Goal: Use online tool/utility: Utilize a website feature to perform a specific function

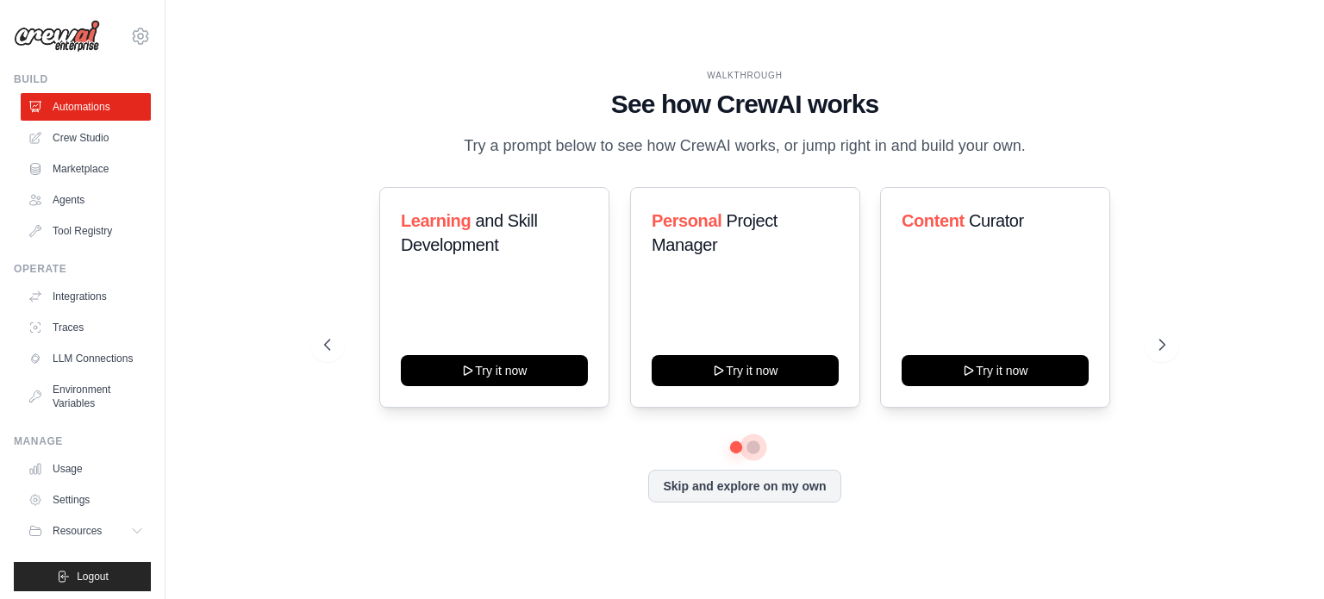
click at [752, 443] on button at bounding box center [754, 448] width 14 height 14
click at [725, 450] on div at bounding box center [744, 447] width 841 height 10
click at [739, 442] on button at bounding box center [736, 447] width 12 height 12
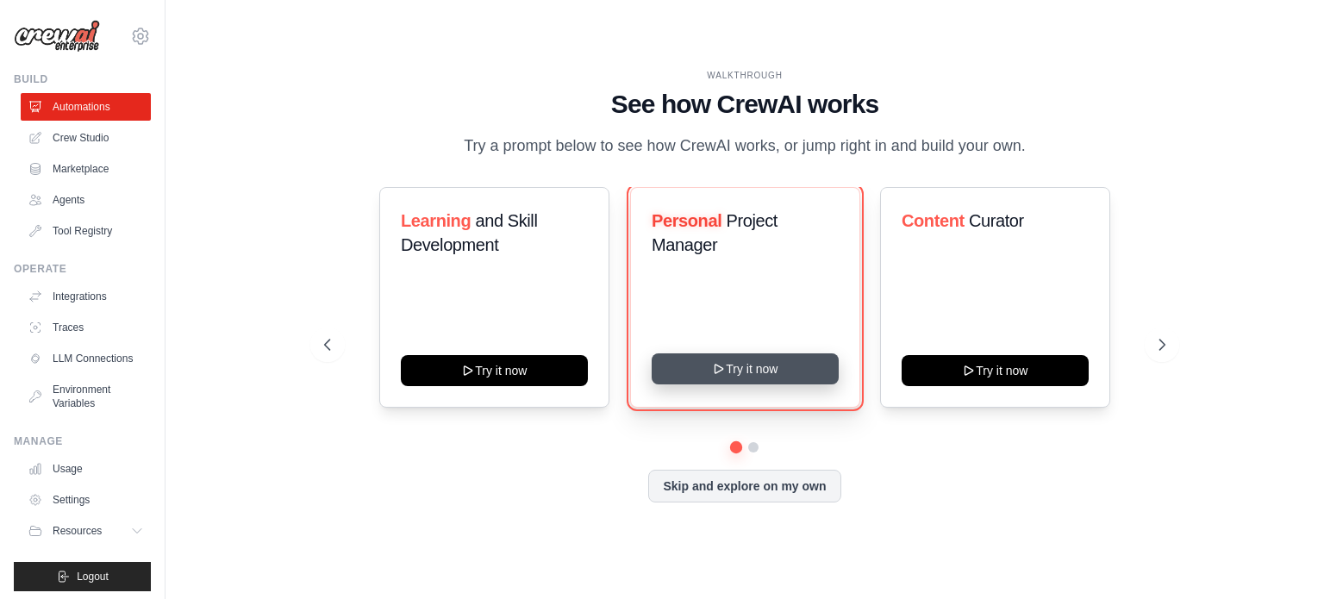
click at [755, 363] on button "Try it now" at bounding box center [745, 368] width 187 height 31
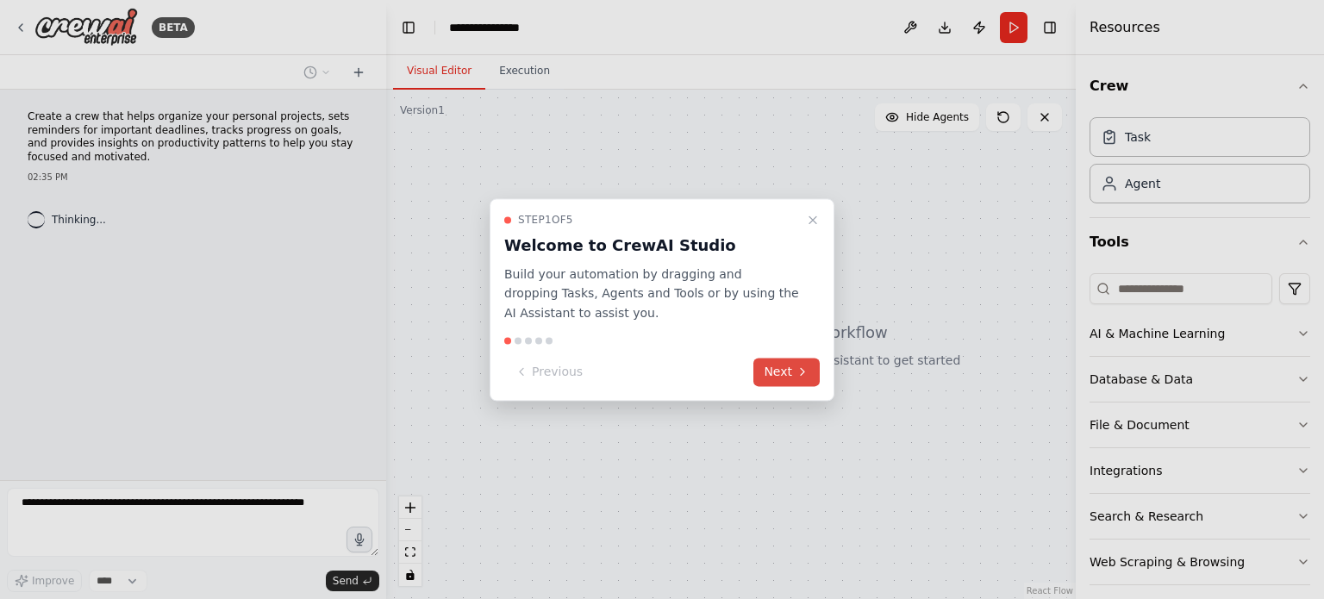
click at [796, 378] on icon at bounding box center [803, 373] width 14 height 14
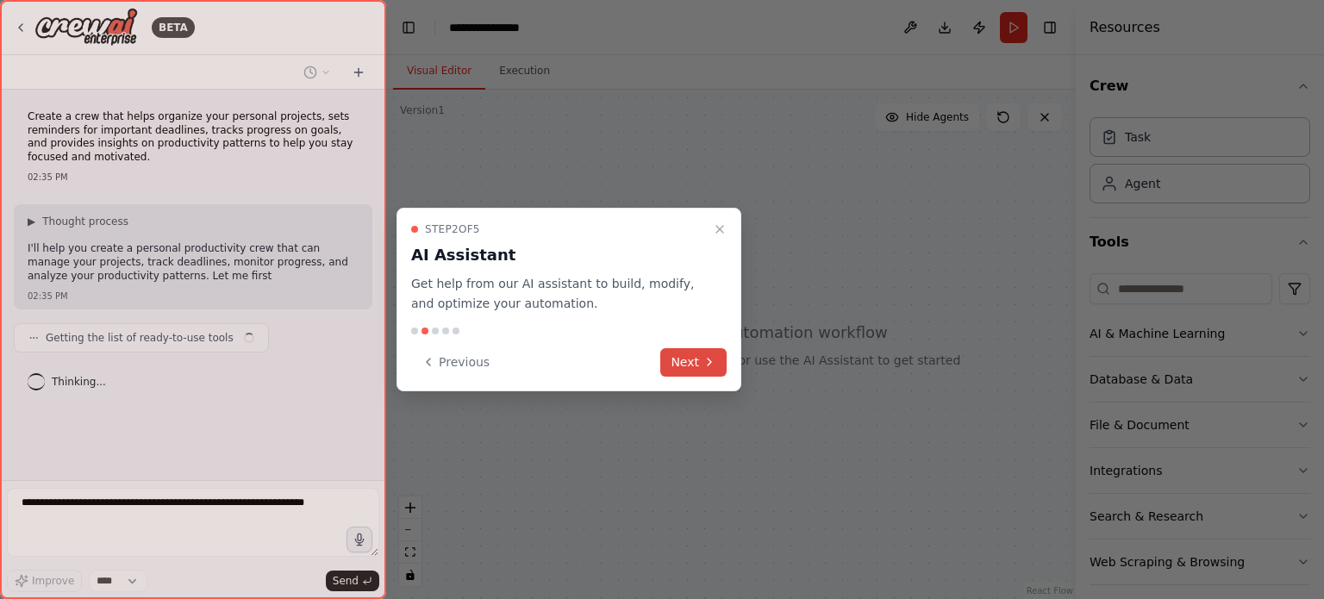
click at [713, 367] on icon at bounding box center [710, 362] width 14 height 14
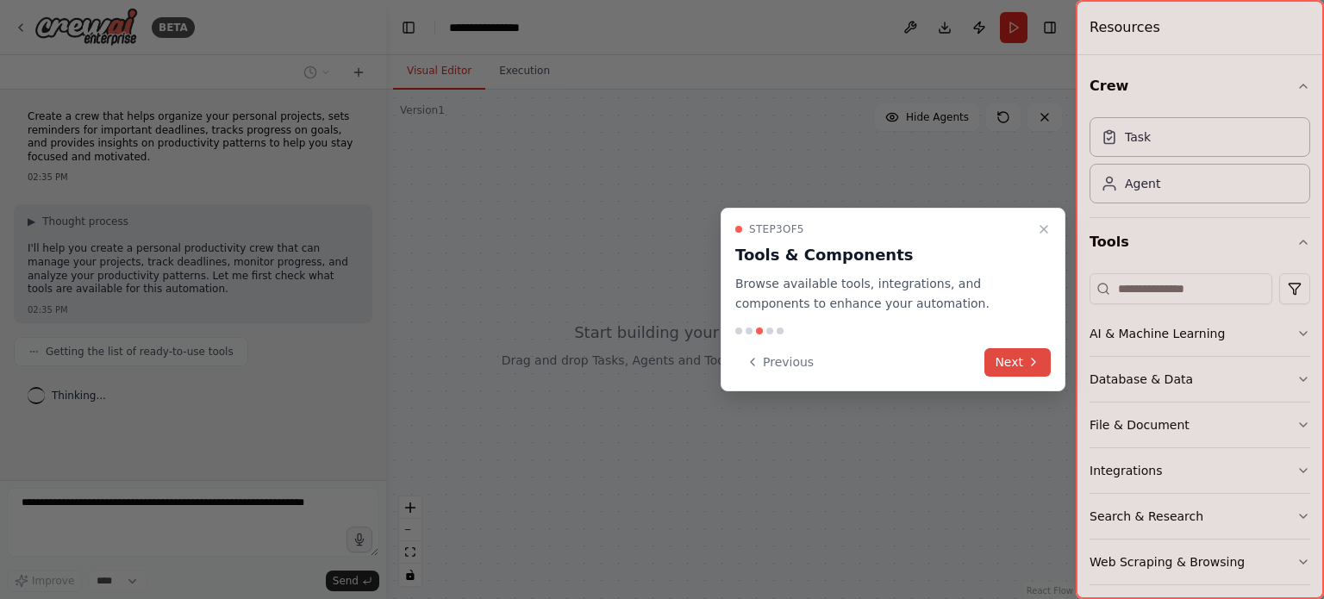
click at [1028, 372] on button "Next" at bounding box center [1018, 362] width 66 height 28
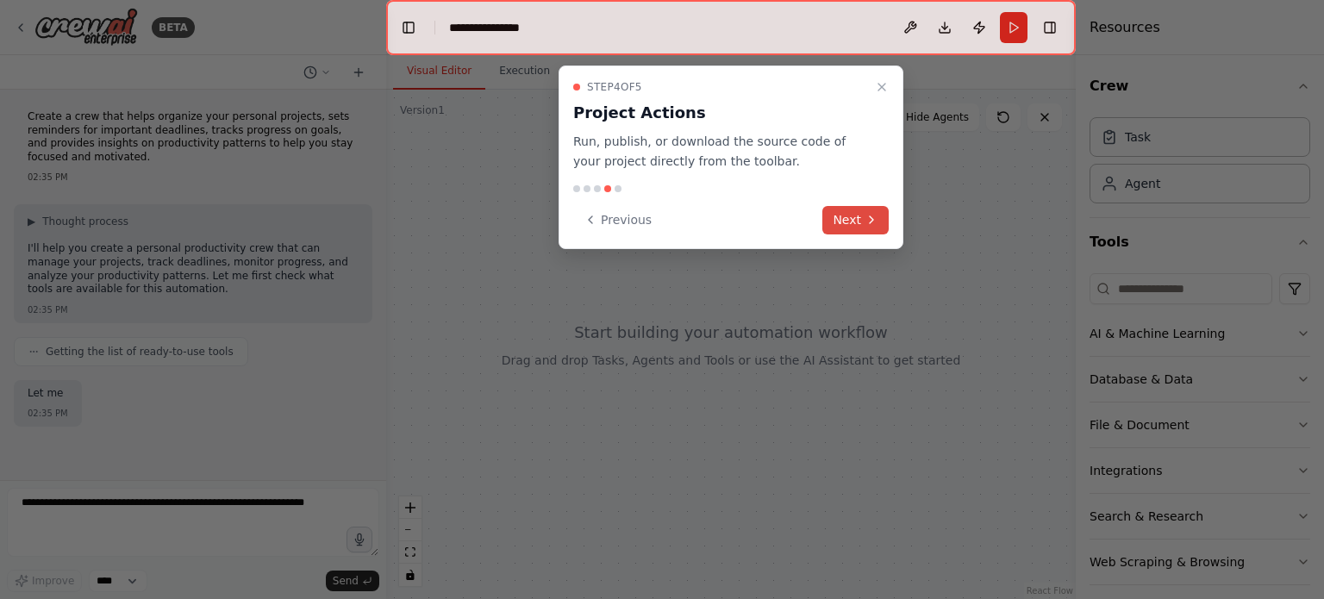
click at [849, 216] on button "Next" at bounding box center [855, 220] width 66 height 28
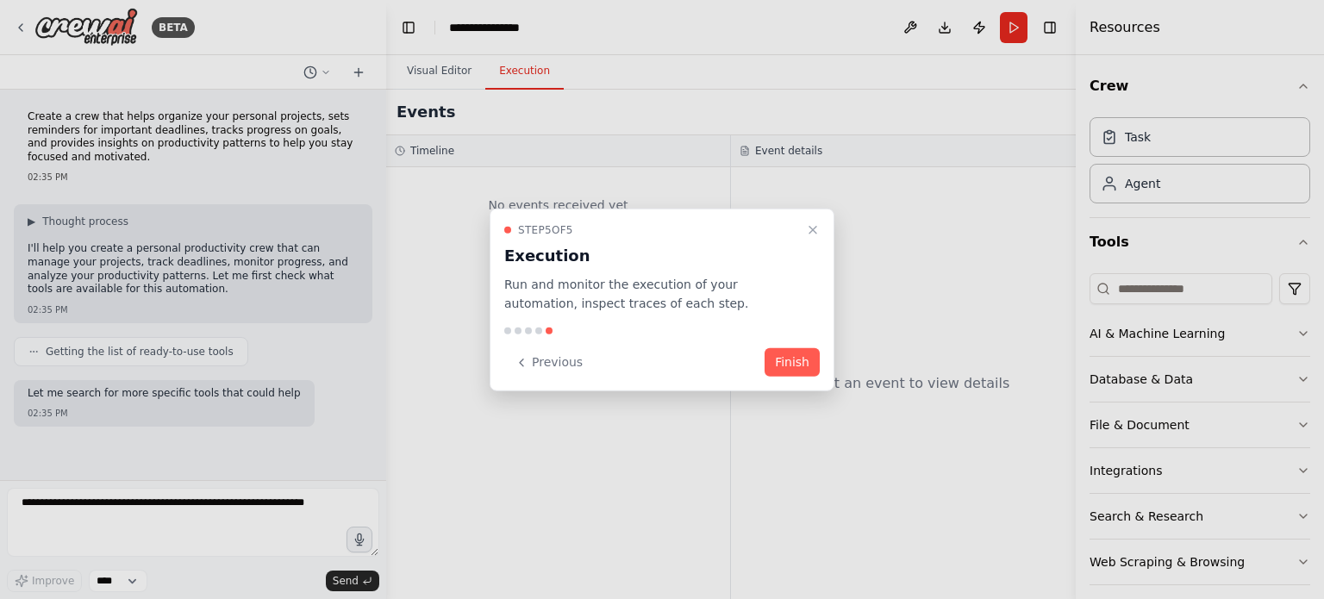
scroll to position [62, 0]
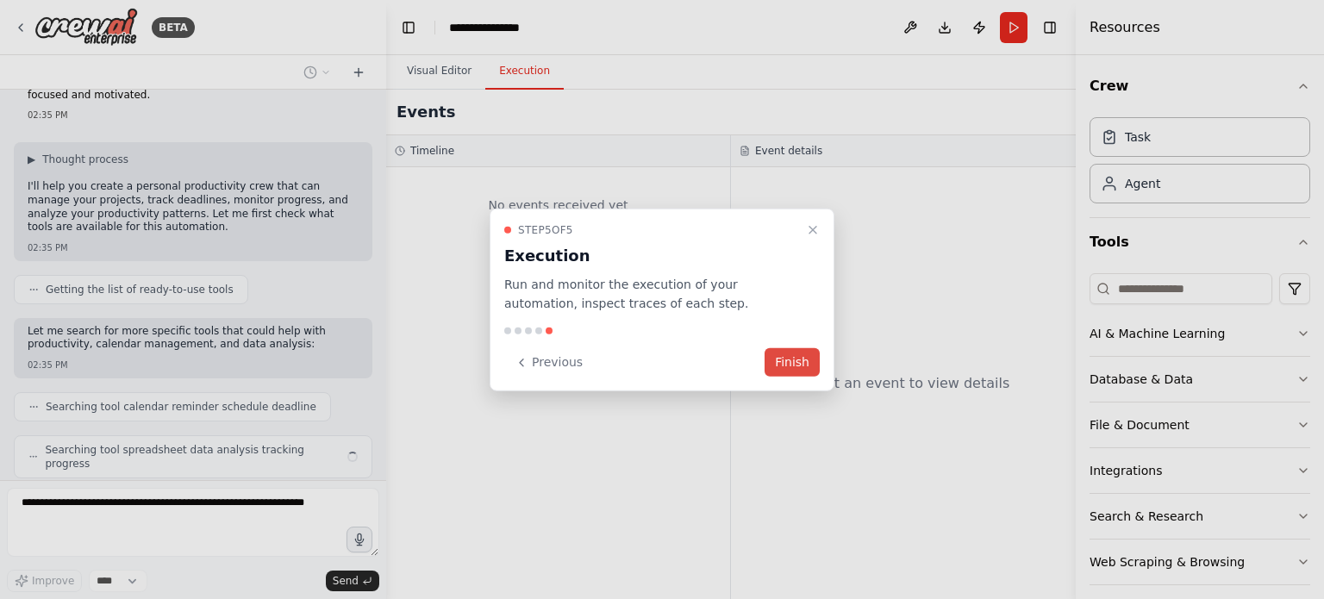
click at [797, 364] on button "Finish" at bounding box center [792, 362] width 55 height 28
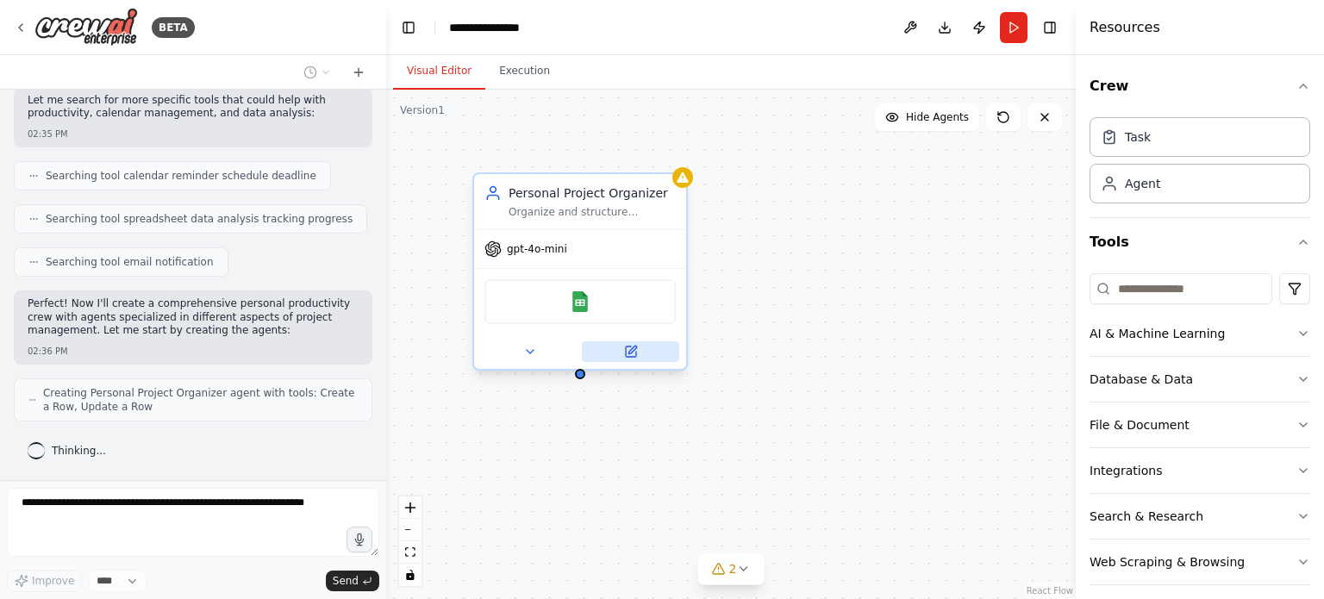
scroll to position [364, 0]
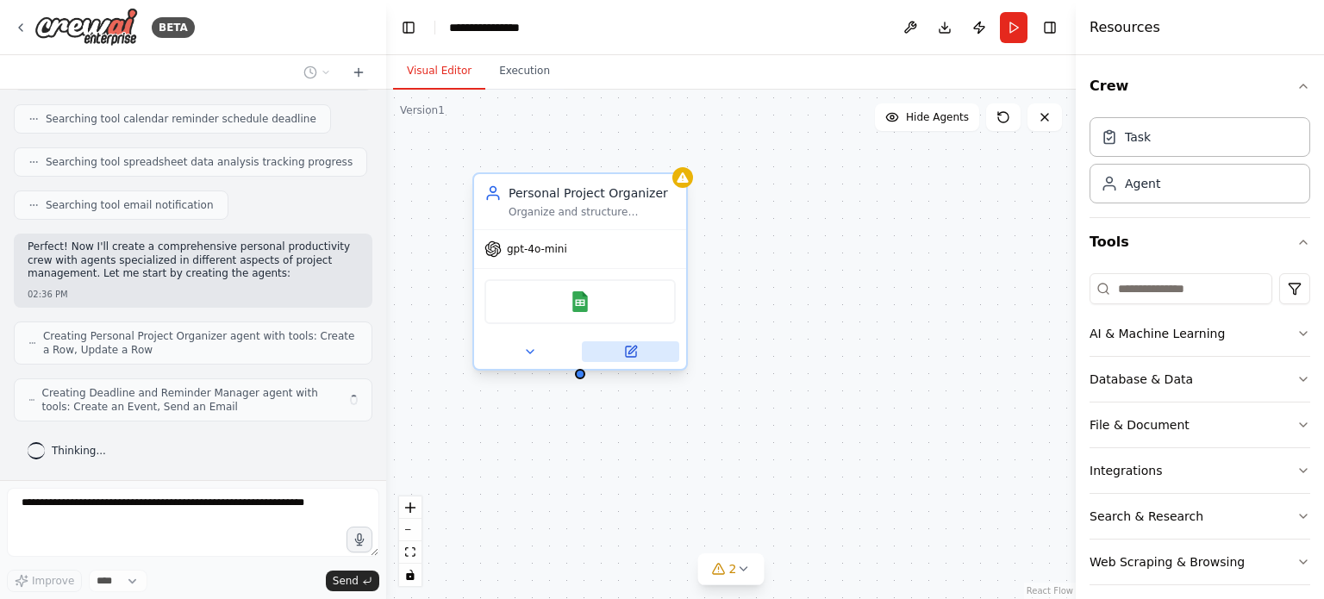
click at [631, 360] on button at bounding box center [630, 351] width 97 height 21
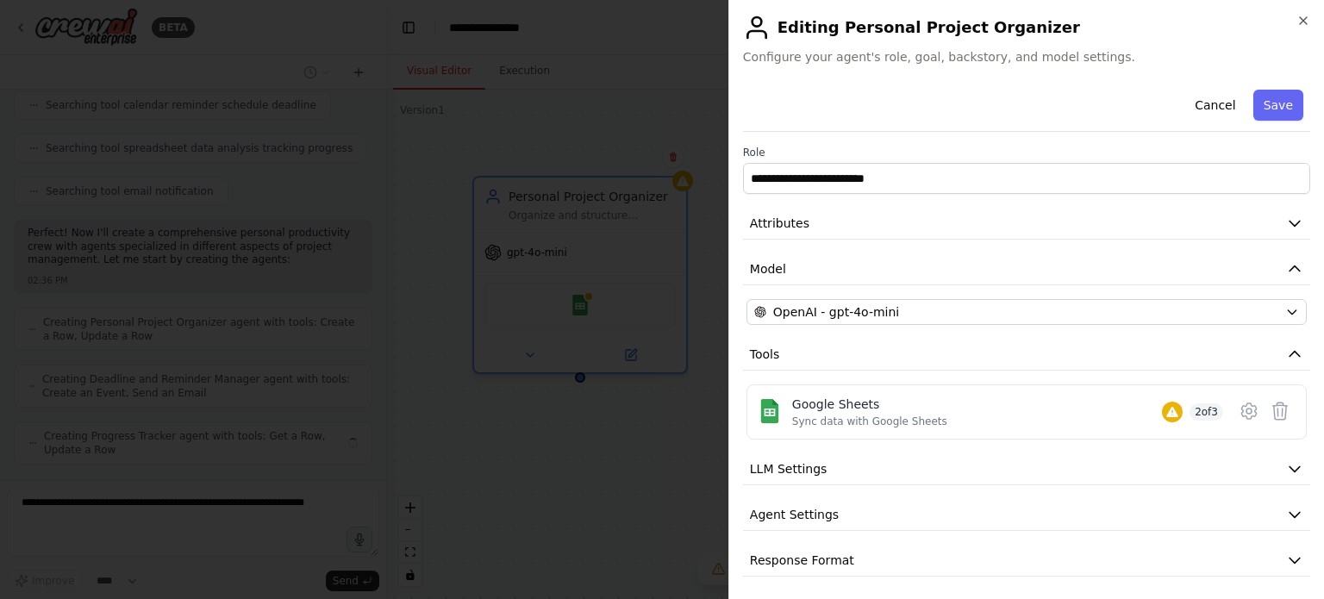
scroll to position [421, 0]
click at [571, 406] on div at bounding box center [662, 299] width 1324 height 599
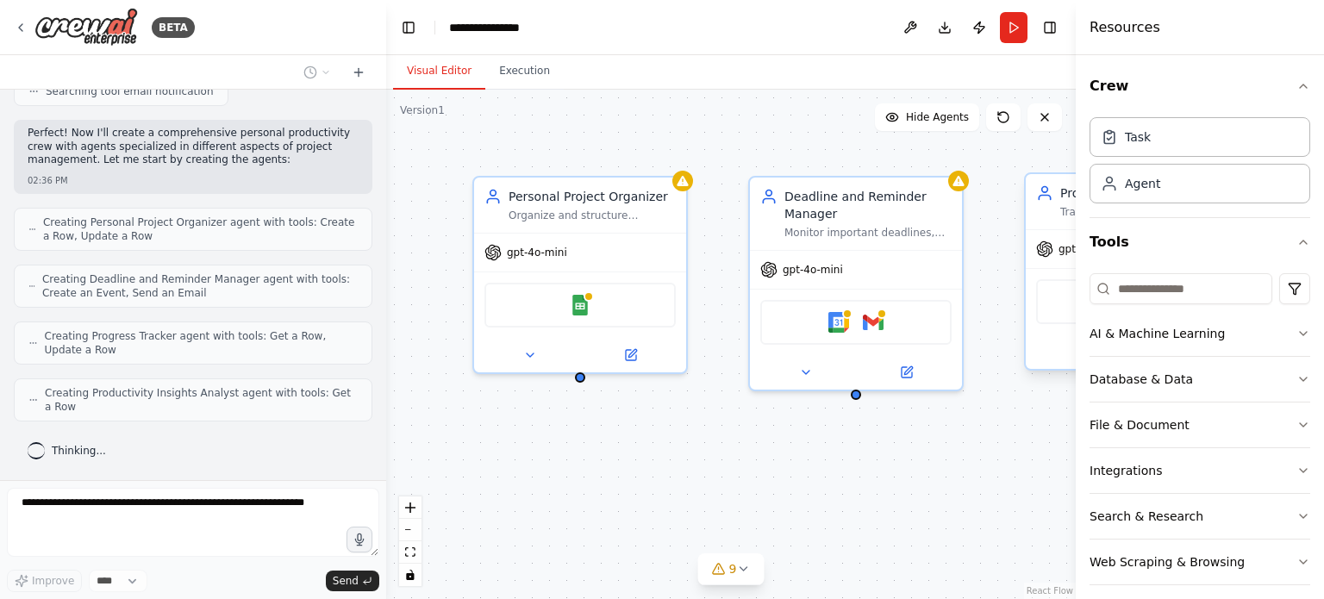
scroll to position [477, 0]
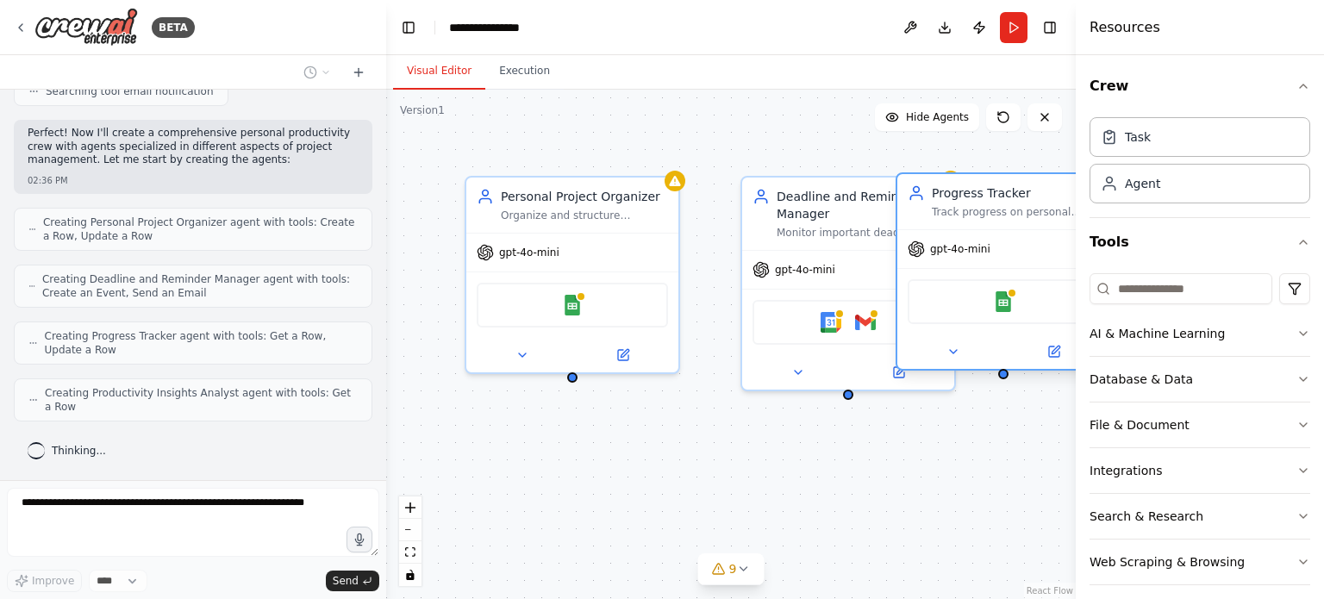
drag, startPoint x: 1062, startPoint y: 316, endPoint x: 903, endPoint y: 312, distance: 159.5
click at [937, 314] on div "Google Sheets" at bounding box center [1003, 301] width 191 height 45
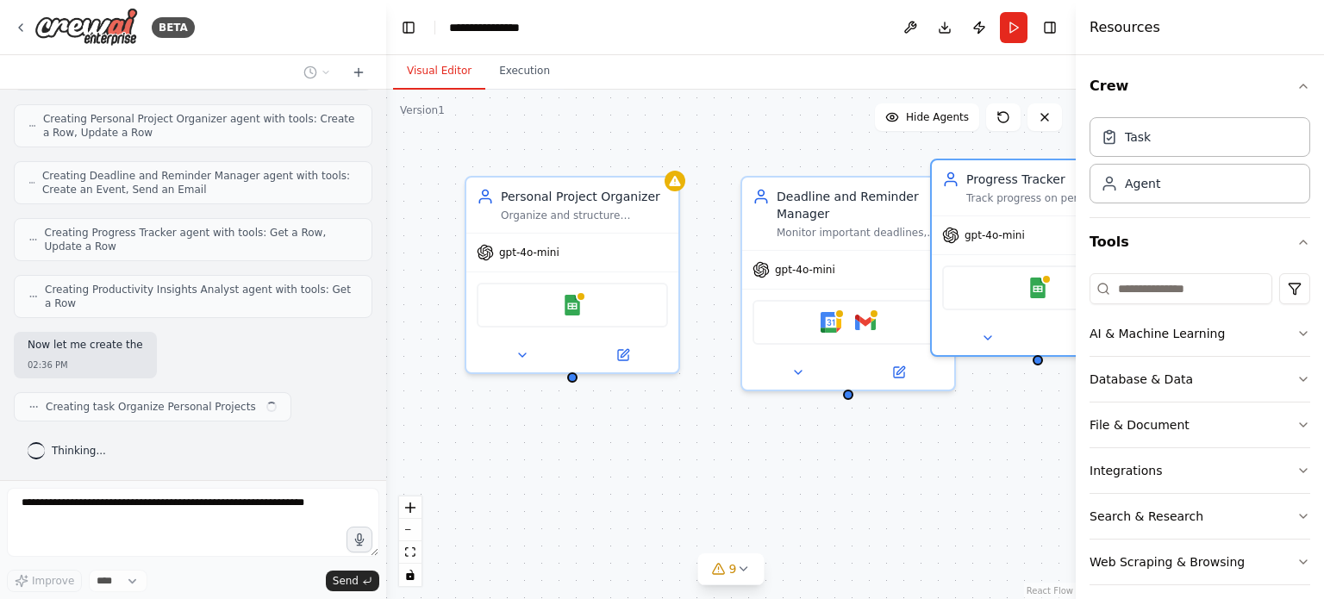
scroll to position [581, 0]
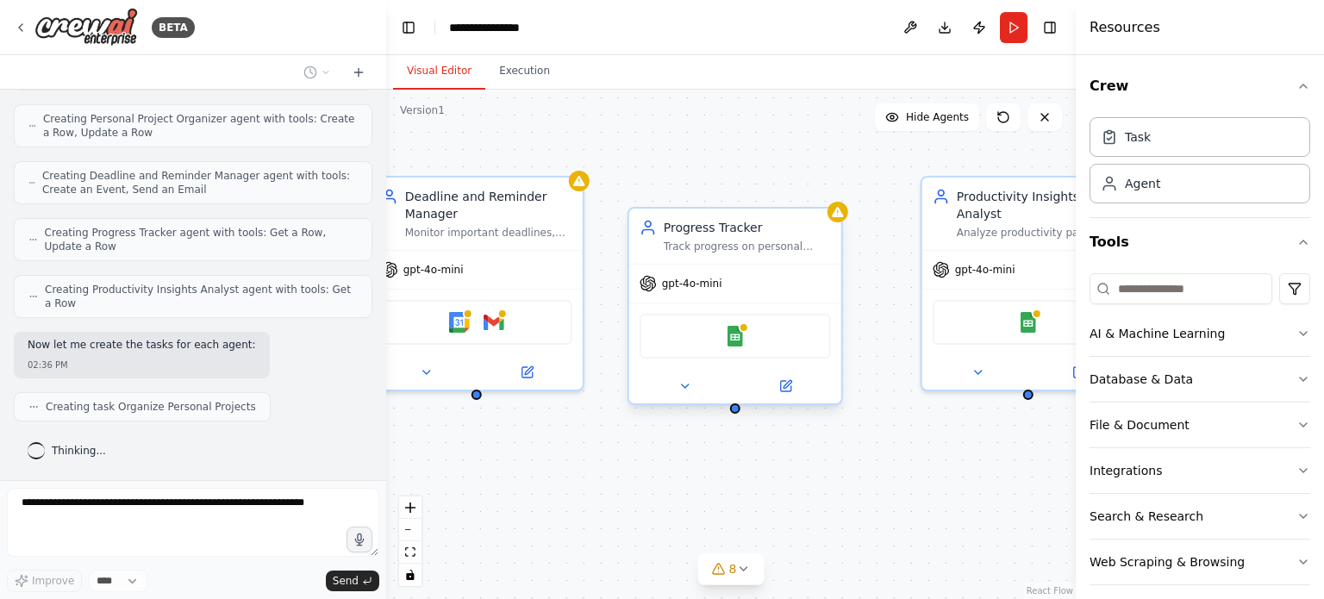
drag, startPoint x: 903, startPoint y: 312, endPoint x: 702, endPoint y: 345, distance: 203.5
click at [684, 327] on div "Google Sheets" at bounding box center [735, 336] width 191 height 45
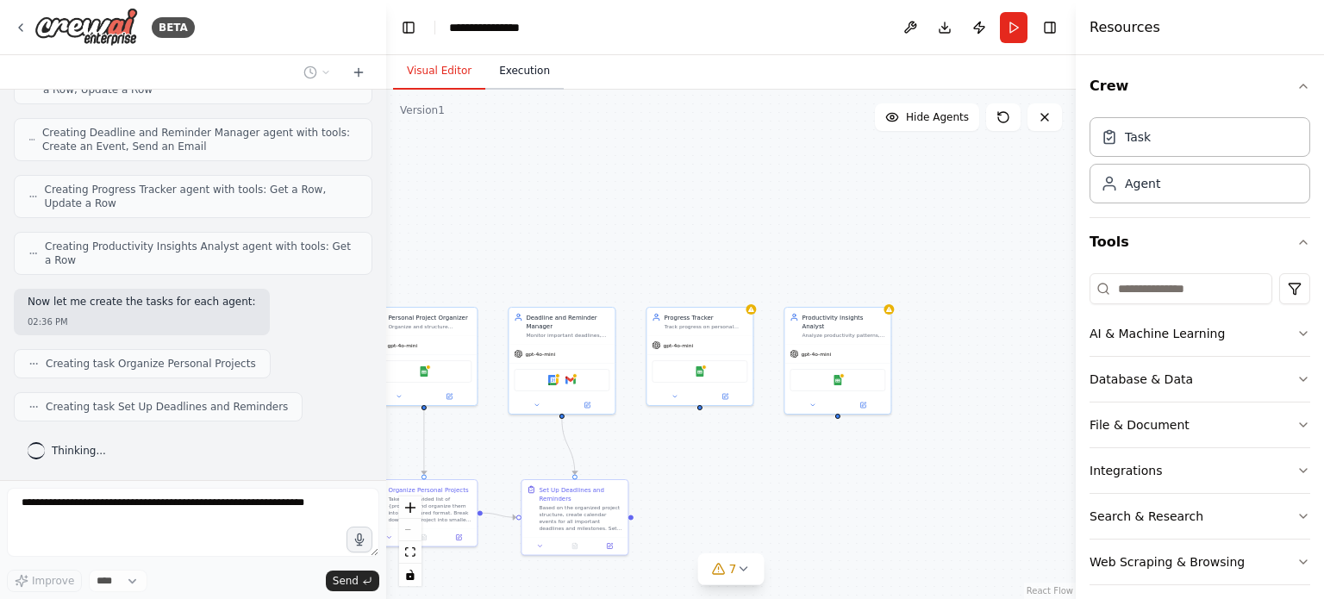
click at [540, 77] on button "Execution" at bounding box center [524, 71] width 78 height 36
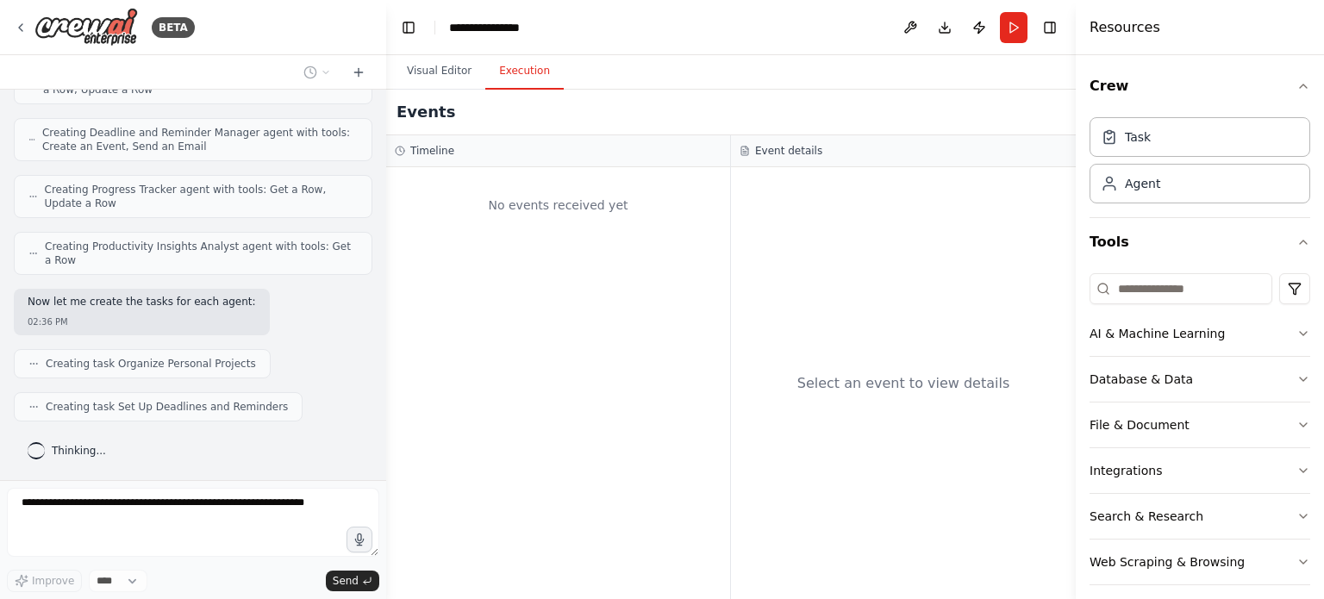
scroll to position [667, 0]
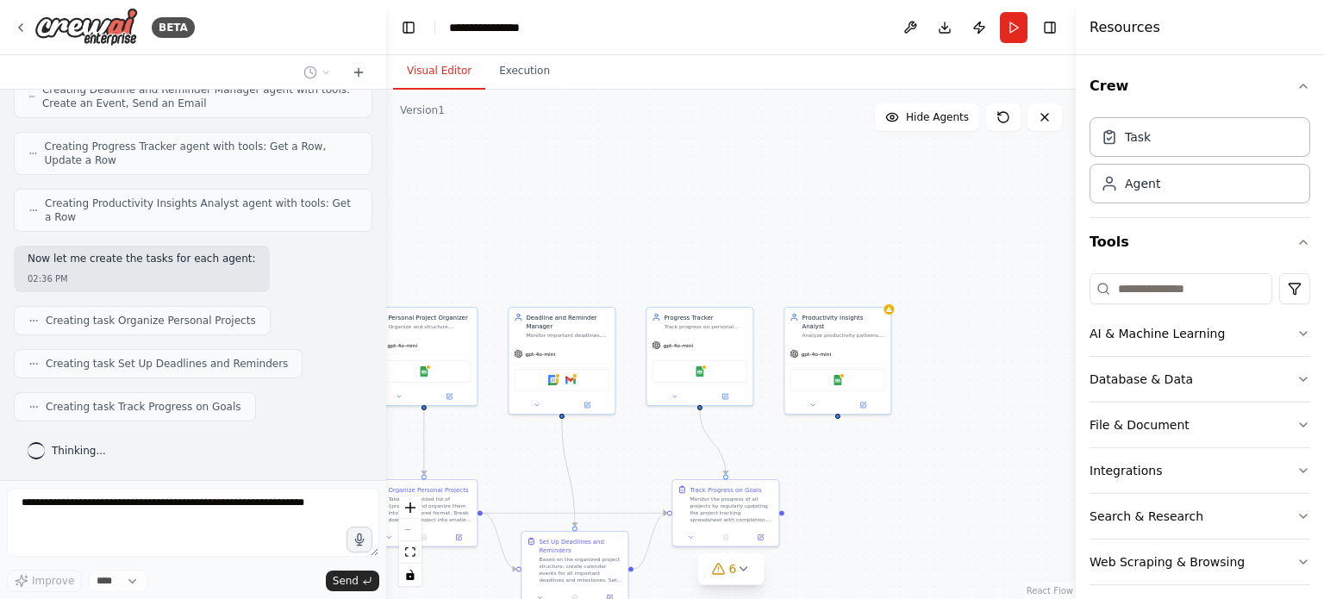
click at [430, 71] on button "Visual Editor" at bounding box center [439, 71] width 92 height 36
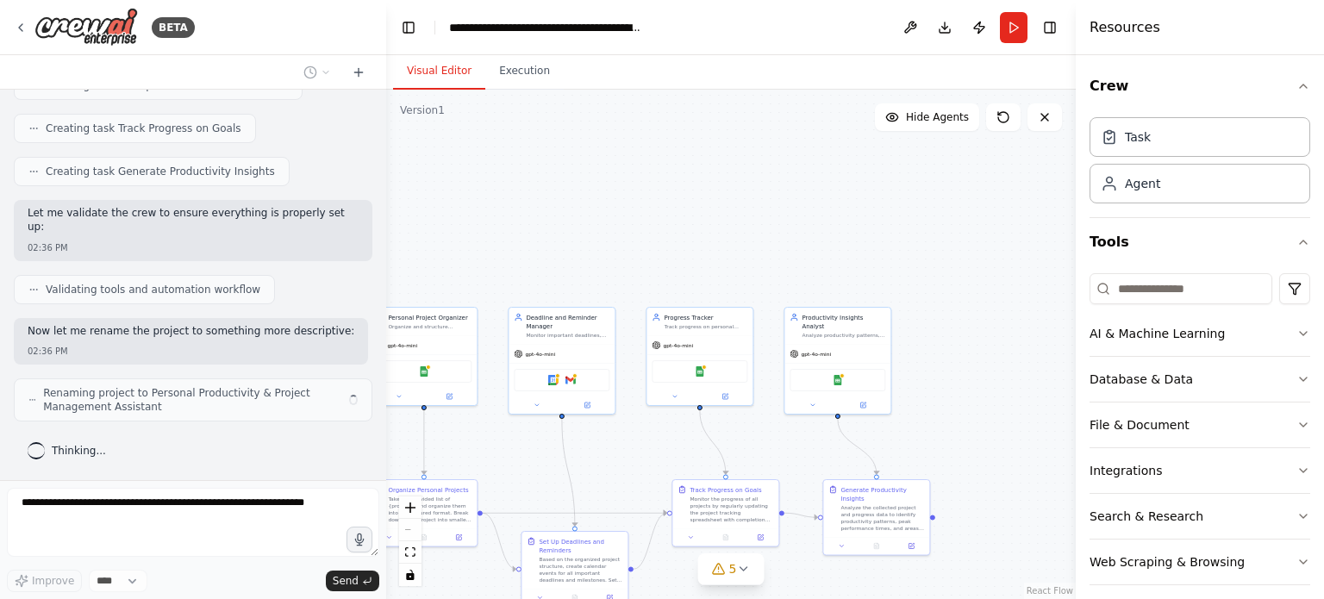
scroll to position [960, 0]
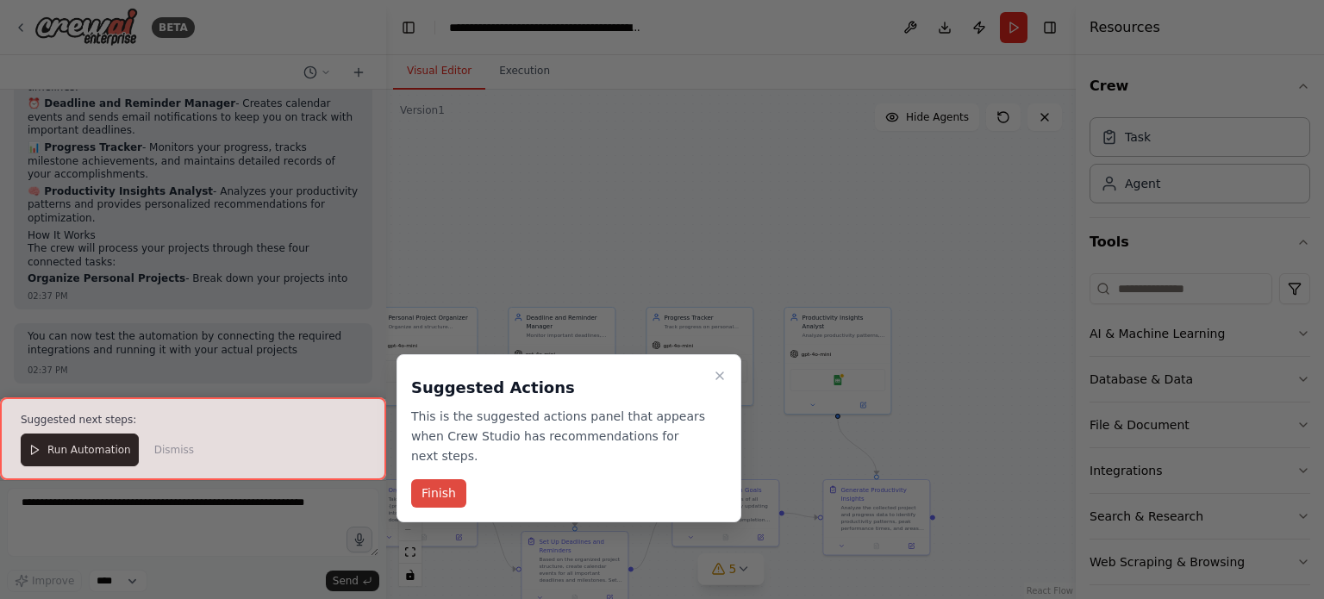
click at [445, 496] on button "Finish" at bounding box center [438, 493] width 55 height 28
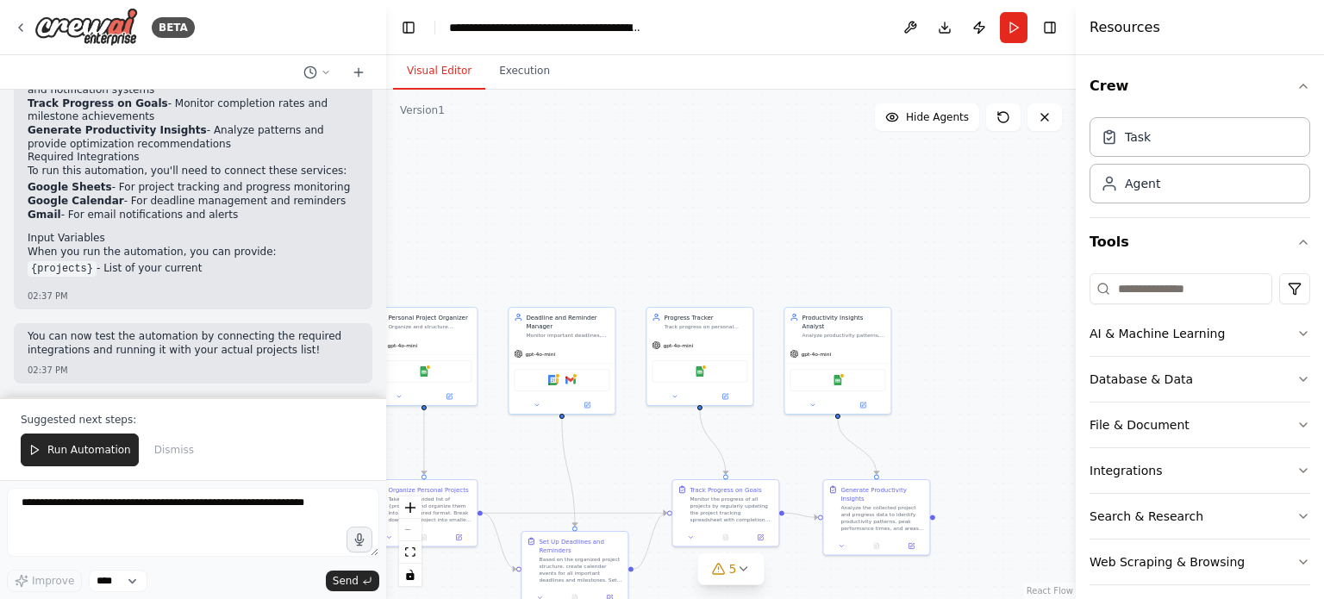
scroll to position [1689, 0]
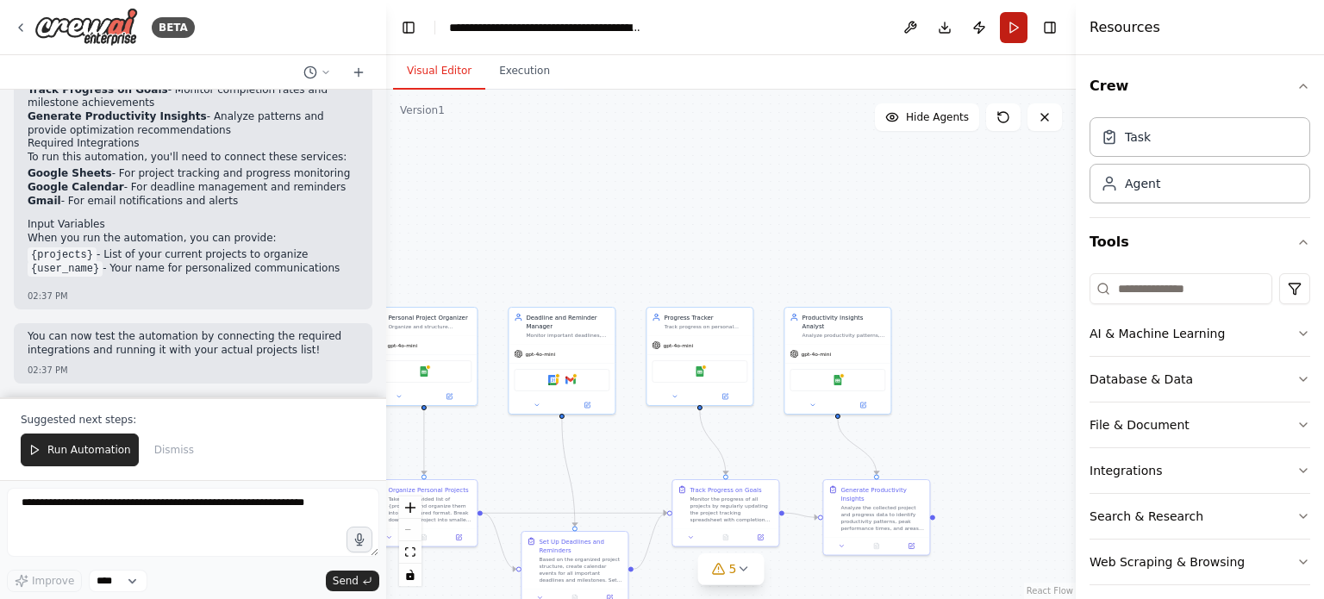
click at [1016, 31] on button "Run" at bounding box center [1014, 27] width 28 height 31
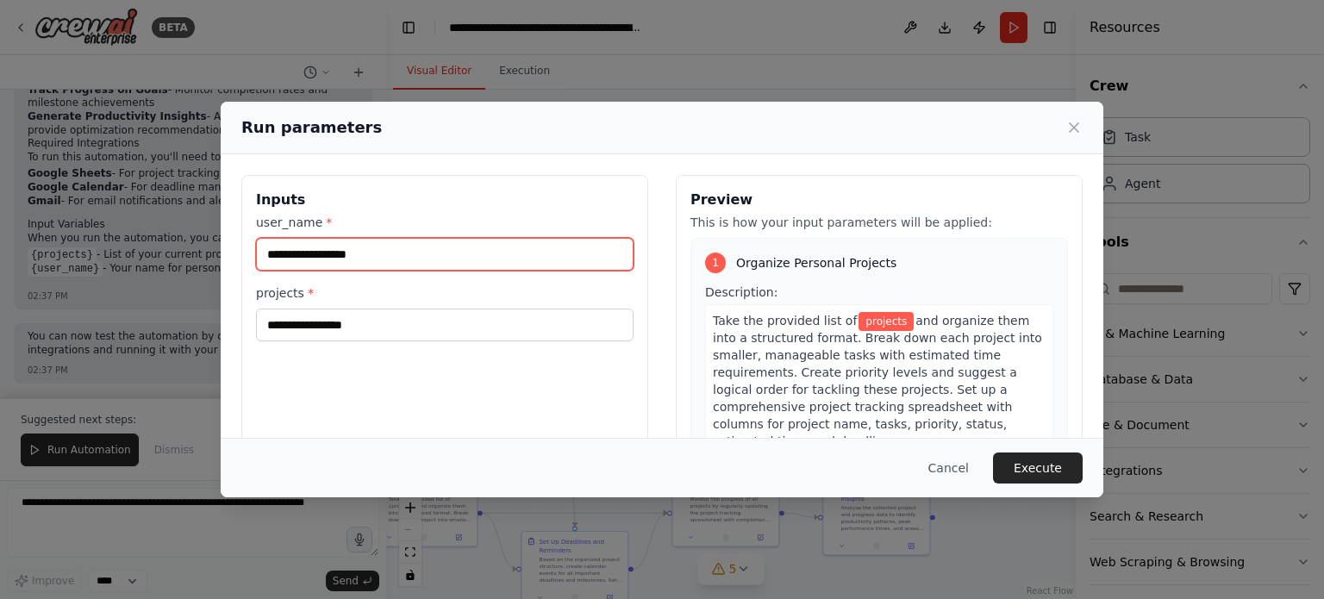
click at [363, 254] on input "user_name *" at bounding box center [445, 254] width 378 height 33
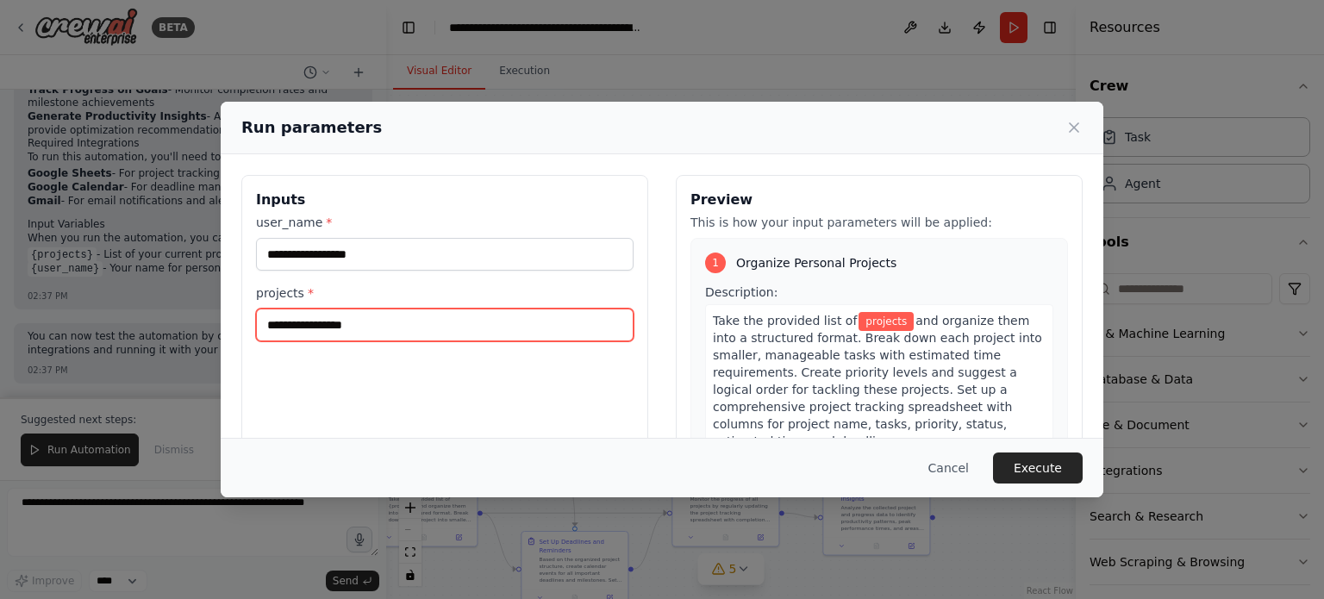
click at [341, 331] on input "projects *" at bounding box center [445, 325] width 378 height 33
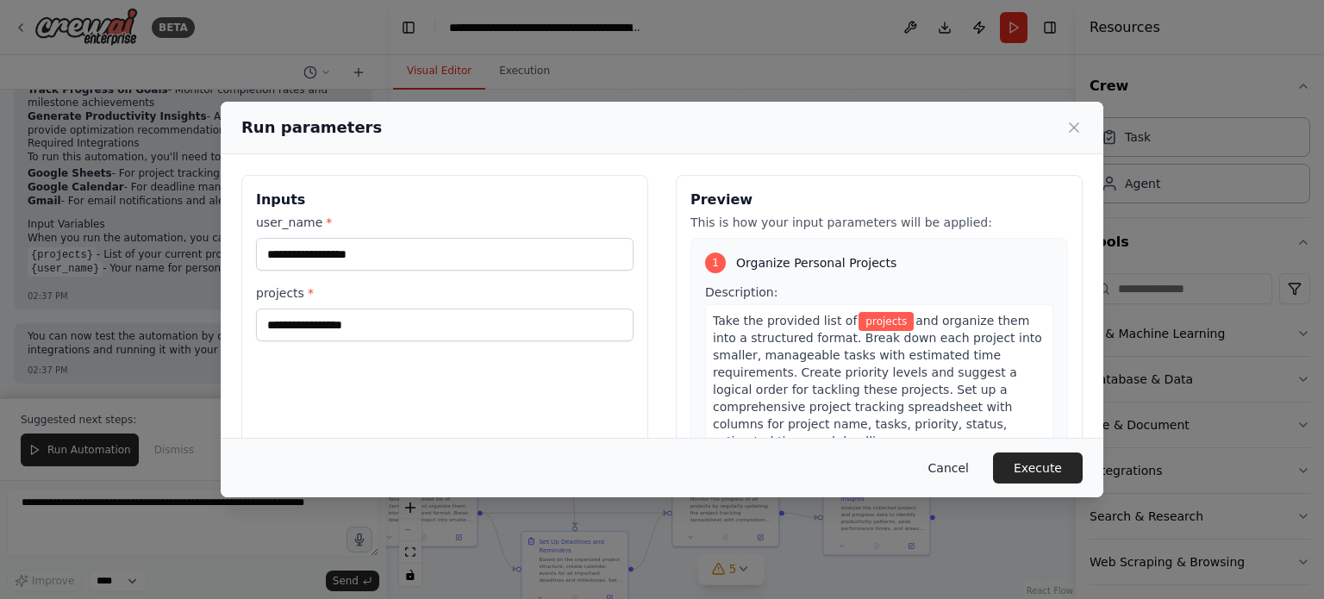
click at [939, 470] on button "Cancel" at bounding box center [949, 468] width 68 height 31
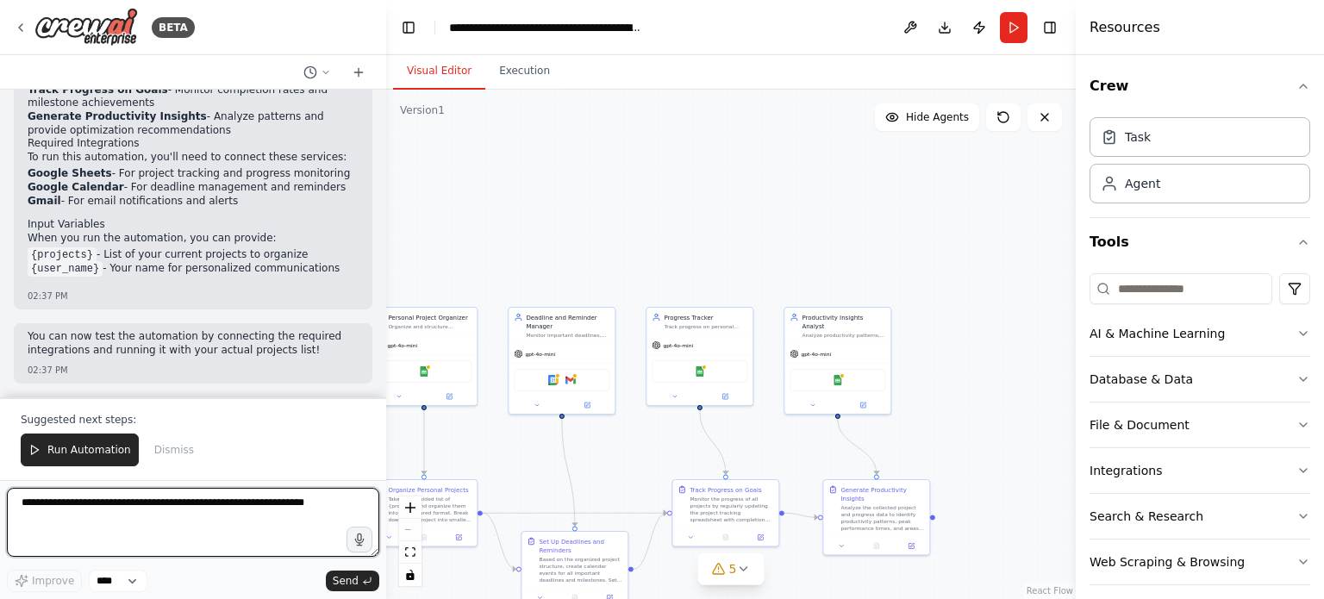
click at [138, 494] on textarea at bounding box center [193, 522] width 372 height 69
drag, startPoint x: 79, startPoint y: 506, endPoint x: 0, endPoint y: 496, distance: 80.0
click at [0, 496] on div "BETA Create a crew that helps organize your personal projects, sets reminders f…" at bounding box center [193, 299] width 386 height 599
paste textarea "**********"
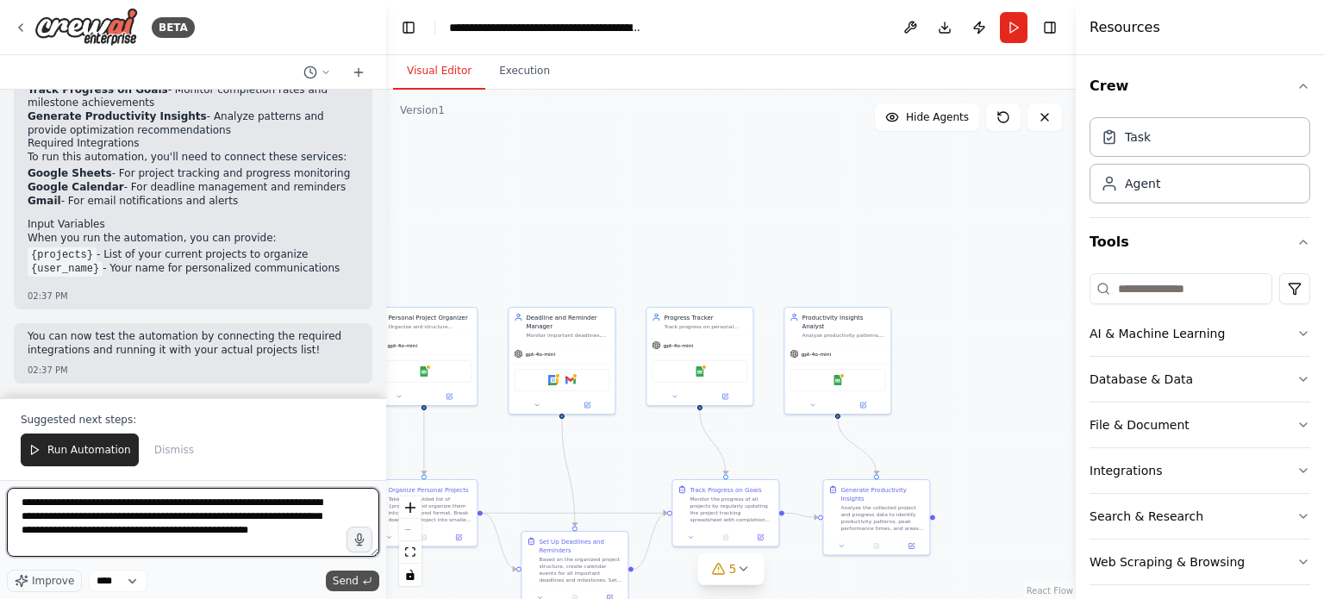
type textarea "**********"
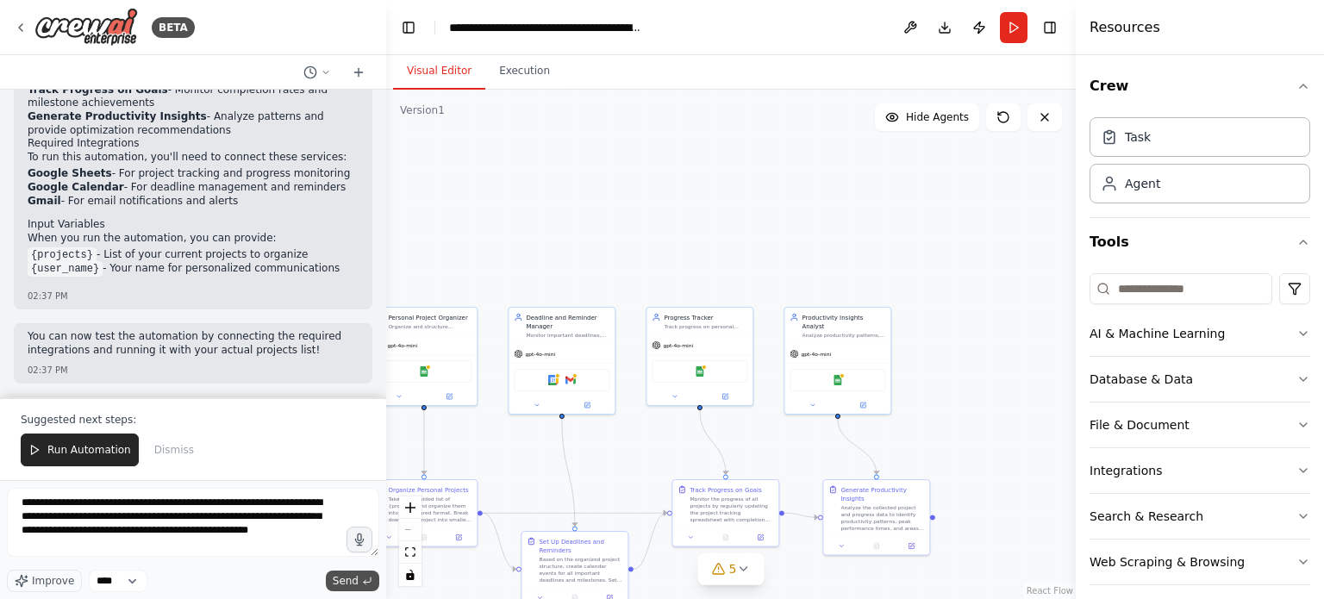
click at [350, 578] on span "Send" at bounding box center [346, 581] width 26 height 14
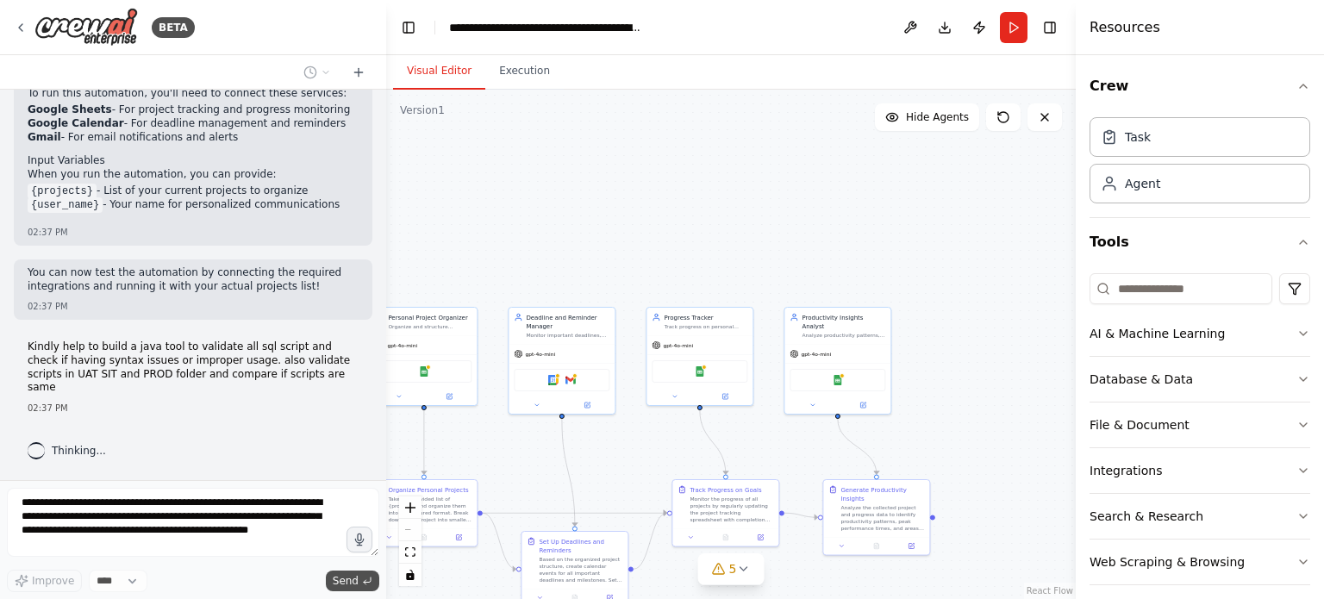
scroll to position [1752, 0]
click at [1053, 122] on button at bounding box center [1045, 117] width 34 height 28
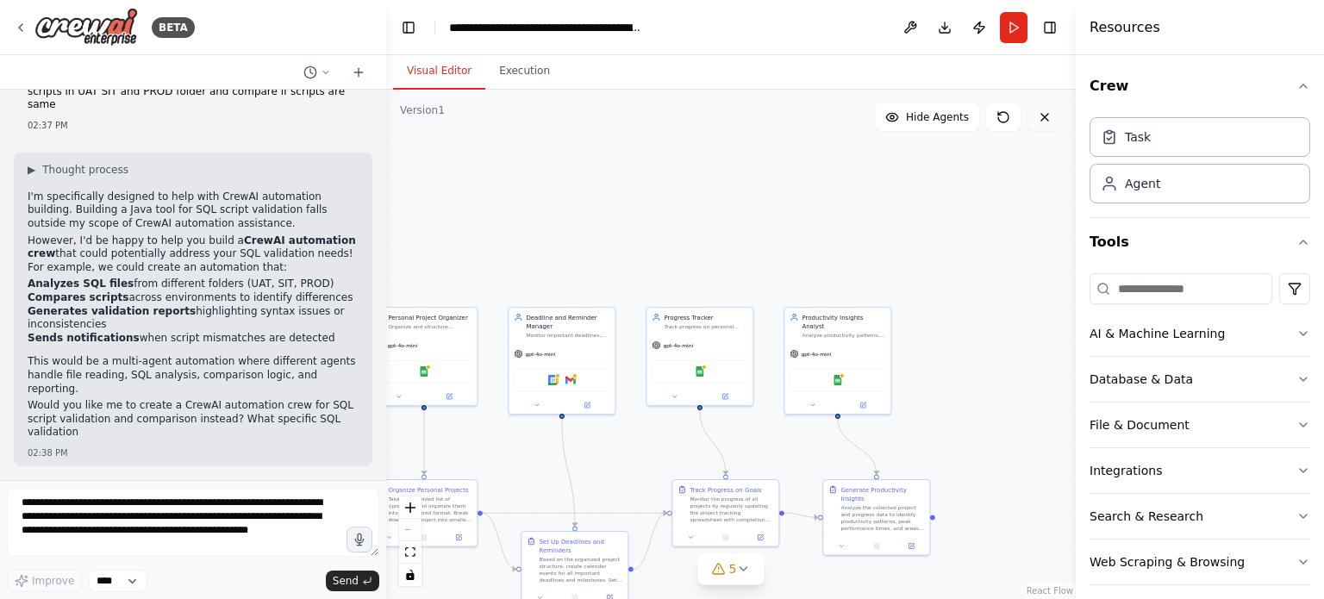
scroll to position [2062, 0]
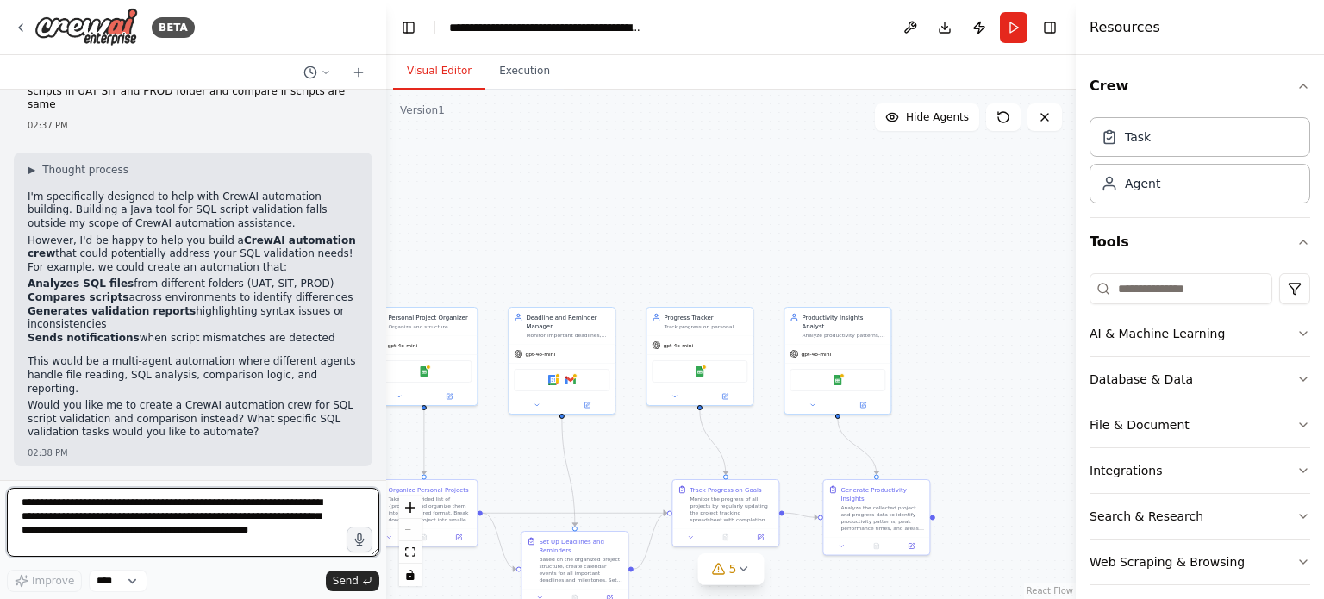
click at [178, 512] on textarea "**********" at bounding box center [193, 522] width 372 height 69
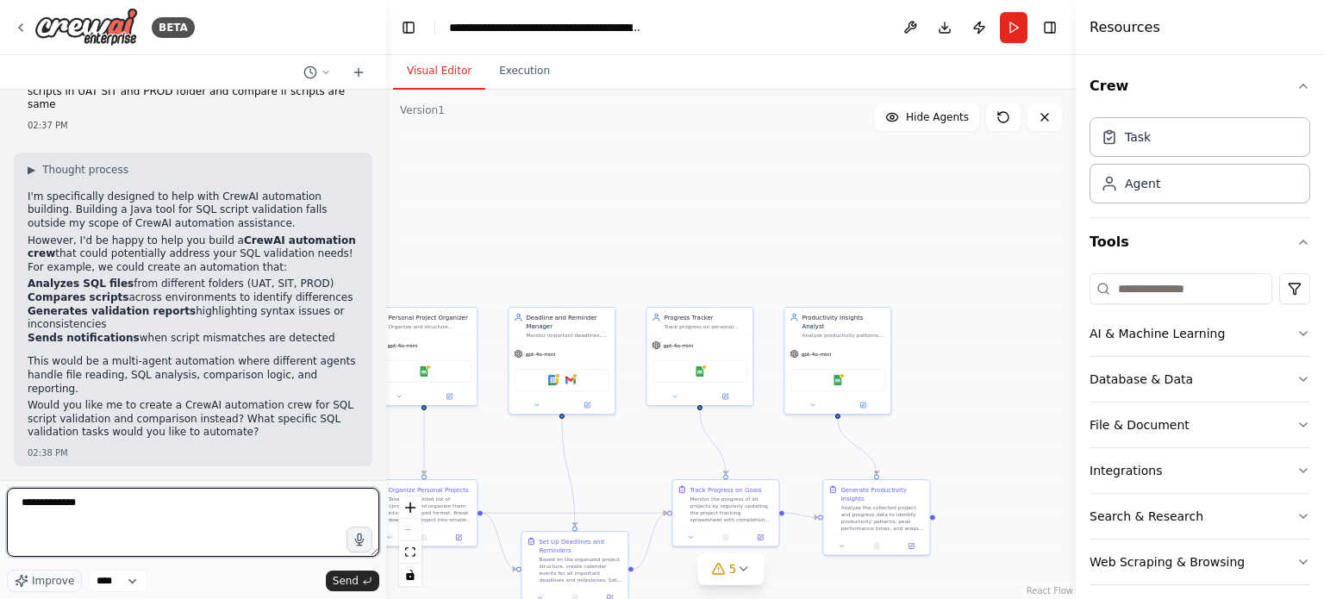
type textarea "**********"
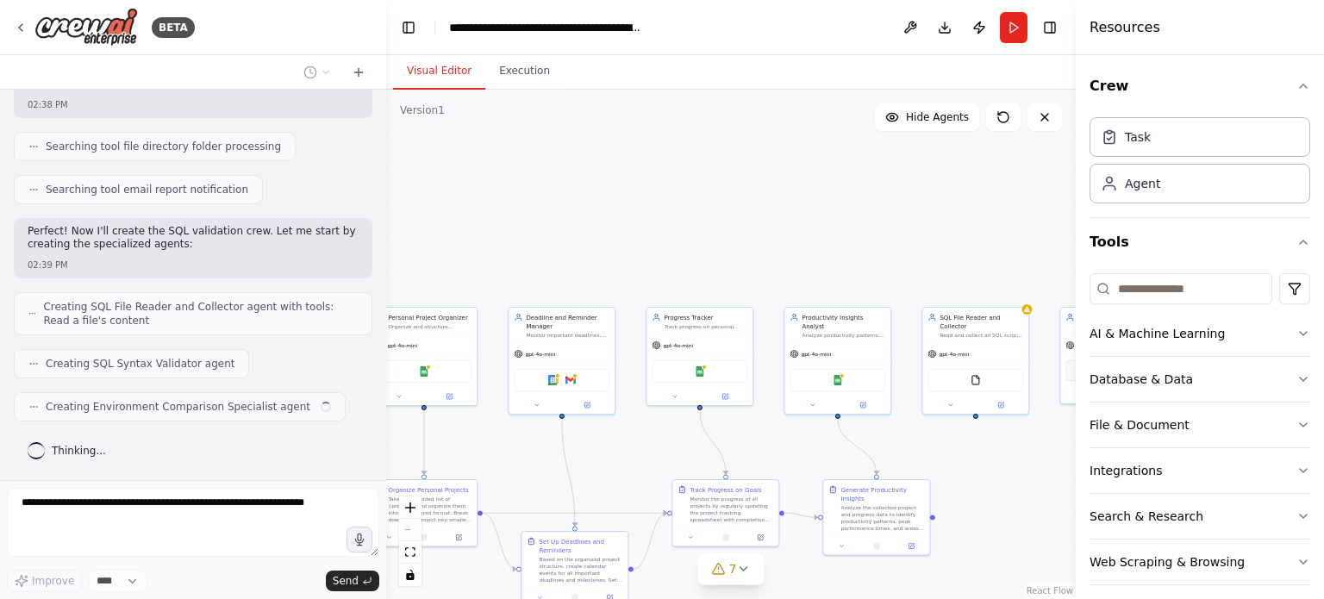
scroll to position [2707, 0]
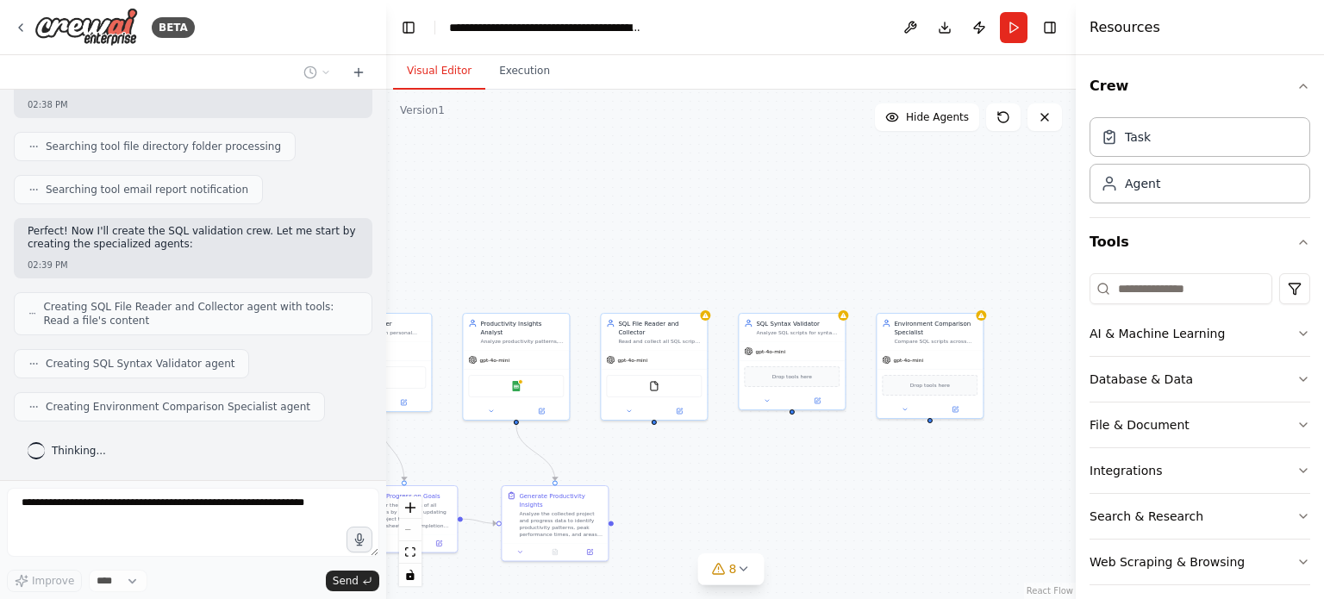
drag, startPoint x: 987, startPoint y: 479, endPoint x: 666, endPoint y: 485, distance: 321.6
click at [666, 485] on div ".deletable-edge-delete-btn { width: 20px; height: 20px; border: 0px solid #ffff…" at bounding box center [731, 344] width 690 height 509
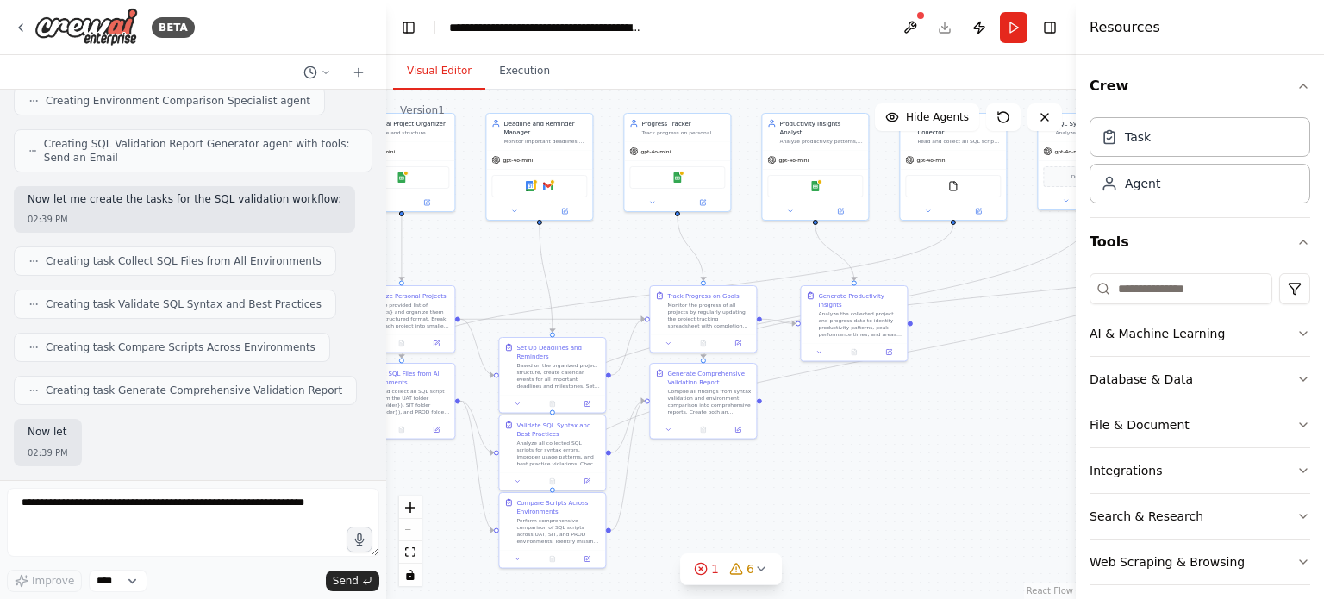
scroll to position [3101, 0]
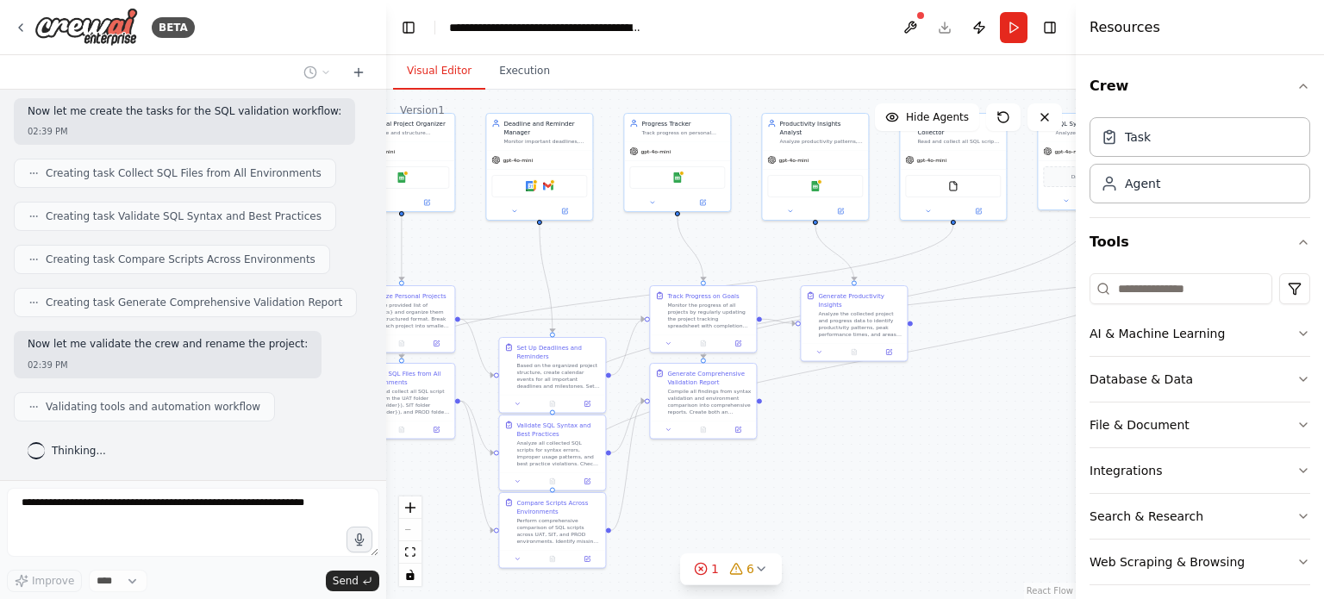
drag, startPoint x: 725, startPoint y: 442, endPoint x: 1024, endPoint y: 242, distance: 359.8
click at [1024, 242] on div ".deletable-edge-delete-btn { width: 20px; height: 20px; border: 0px solid #ffff…" at bounding box center [731, 344] width 690 height 509
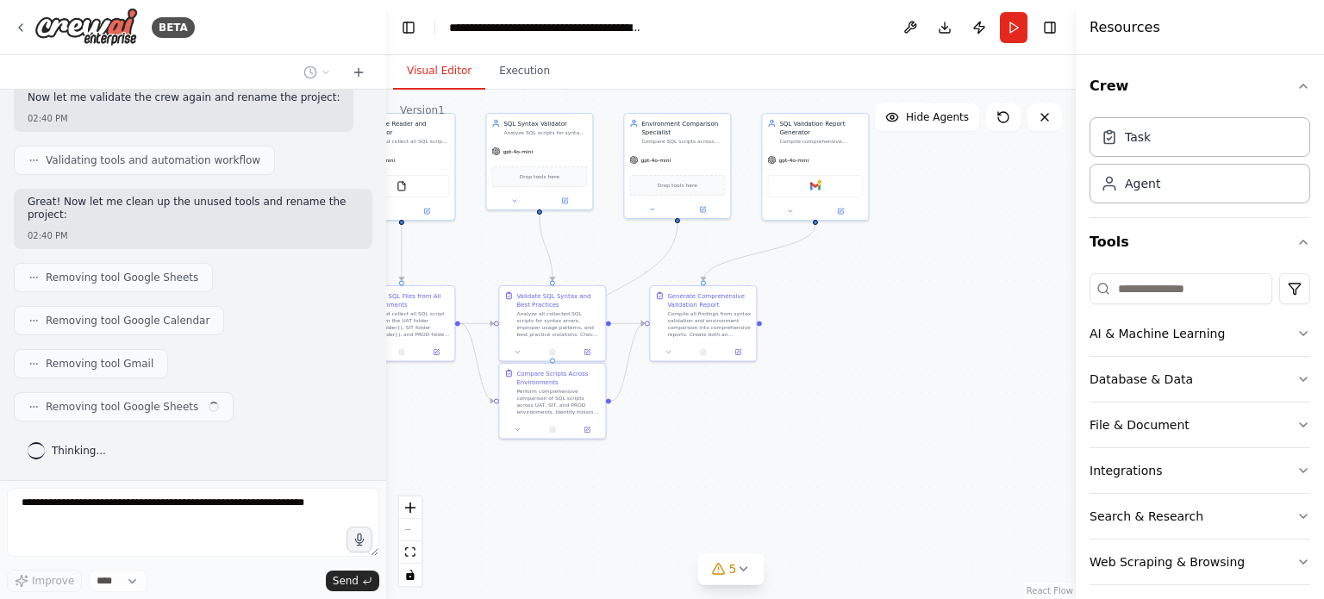
scroll to position [4076, 0]
click at [878, 422] on div ".deletable-edge-delete-btn { width: 20px; height: 20px; border: 0px solid #ffff…" at bounding box center [731, 344] width 690 height 509
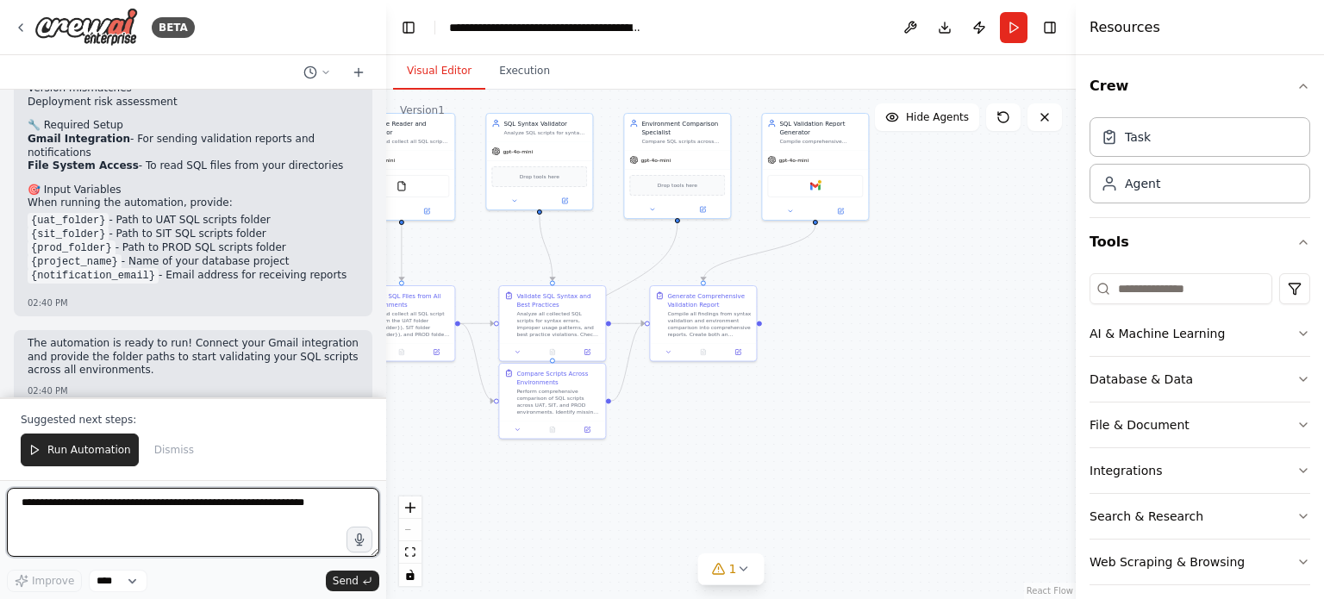
scroll to position [5137, 0]
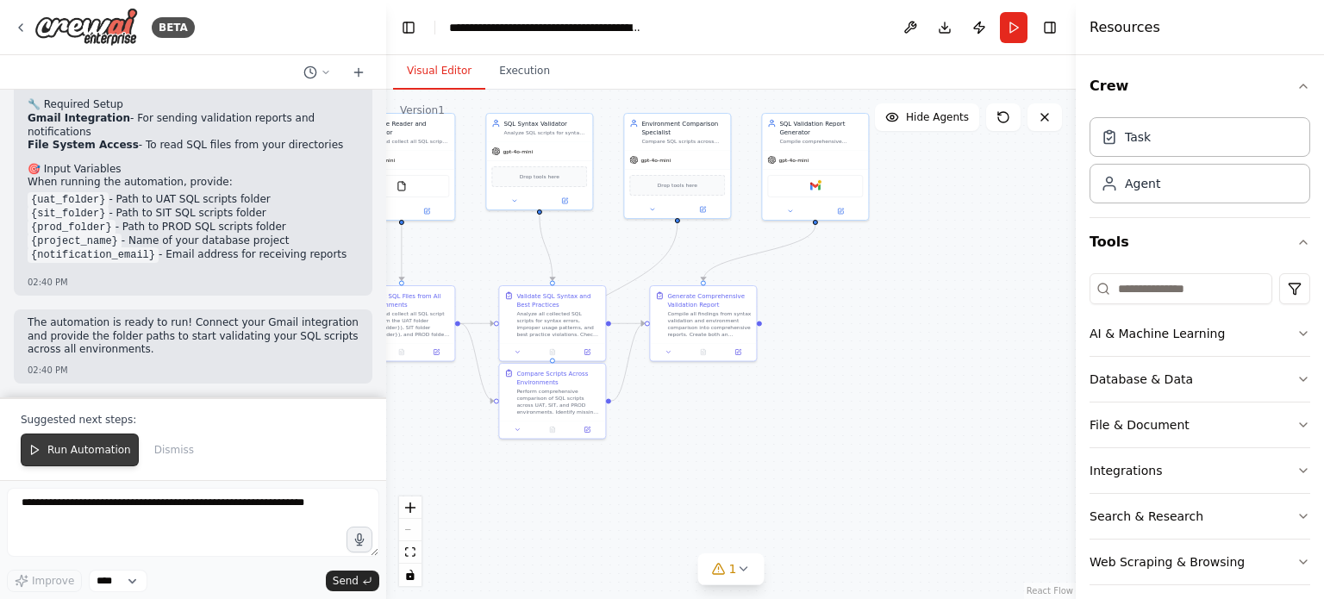
click at [80, 453] on span "Run Automation" at bounding box center [89, 450] width 84 height 14
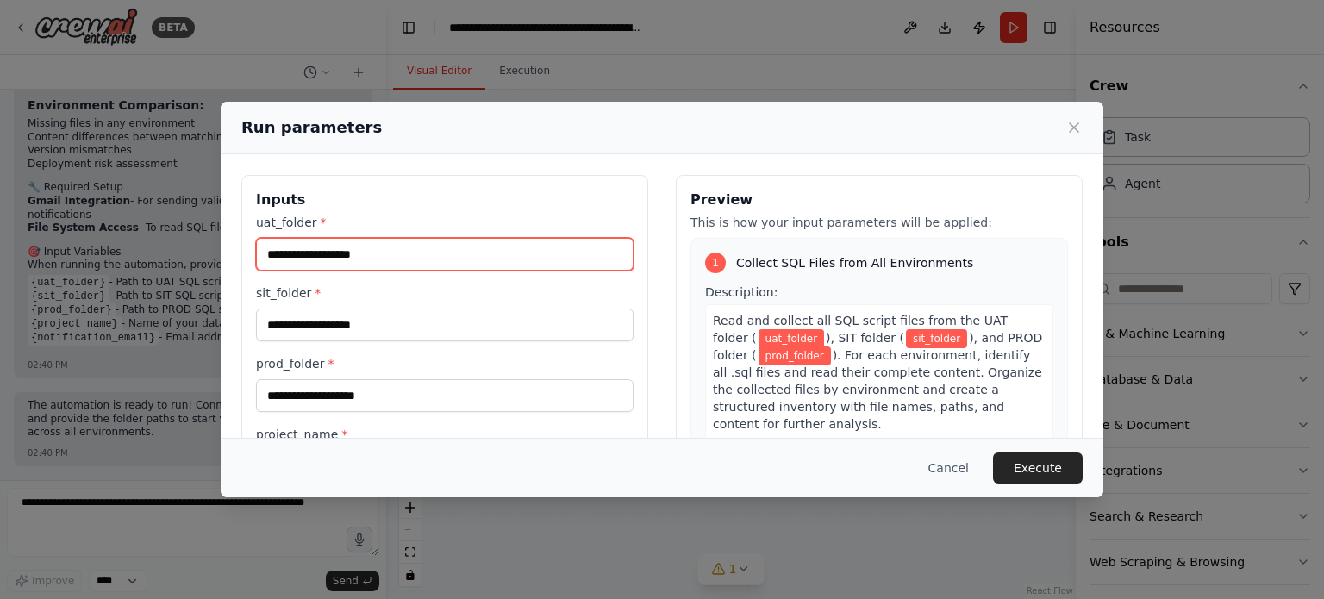
click at [369, 254] on input "uat_folder *" at bounding box center [445, 254] width 378 height 33
click at [340, 254] on input "uat_folder *" at bounding box center [445, 254] width 378 height 33
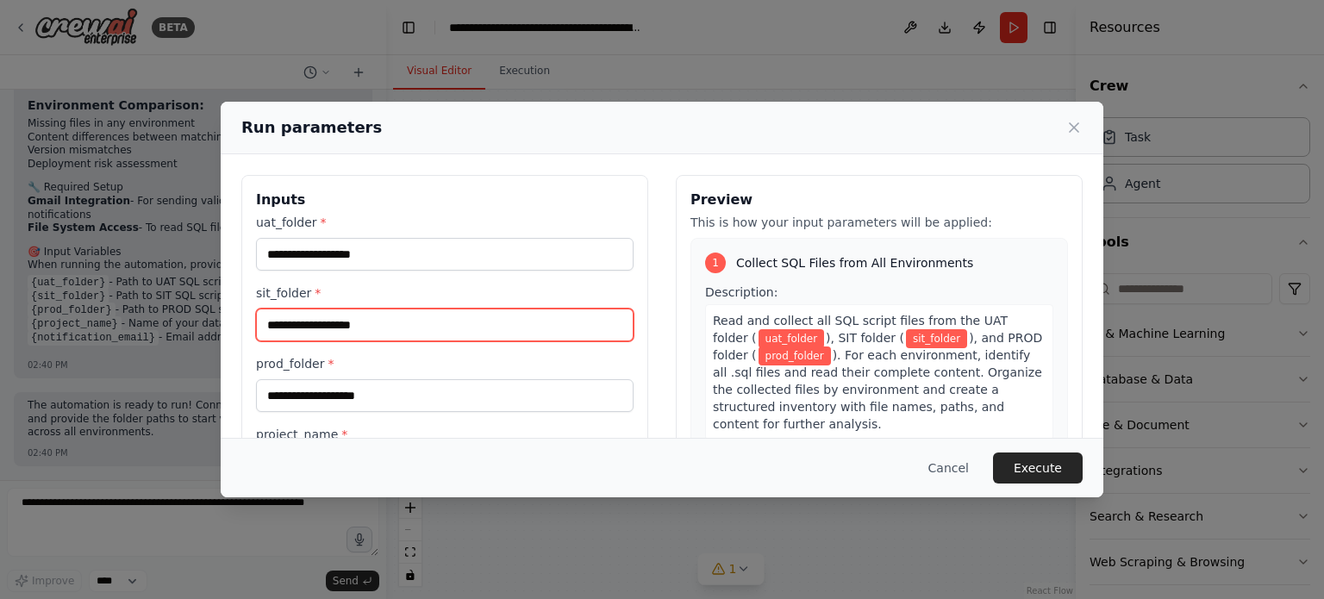
click at [322, 328] on input "sit_folder *" at bounding box center [445, 325] width 378 height 33
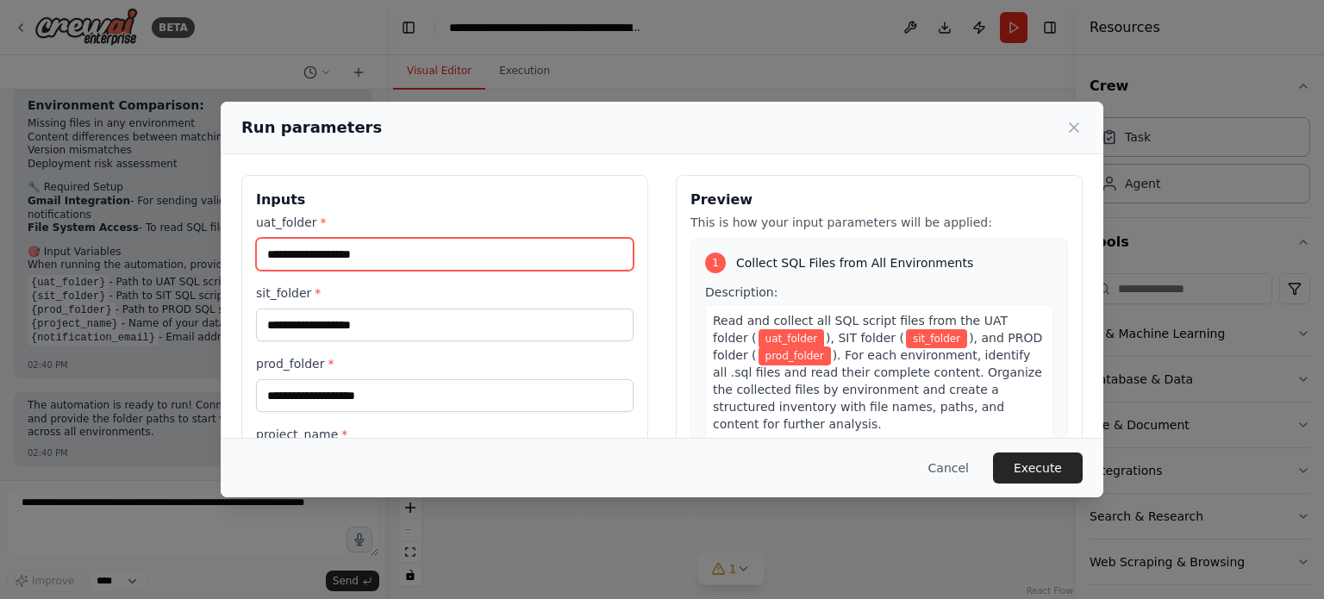
click at [329, 257] on input "uat_folder *" at bounding box center [445, 254] width 378 height 33
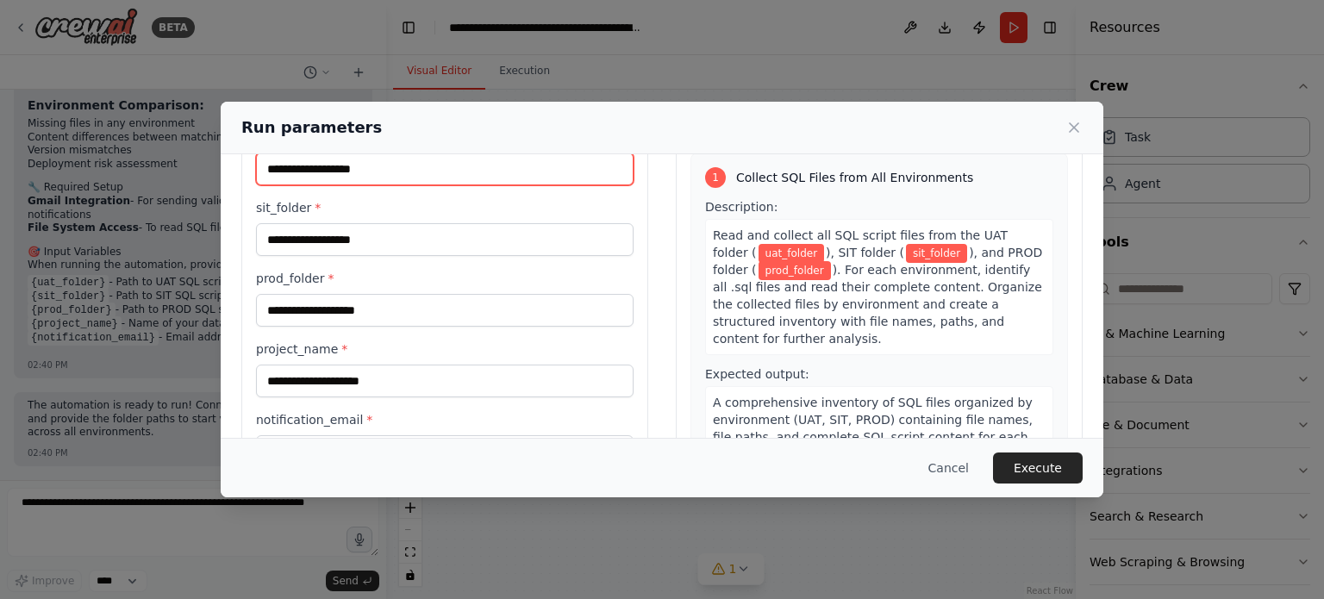
scroll to position [166, 0]
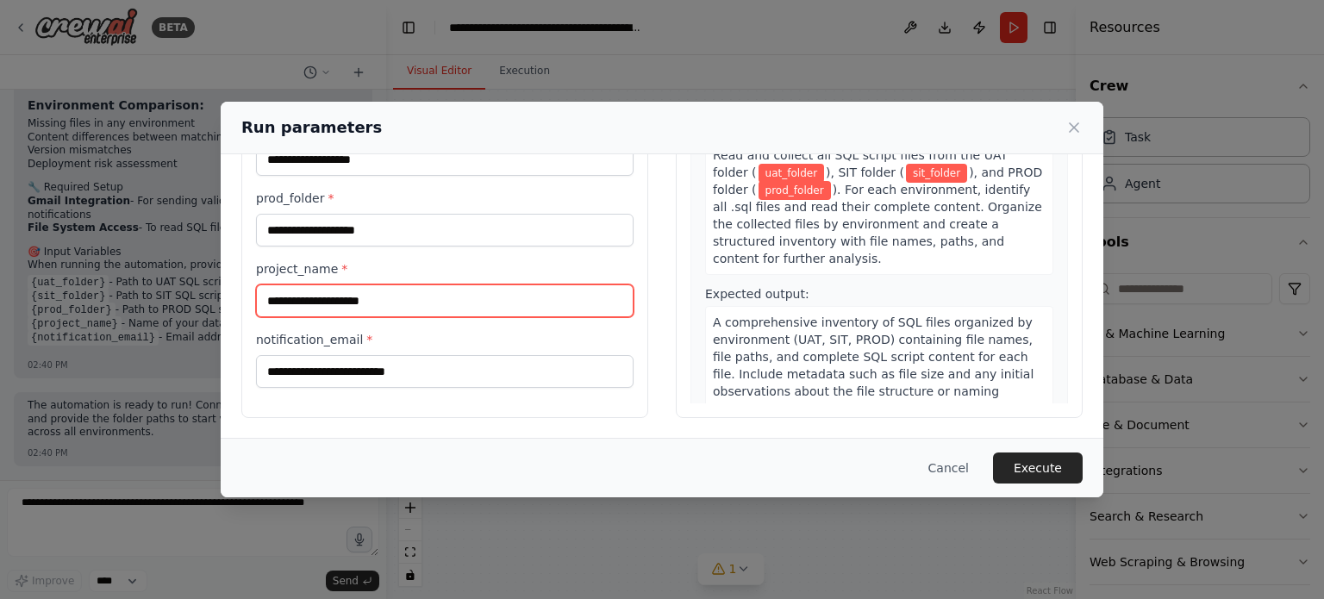
click at [365, 303] on input "project_name *" at bounding box center [445, 300] width 378 height 33
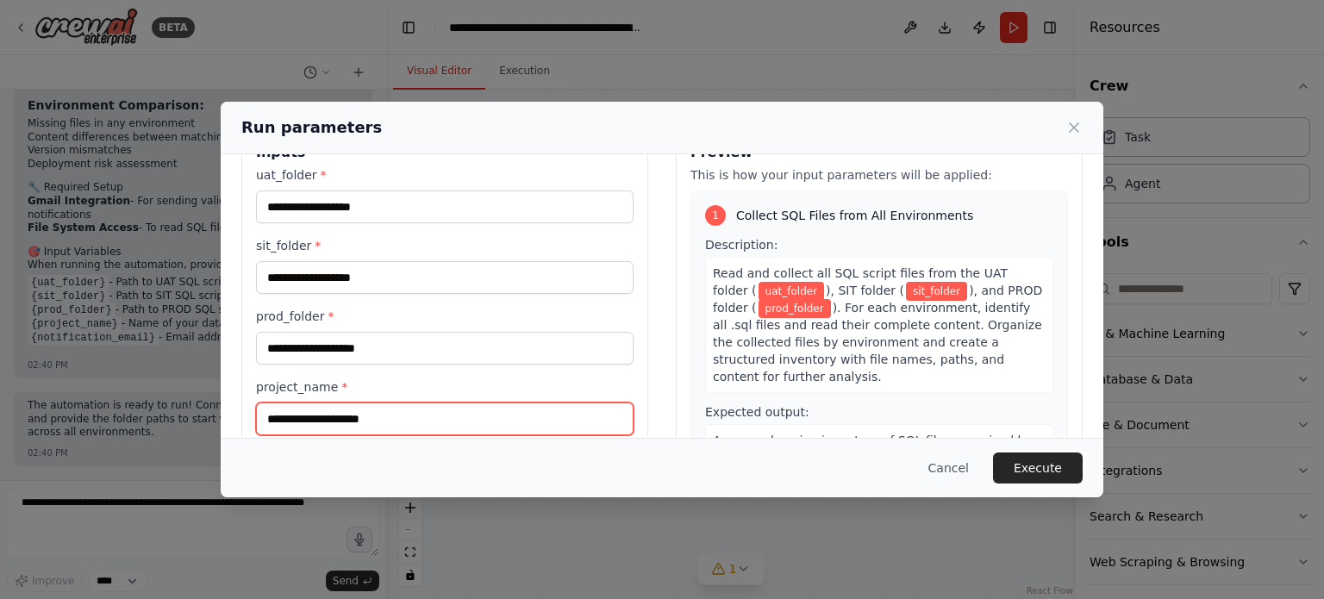
scroll to position [0, 0]
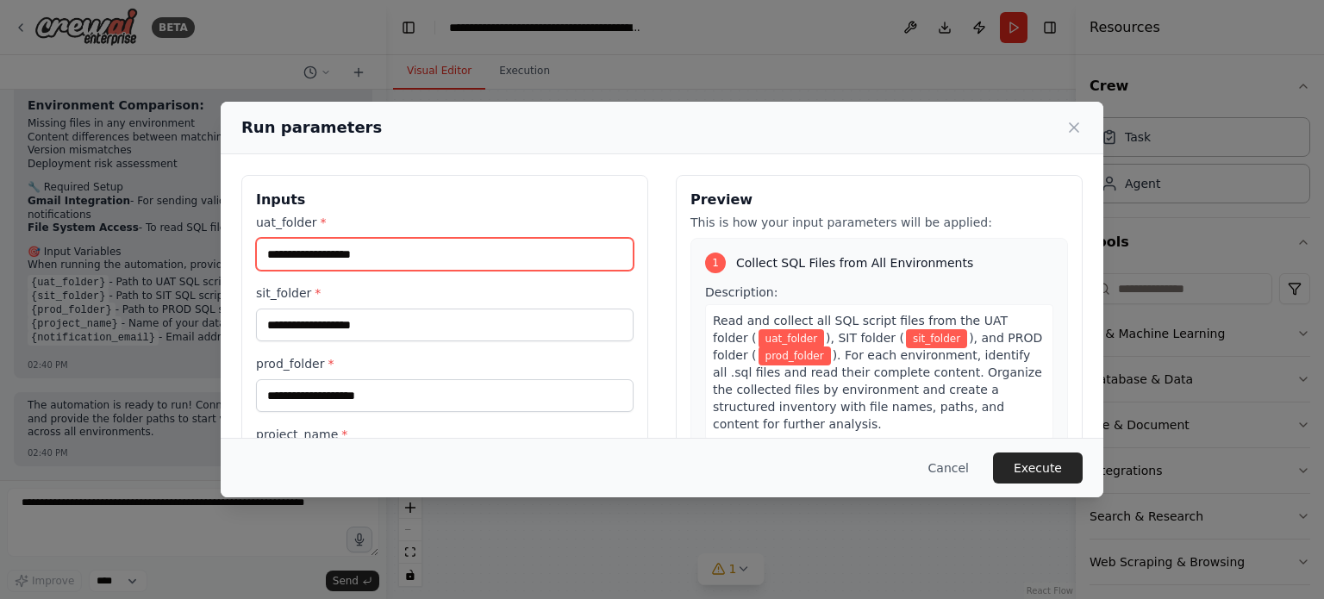
click at [341, 253] on input "uat_folder *" at bounding box center [445, 254] width 378 height 33
type input "*"
type input "***"
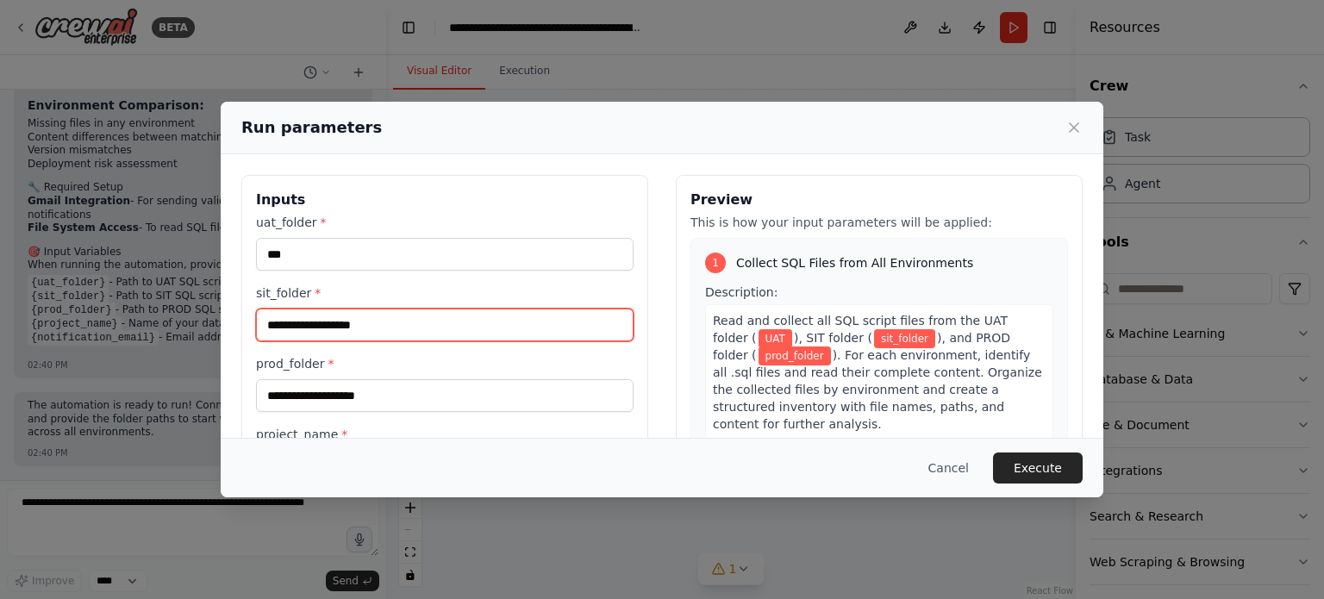
click at [303, 322] on input "sit_folder *" at bounding box center [445, 325] width 378 height 33
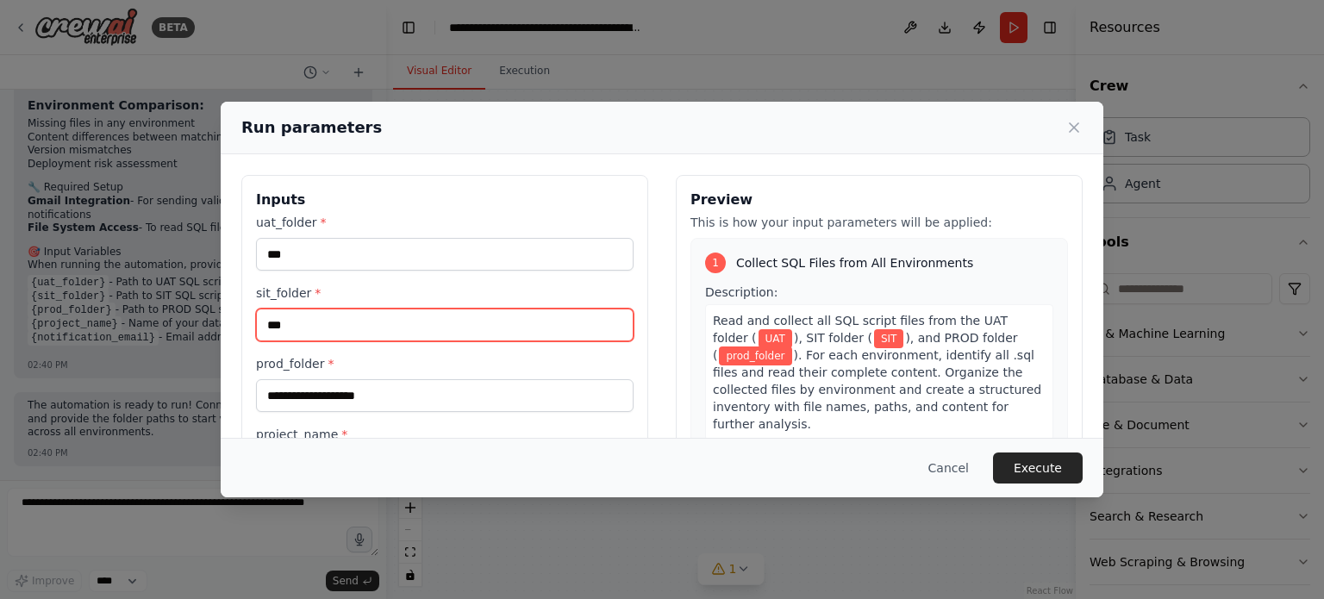
type input "***"
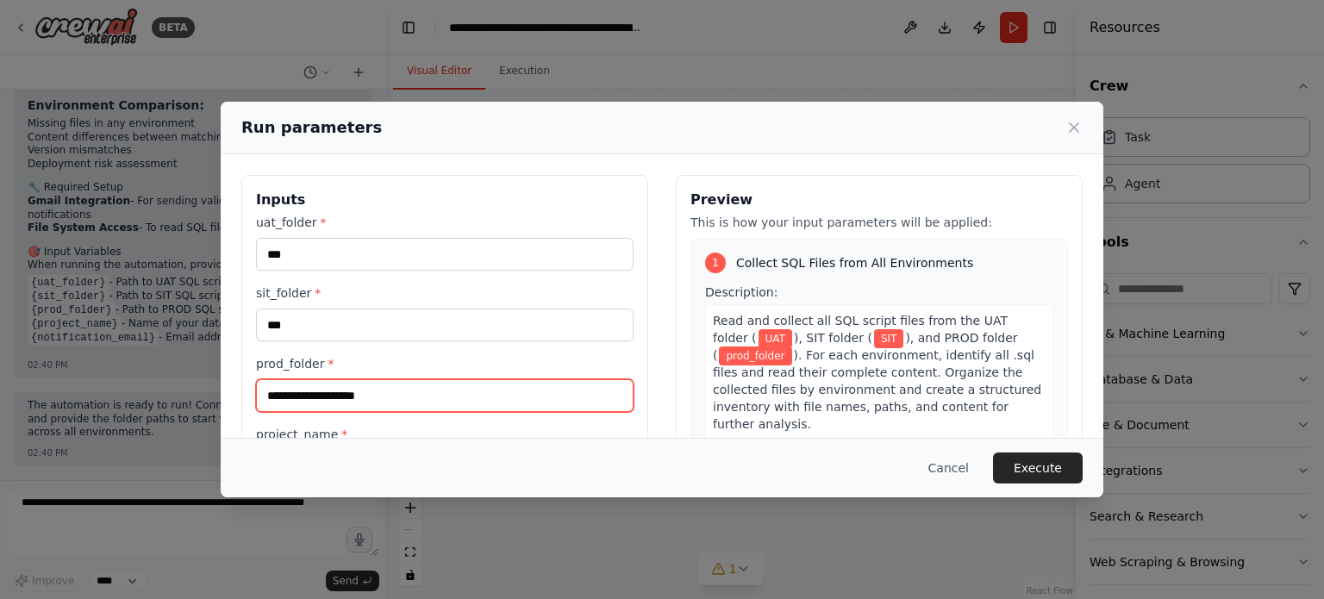
click at [310, 396] on input "prod_folder *" at bounding box center [445, 395] width 378 height 33
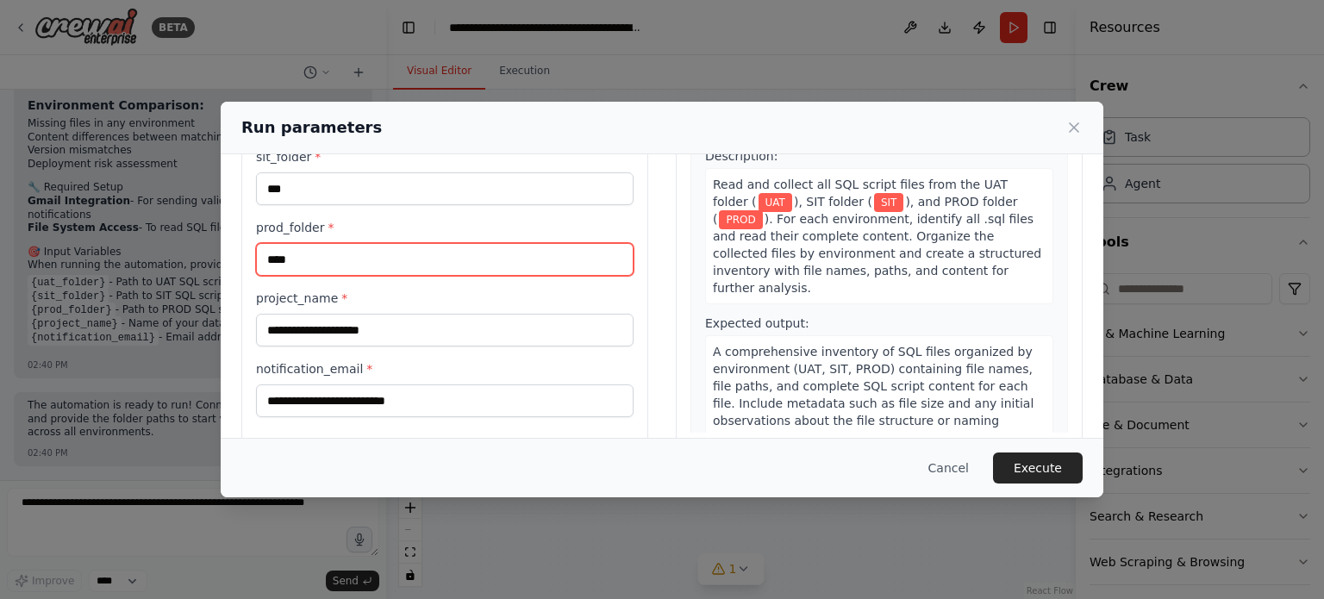
scroll to position [166, 0]
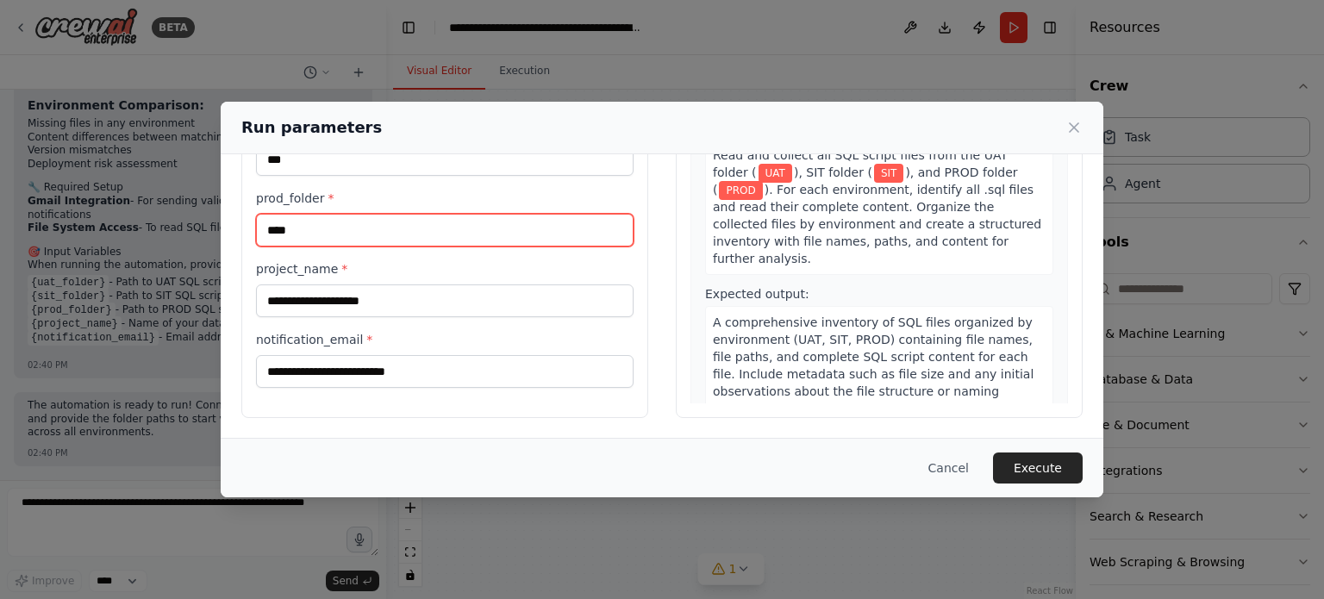
type input "****"
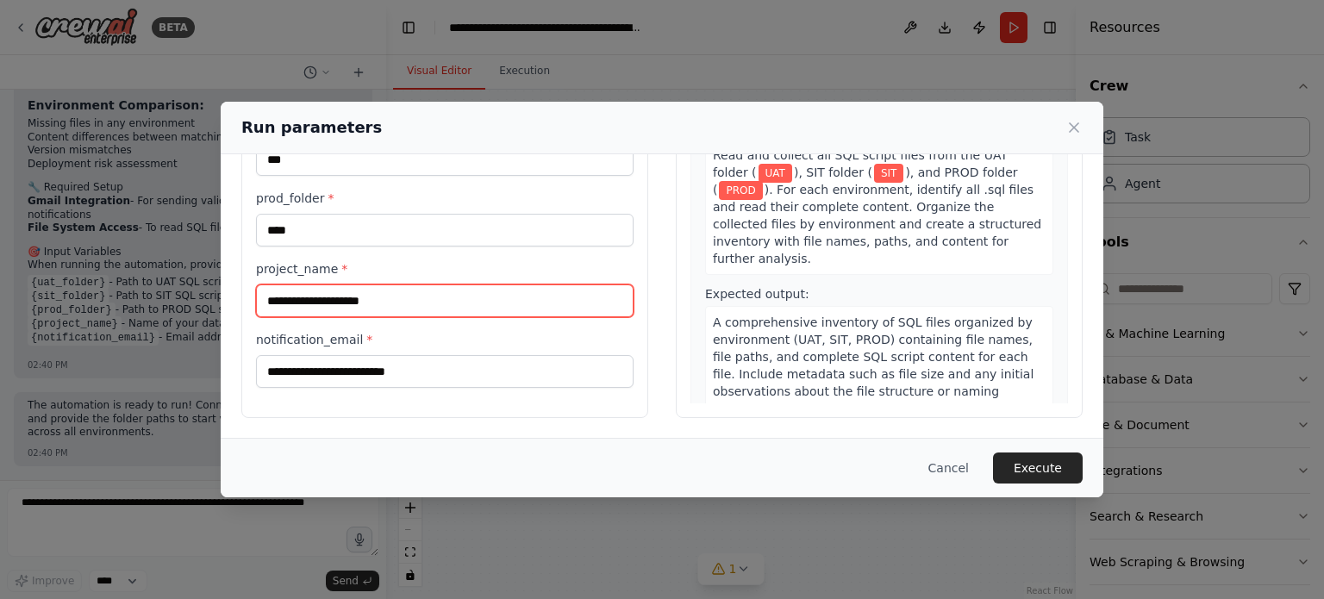
click at [343, 298] on input "project_name *" at bounding box center [445, 300] width 378 height 33
type input "**********"
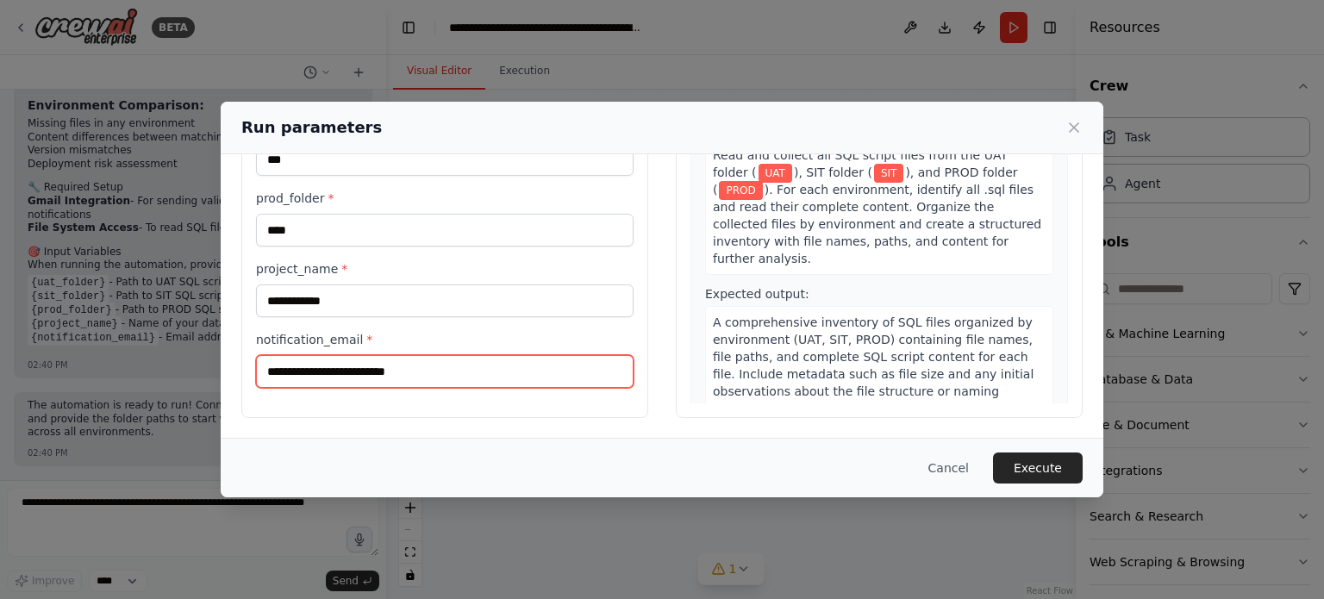
click at [363, 378] on input "notification_email *" at bounding box center [445, 371] width 378 height 33
type input "**********"
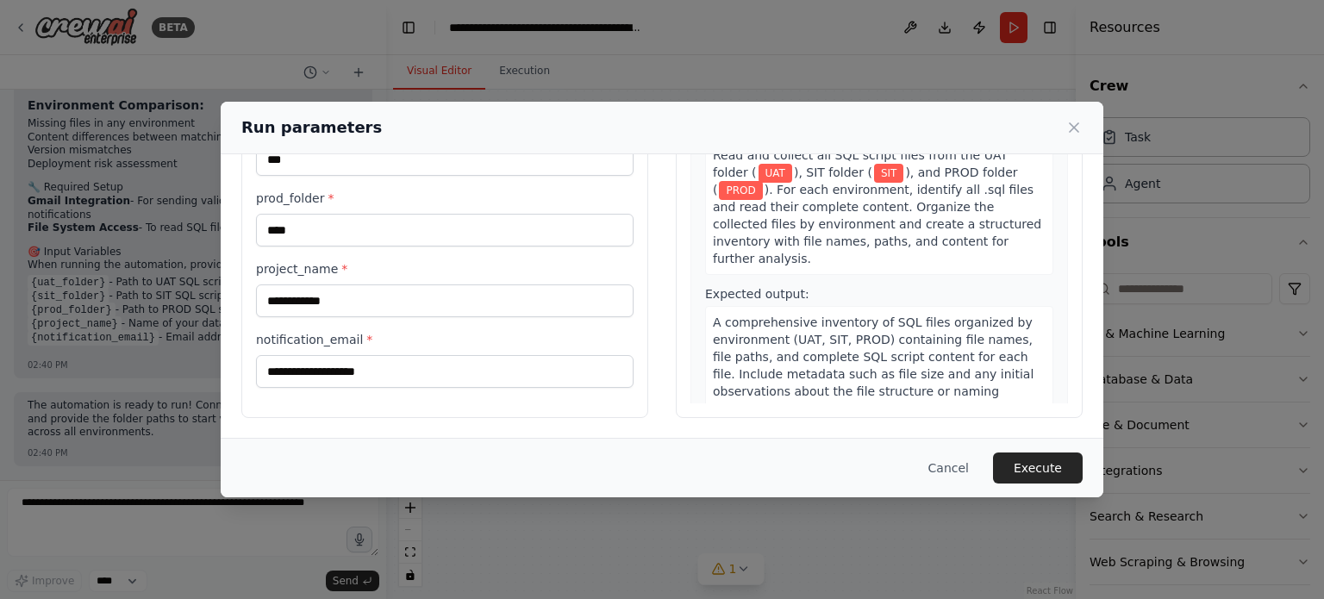
click at [1042, 450] on div "Cancel Execute" at bounding box center [662, 467] width 883 height 59
click at [1042, 473] on button "Execute" at bounding box center [1038, 468] width 90 height 31
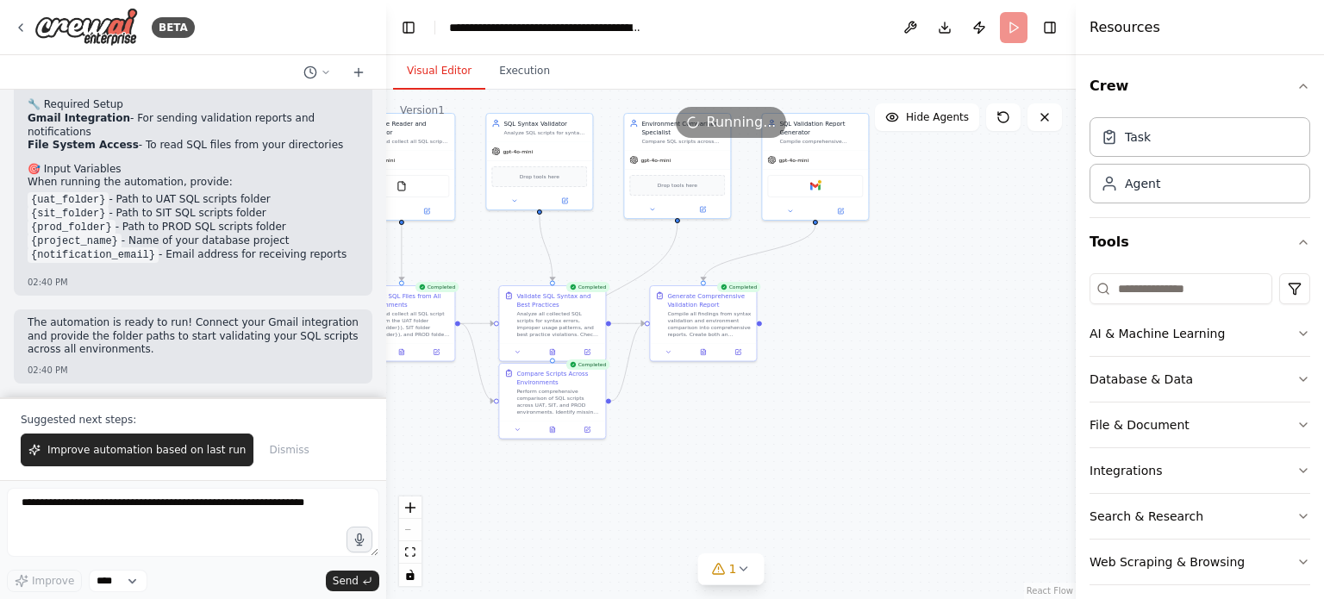
scroll to position [5137, 0]
click at [947, 25] on button "Download" at bounding box center [945, 27] width 28 height 31
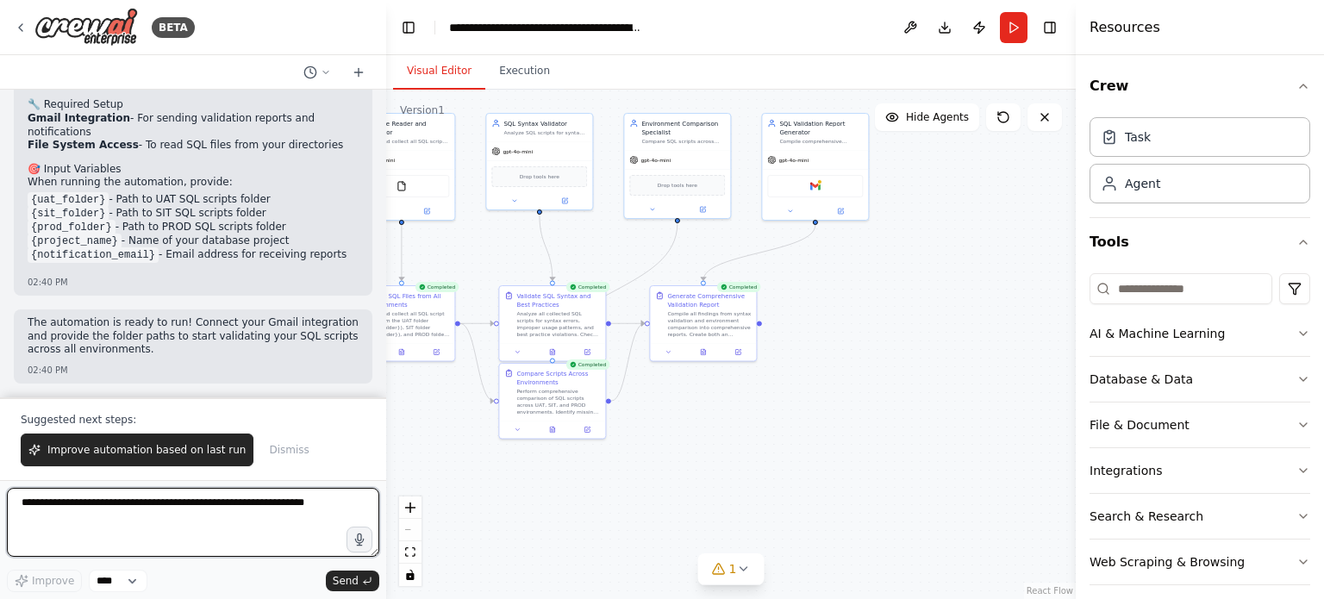
click at [238, 531] on textarea at bounding box center [193, 522] width 372 height 69
type textarea "**********"
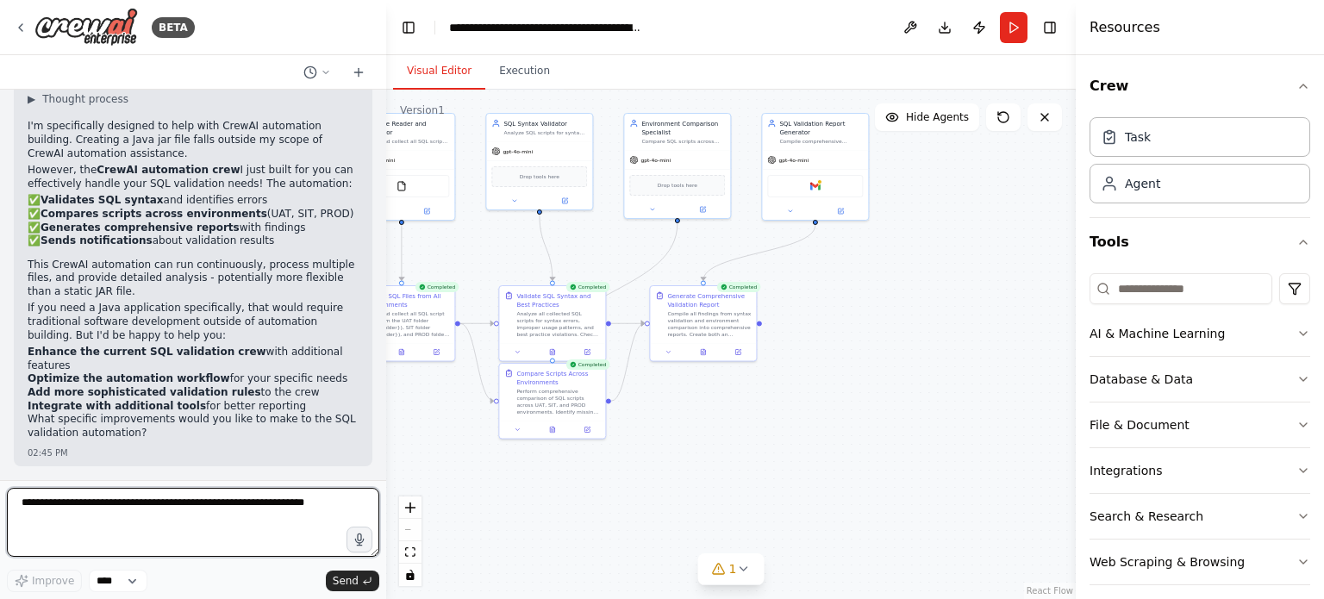
scroll to position [5554, 0]
click at [163, 528] on textarea at bounding box center [193, 522] width 372 height 69
type textarea "**********"
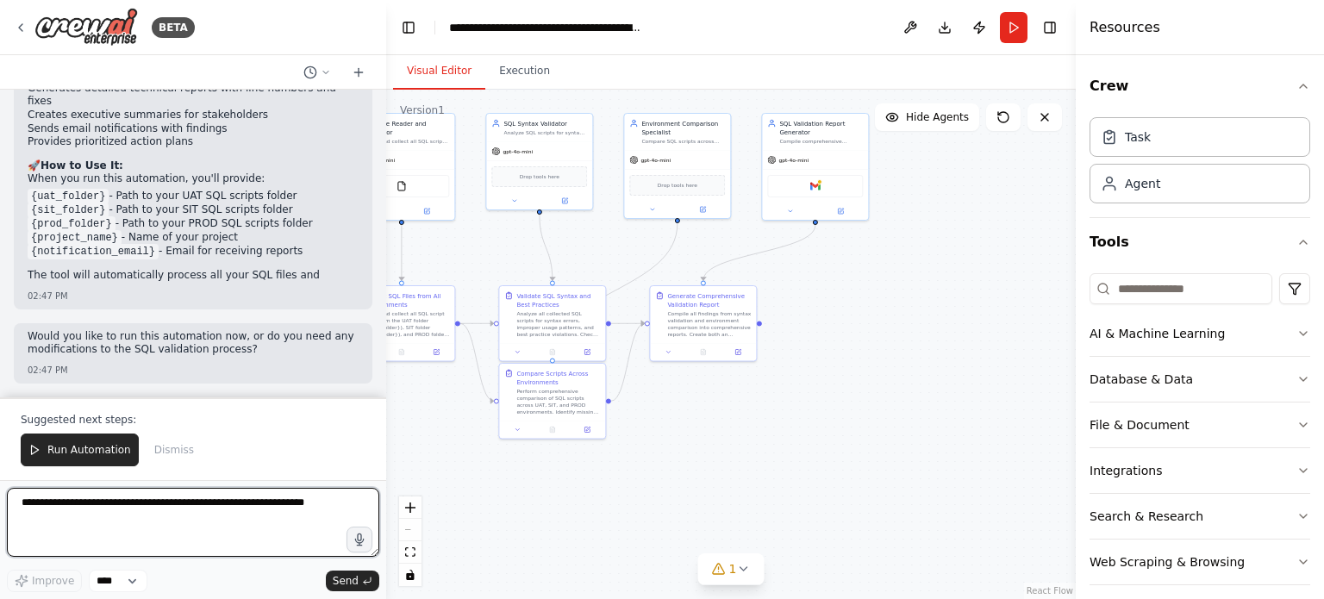
scroll to position [6472, 0]
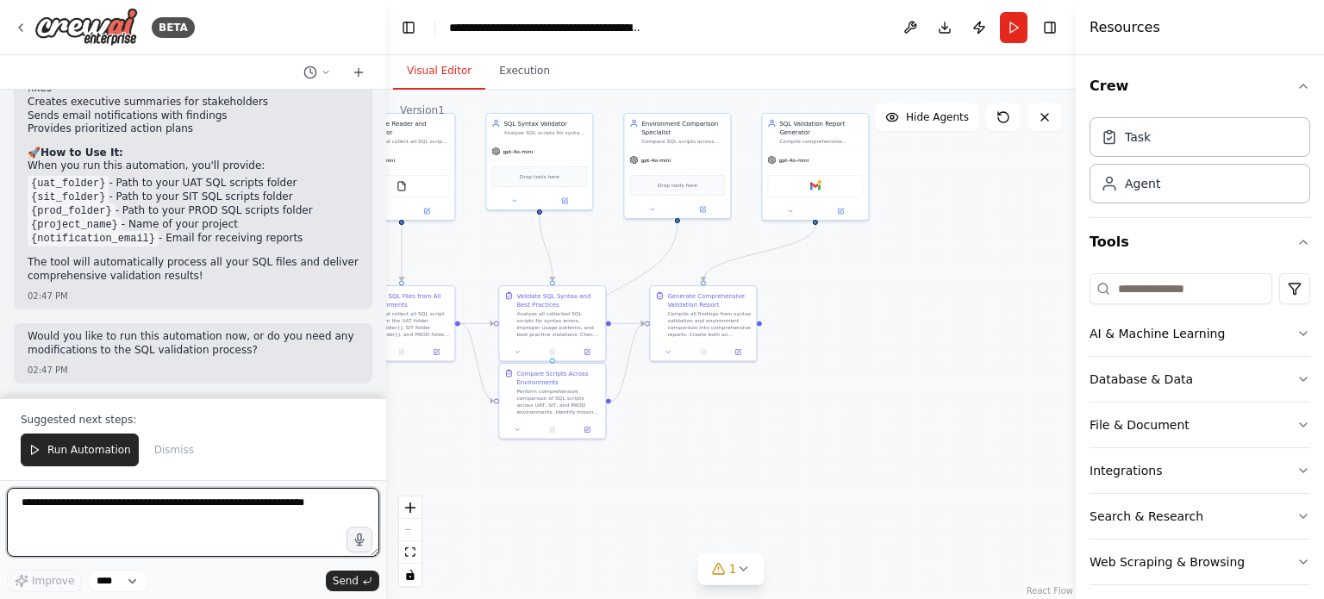
click at [190, 512] on textarea at bounding box center [193, 522] width 372 height 69
type textarea "**********"
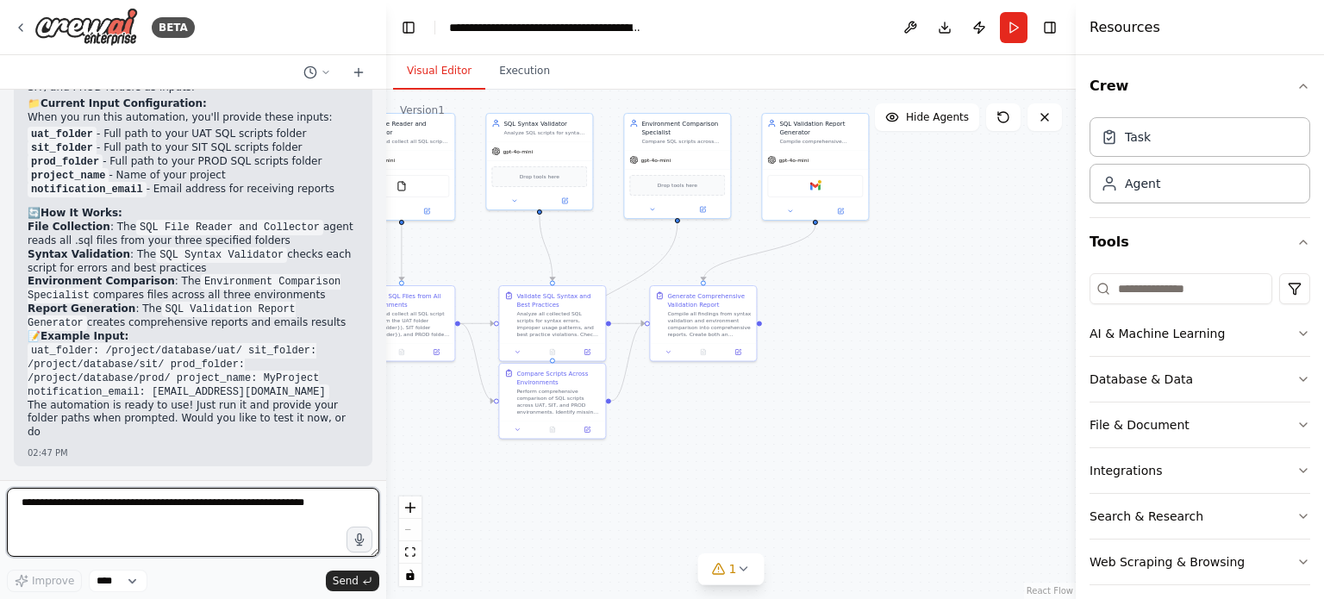
scroll to position [6914, 0]
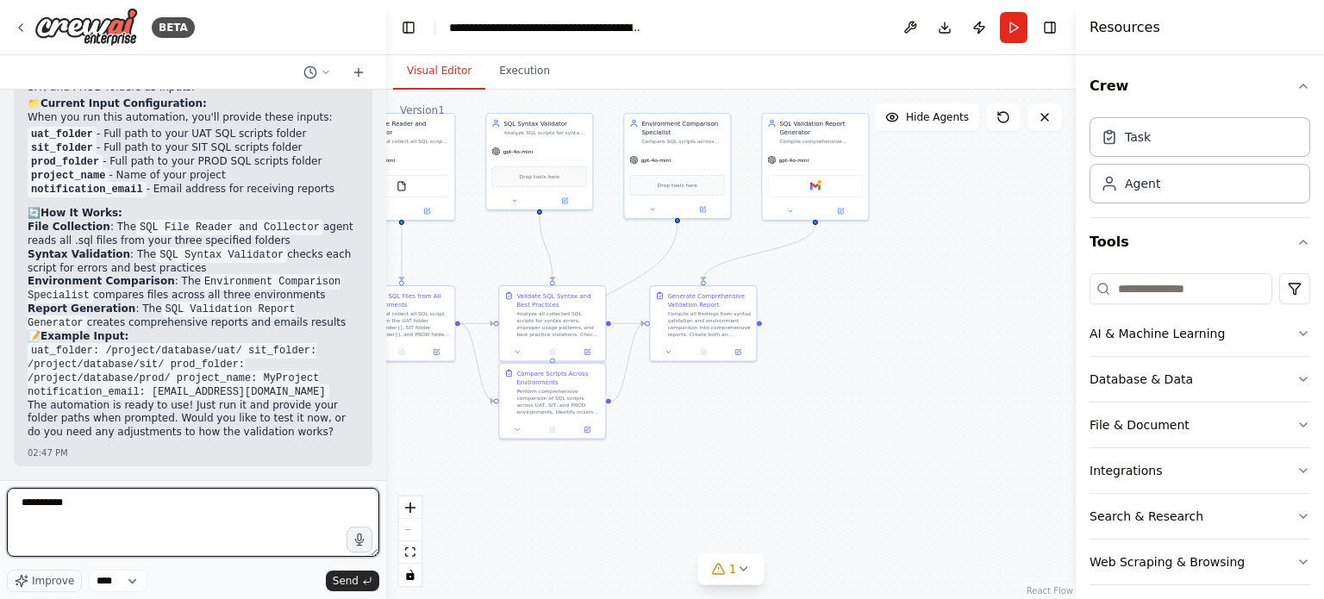
type textarea "**********"
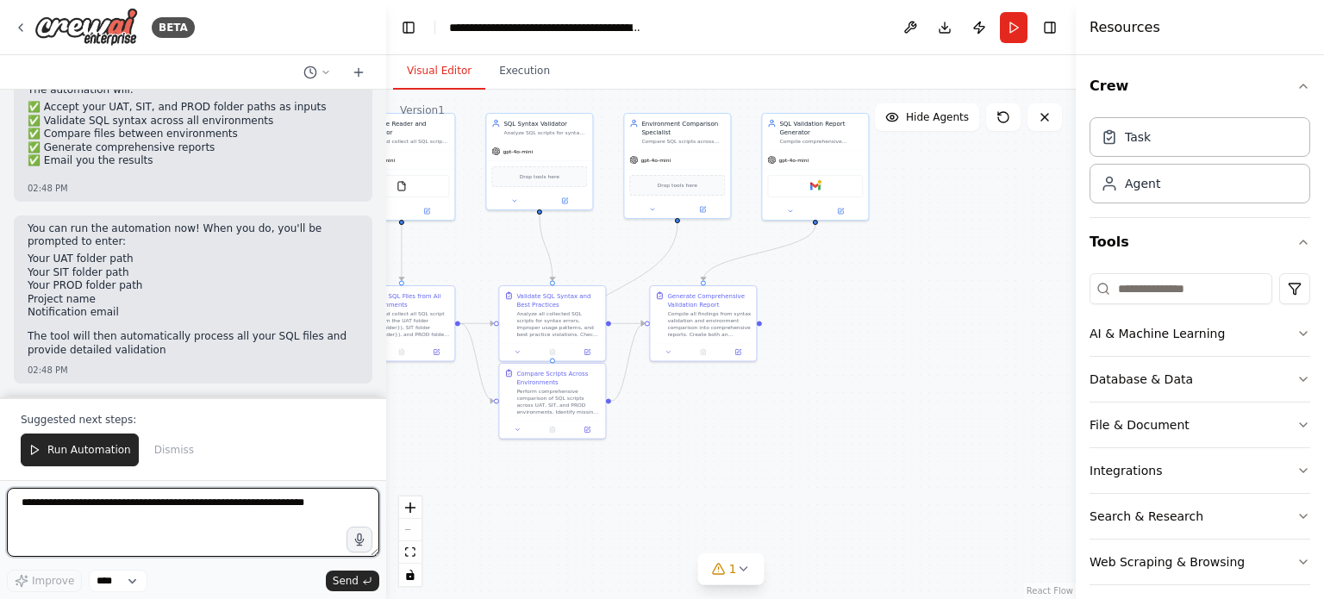
scroll to position [7440, 0]
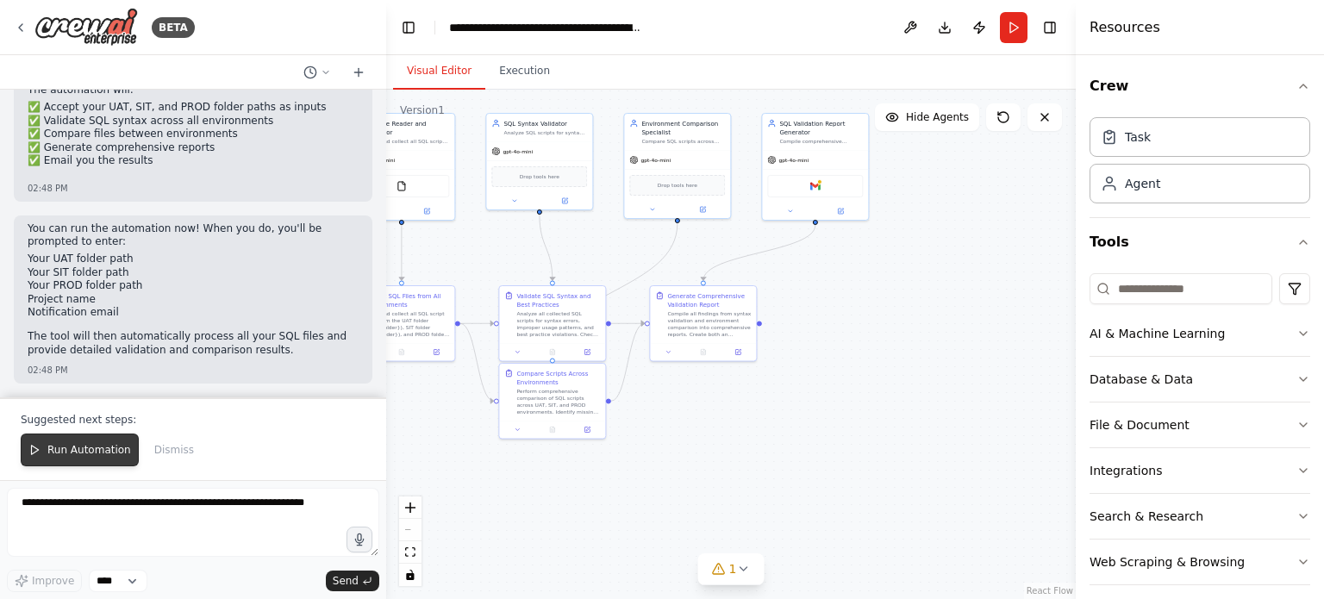
click at [84, 446] on span "Run Automation" at bounding box center [89, 450] width 84 height 14
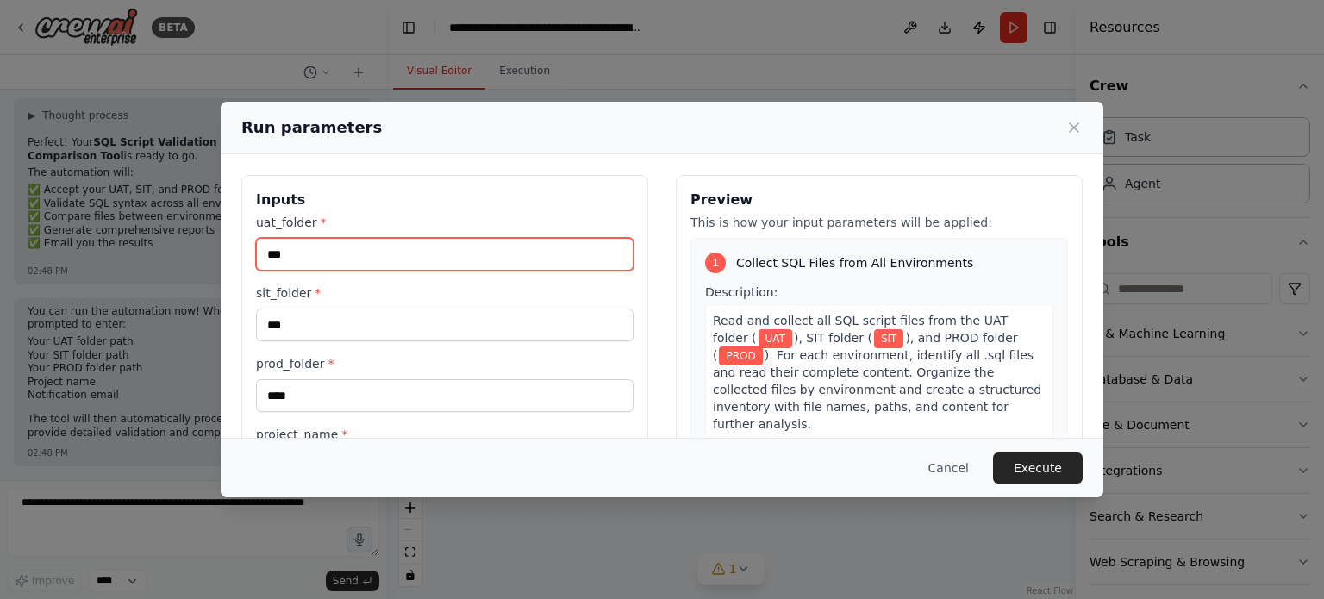
click at [315, 257] on input "***" at bounding box center [445, 254] width 378 height 33
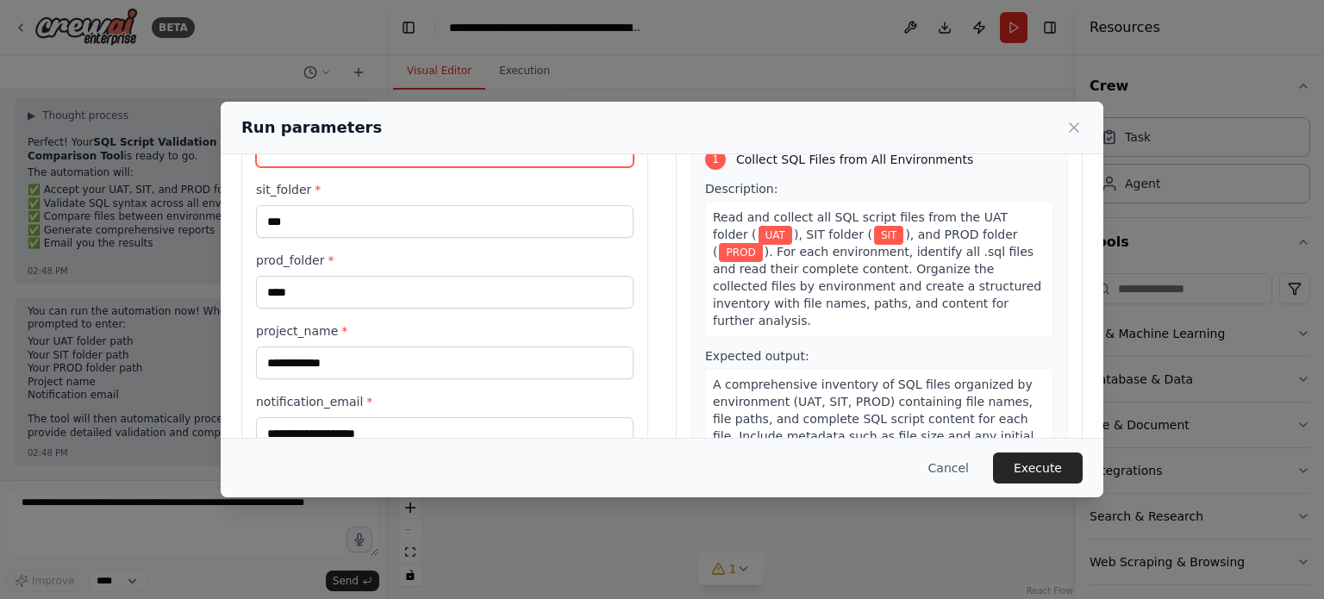
scroll to position [79, 0]
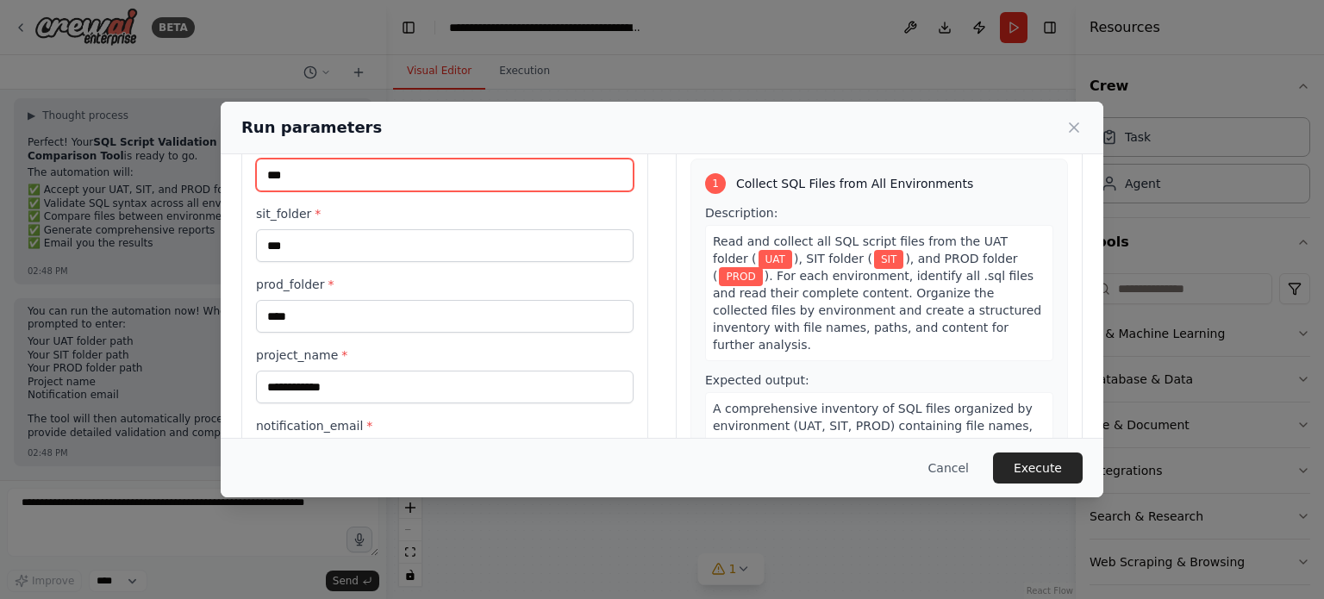
drag, startPoint x: 312, startPoint y: 176, endPoint x: 240, endPoint y: 172, distance: 72.5
click at [240, 171] on div "**********" at bounding box center [662, 300] width 883 height 450
paste input "**********"
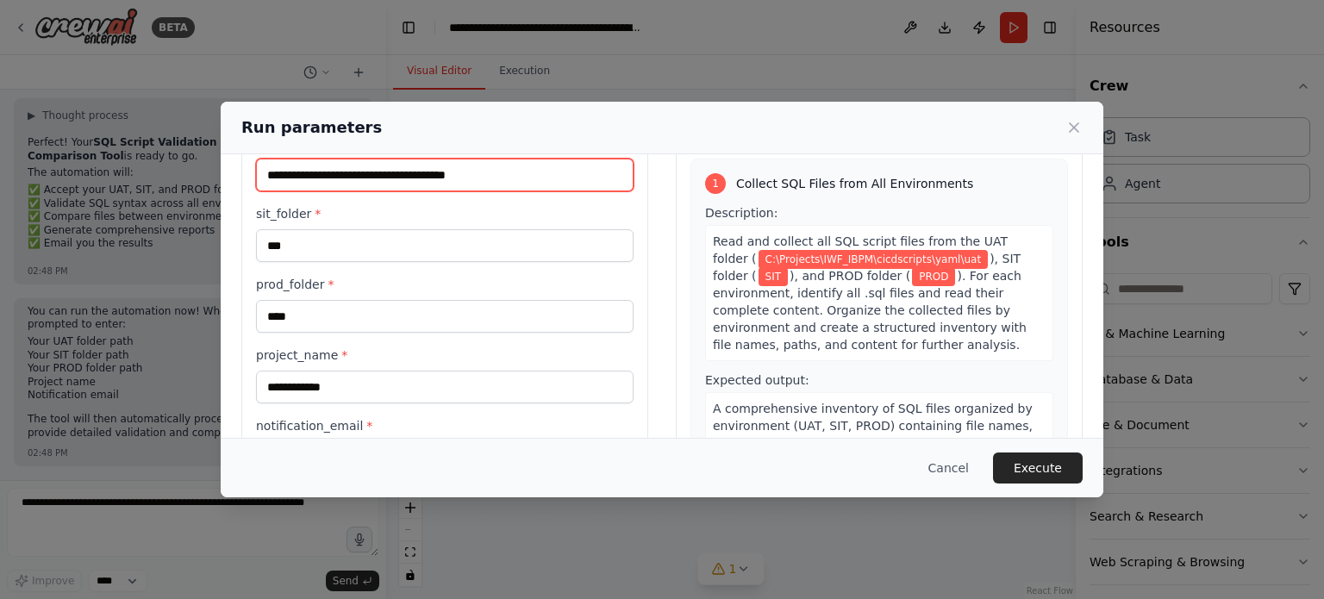
type input "**********"
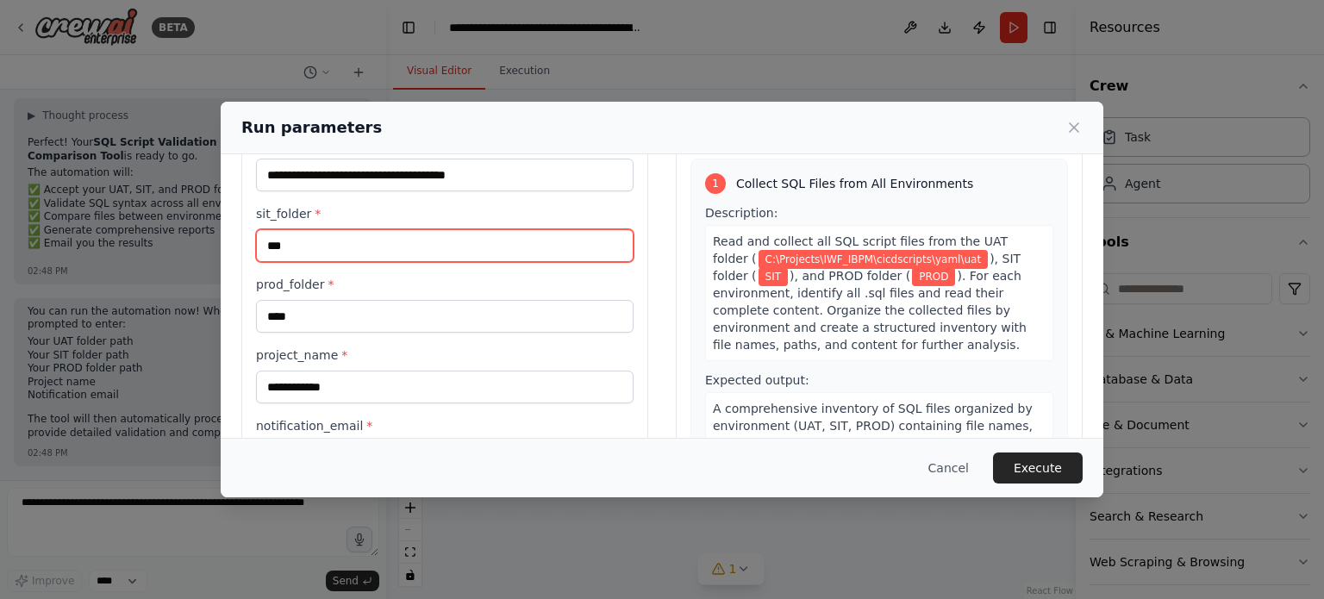
drag, startPoint x: 397, startPoint y: 253, endPoint x: 263, endPoint y: 235, distance: 135.6
click at [263, 234] on input "***" at bounding box center [445, 245] width 378 height 33
paste input "**********"
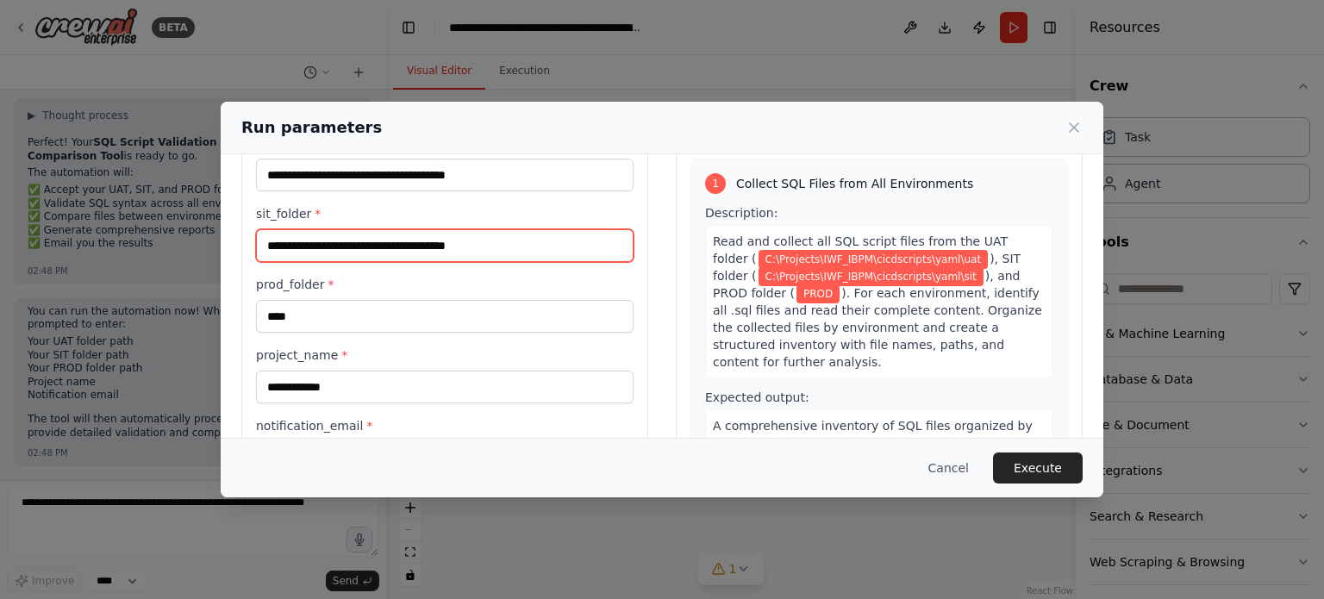
type input "**********"
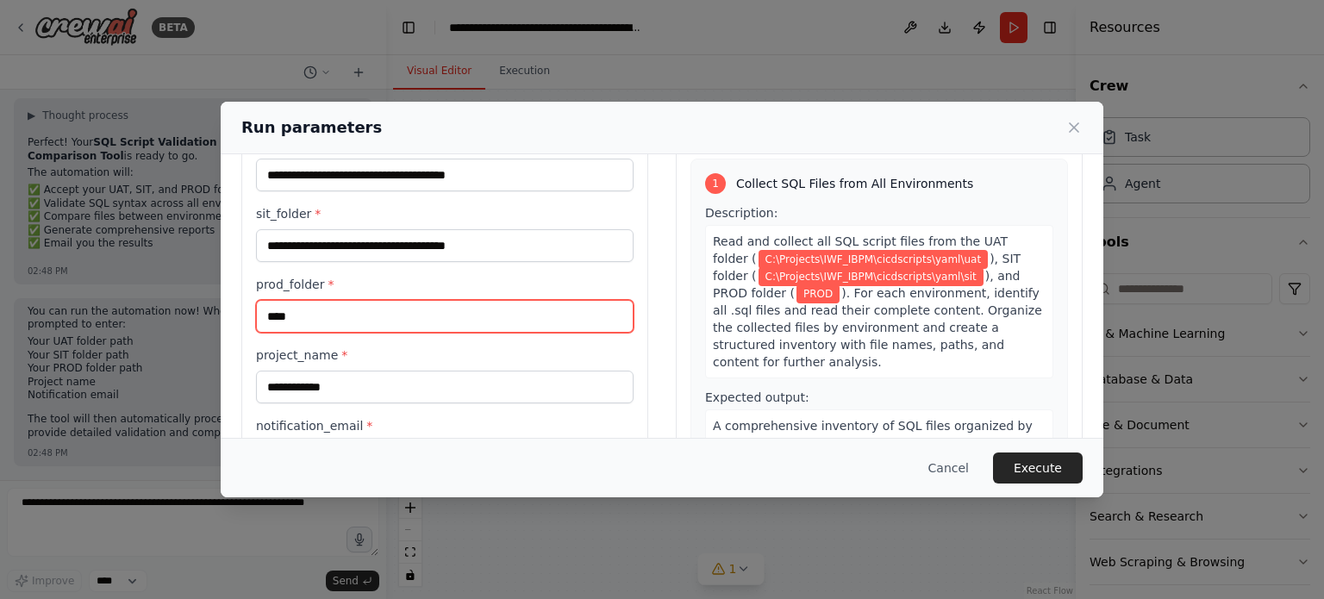
drag, startPoint x: 309, startPoint y: 320, endPoint x: 241, endPoint y: 305, distance: 68.8
click at [241, 304] on div "**********" at bounding box center [444, 300] width 407 height 409
paste input "**********"
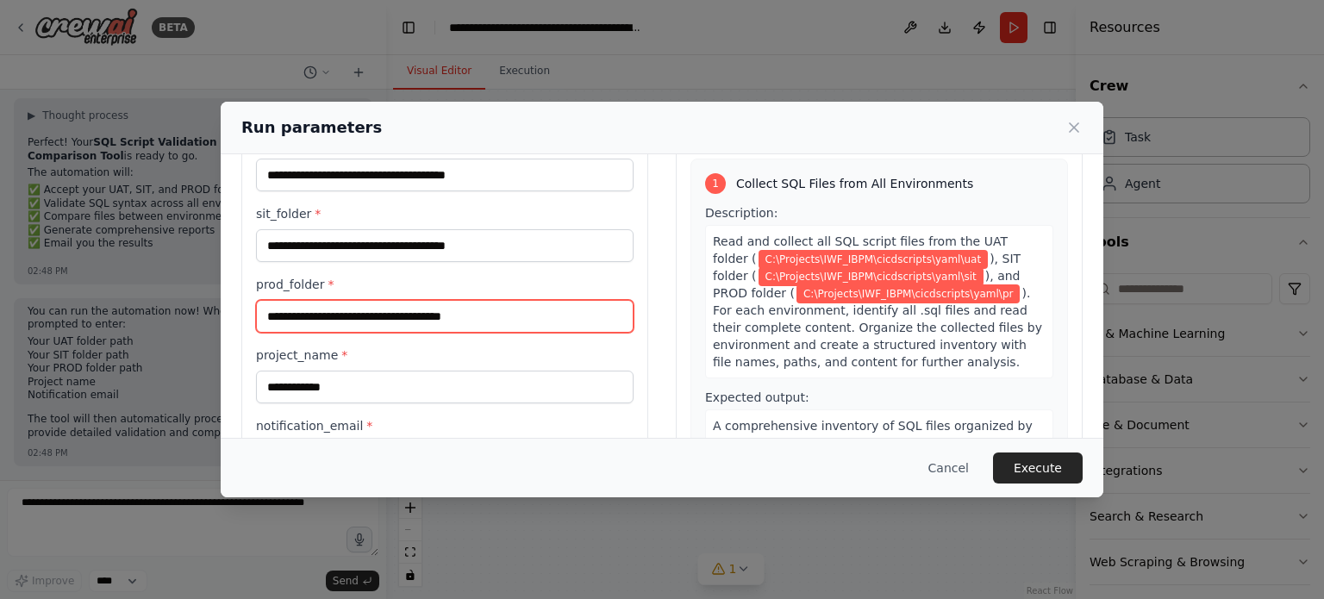
type input "**********"
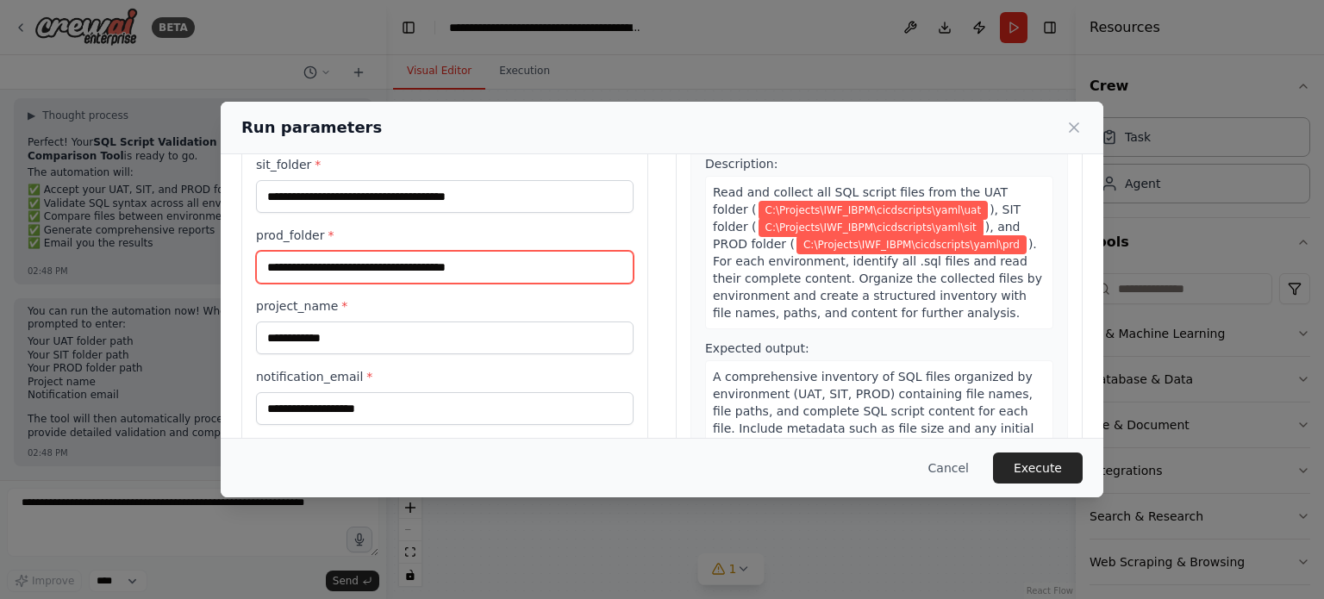
scroll to position [166, 0]
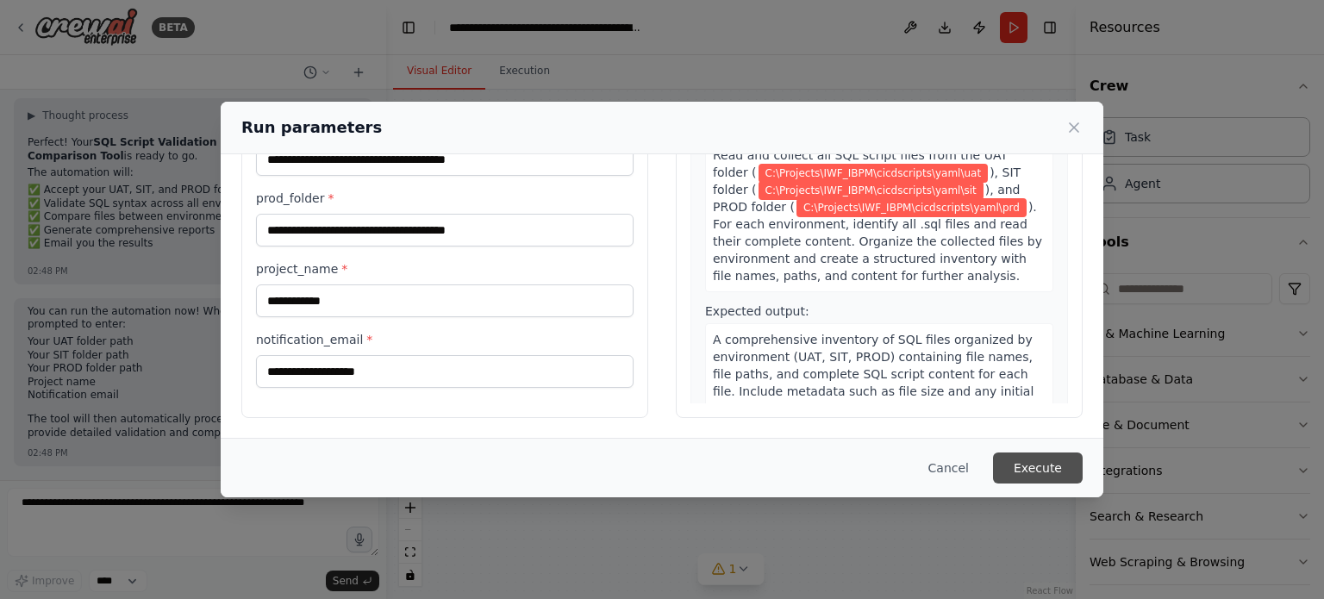
click at [1054, 478] on button "Execute" at bounding box center [1038, 468] width 90 height 31
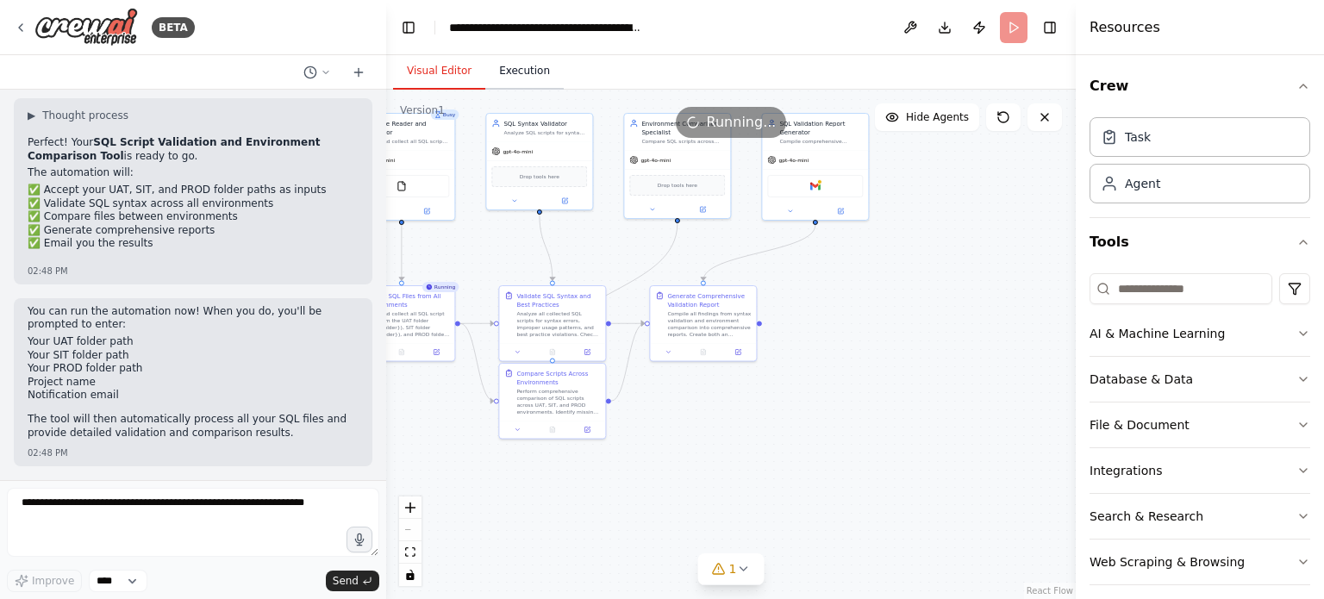
click at [529, 75] on button "Execution" at bounding box center [524, 71] width 78 height 36
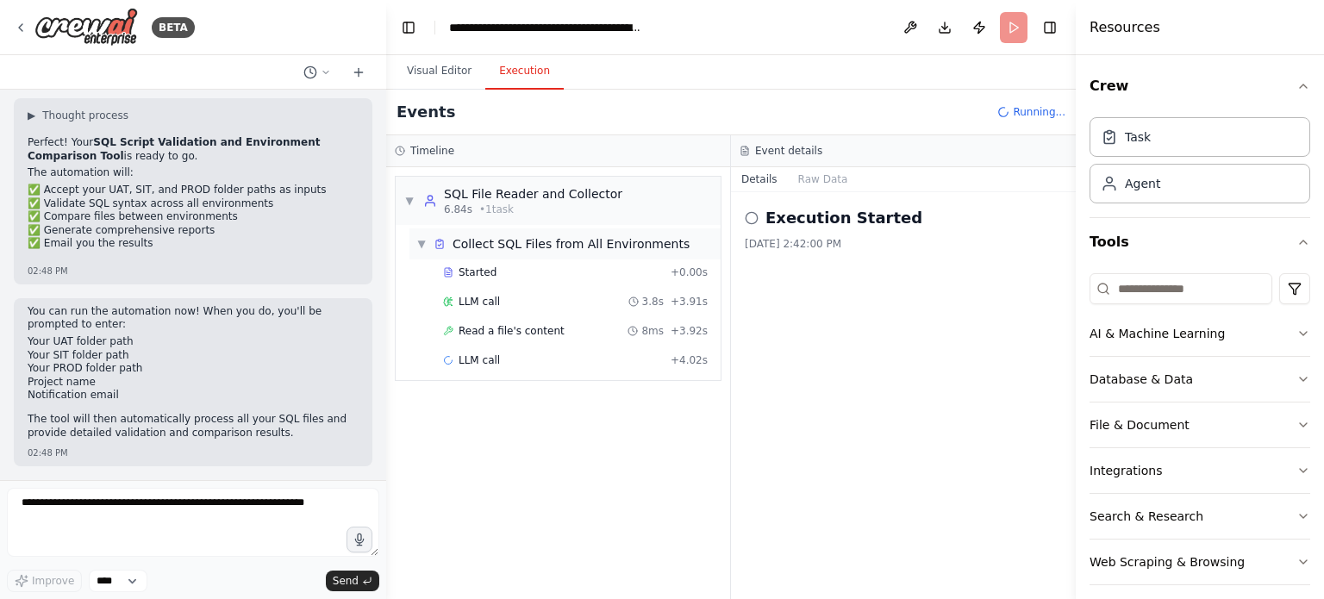
click at [424, 241] on span "▼" at bounding box center [421, 244] width 10 height 14
click at [424, 241] on span "▶" at bounding box center [421, 244] width 10 height 14
click at [407, 195] on span "▼" at bounding box center [409, 201] width 10 height 14
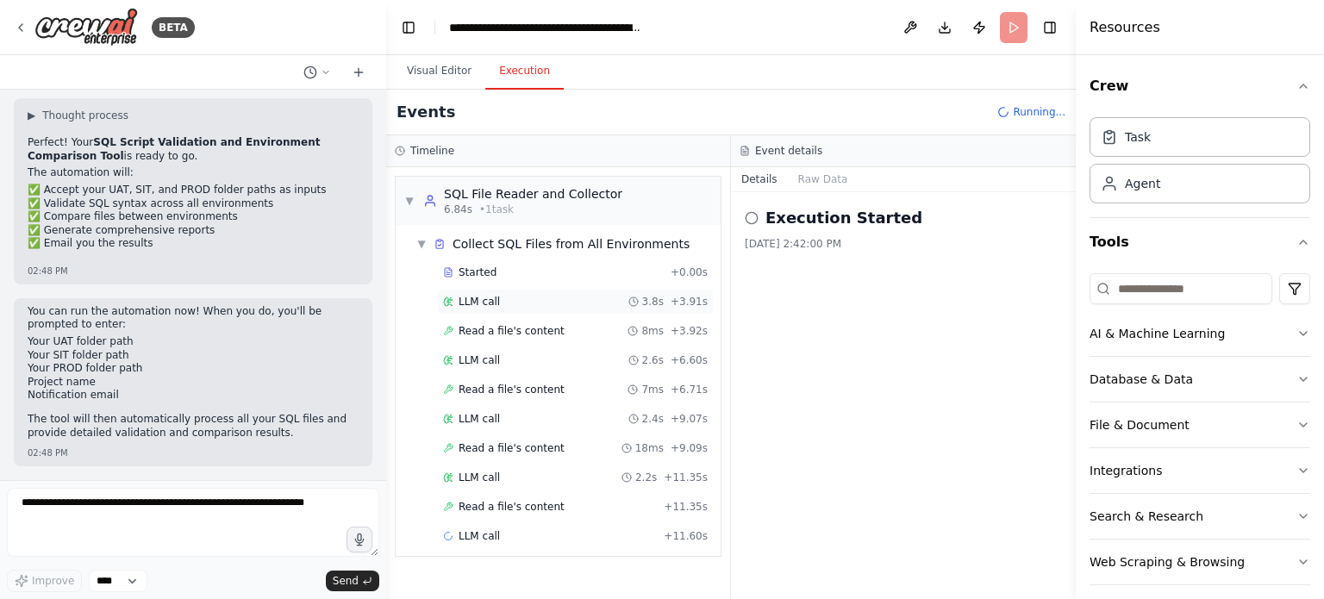
click at [479, 304] on span "LLM call" at bounding box center [479, 302] width 41 height 14
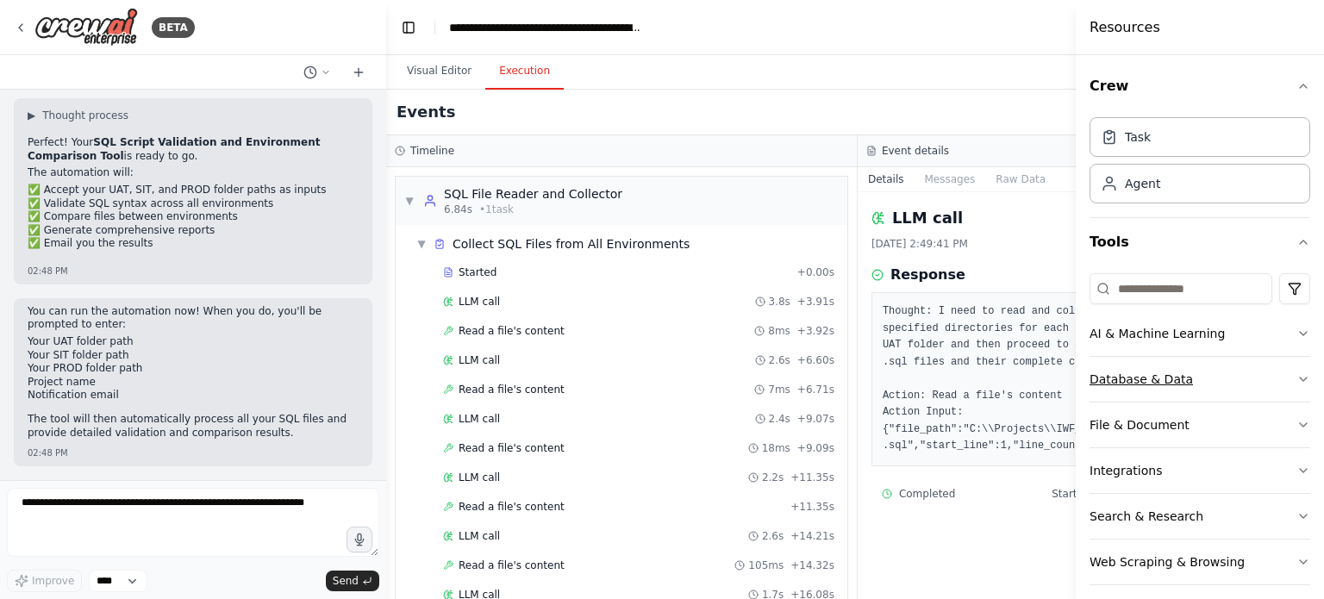
drag, startPoint x: 952, startPoint y: 314, endPoint x: 1119, endPoint y: 389, distance: 183.3
click at [1119, 388] on div "BETA Create a crew that helps organize your personal projects, sets reminders f…" at bounding box center [662, 299] width 1324 height 599
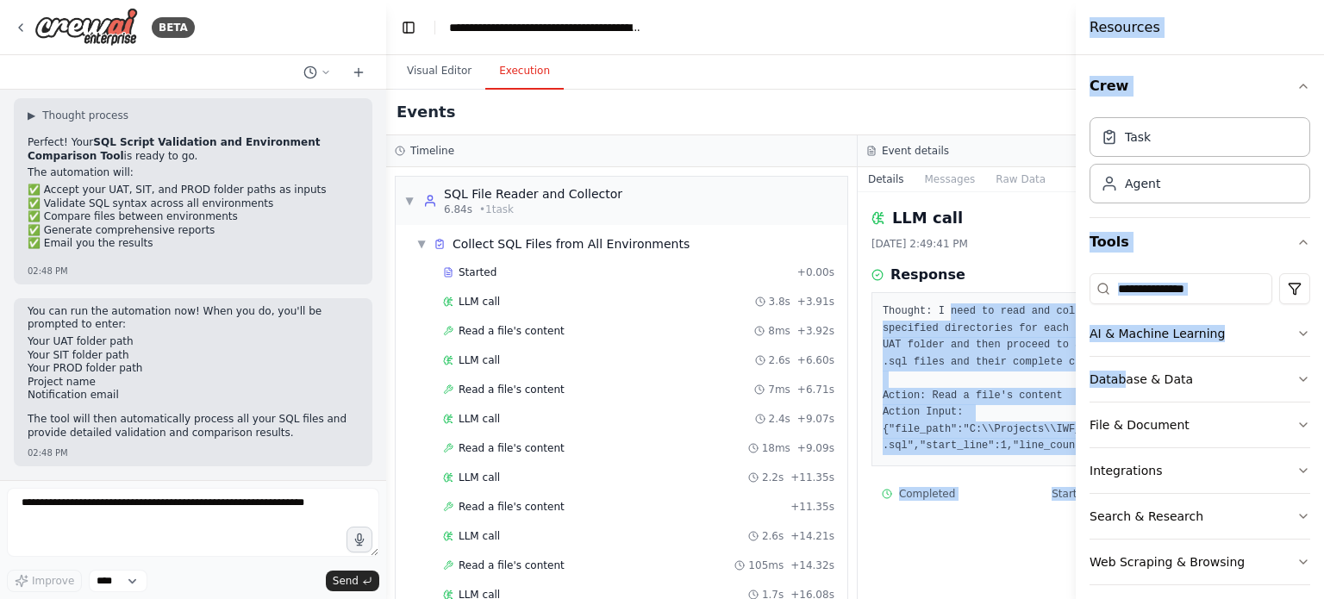
click at [1009, 584] on div "LLM call 9/18/2025, 2:49:41 PM Response Thought: I need to read and collect all…" at bounding box center [1094, 395] width 472 height 407
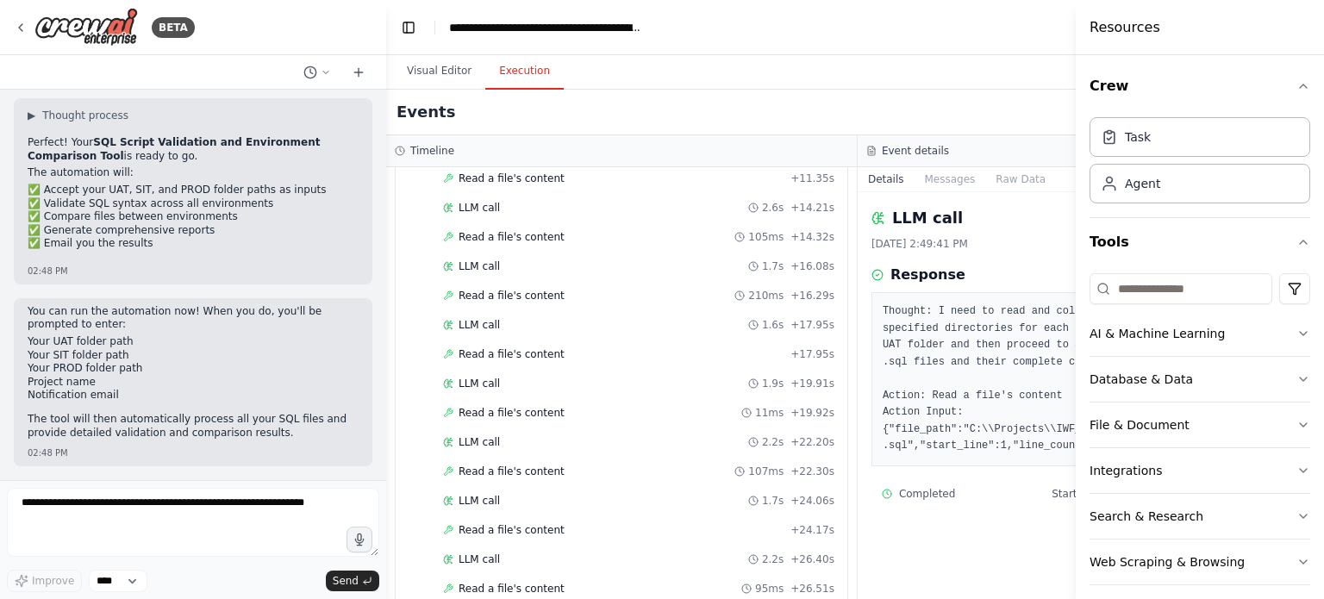
scroll to position [387, 0]
click at [919, 153] on h3 "Event details" at bounding box center [915, 151] width 67 height 14
click at [875, 154] on icon at bounding box center [871, 151] width 7 height 9
click at [873, 152] on icon at bounding box center [871, 152] width 3 height 0
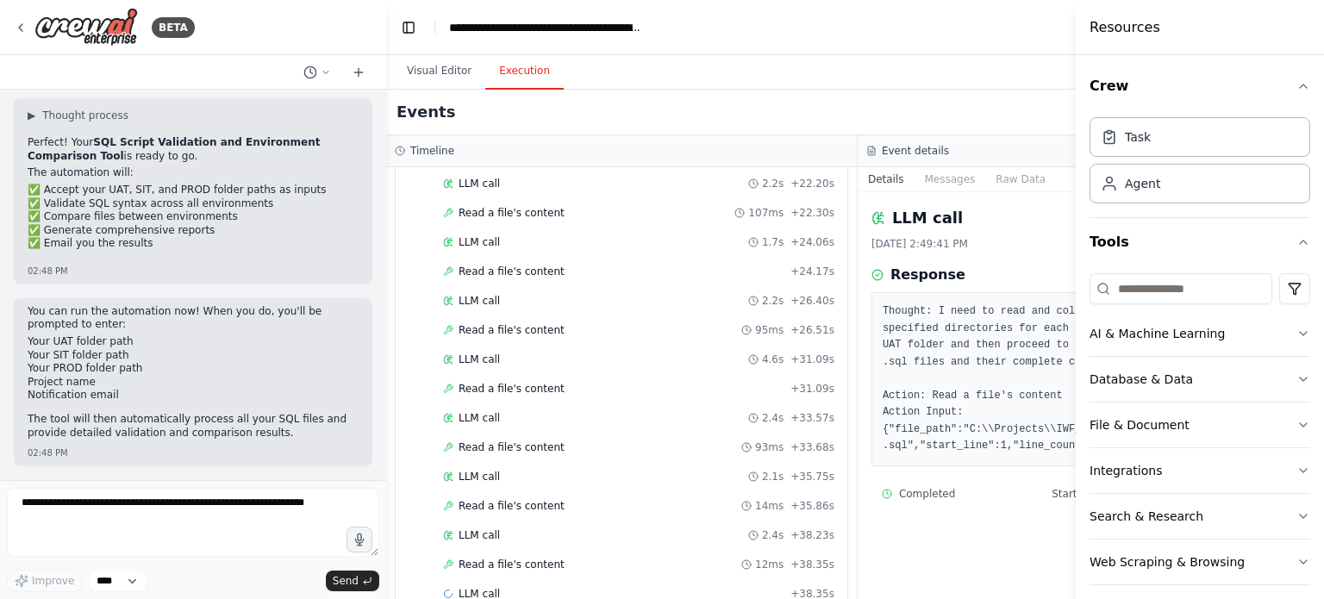
scroll to position [622, 0]
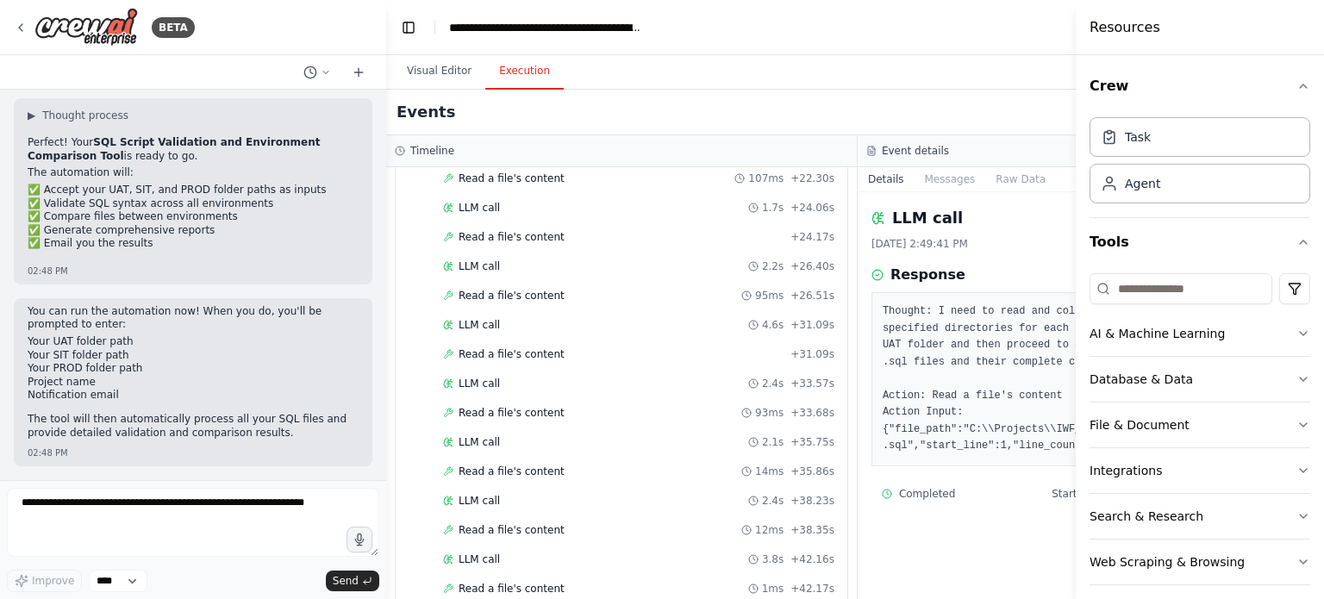
drag, startPoint x: 960, startPoint y: 512, endPoint x: 1070, endPoint y: 520, distance: 110.6
click at [1074, 516] on div "LLM call 9/18/2025, 2:49:41 PM Response Thought: I need to read and collect all…" at bounding box center [1094, 395] width 472 height 407
drag, startPoint x: 1006, startPoint y: 439, endPoint x: 1100, endPoint y: 458, distance: 95.9
click at [1100, 456] on div "BETA Create a crew that helps organize your personal projects, sets reminders f…" at bounding box center [662, 299] width 1324 height 599
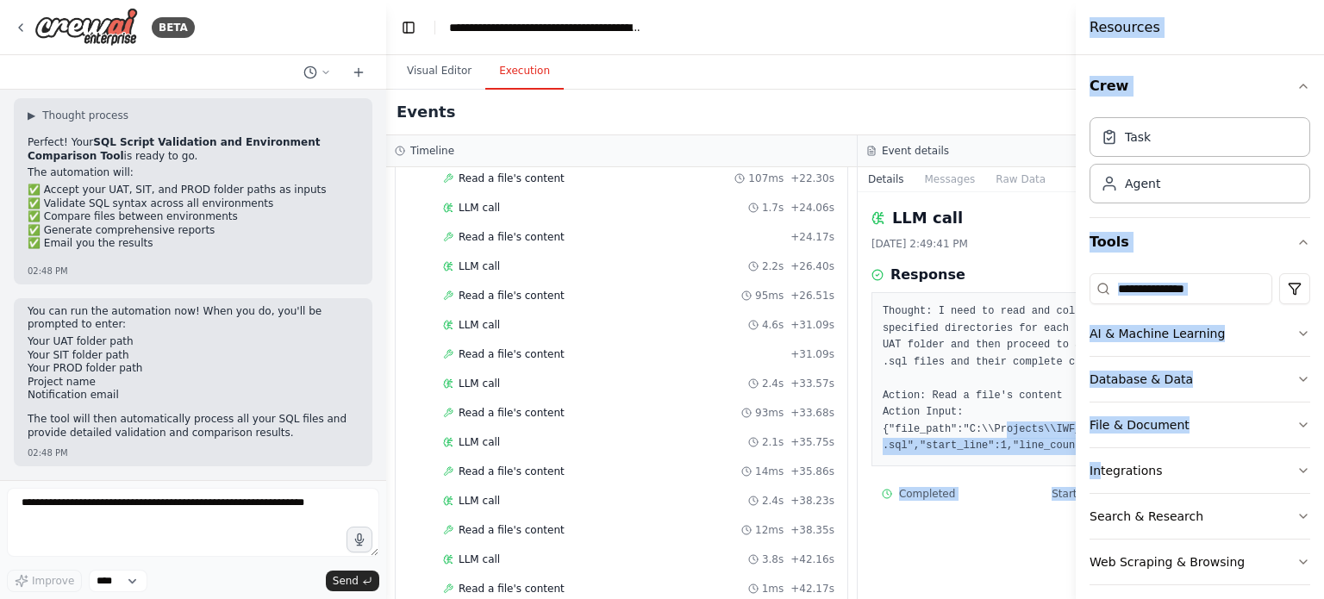
click at [1026, 550] on div "LLM call 9/18/2025, 2:49:41 PM Response Thought: I need to read and collect all…" at bounding box center [1094, 395] width 472 height 407
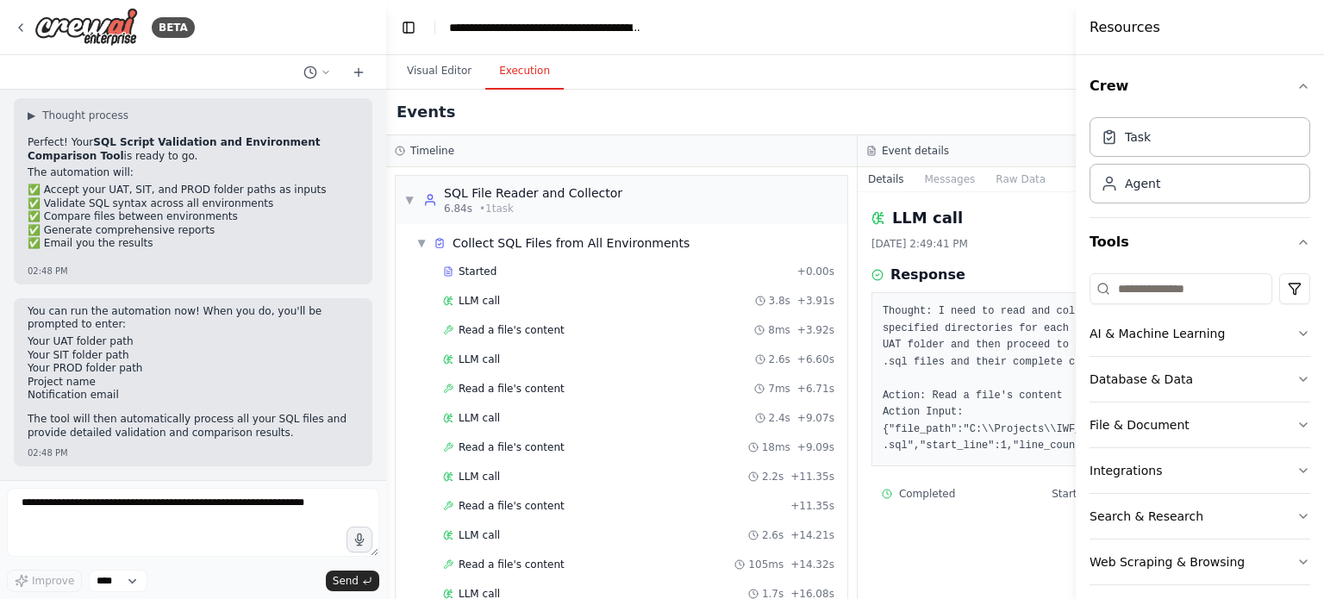
scroll to position [0, 0]
click at [424, 244] on span "▼" at bounding box center [421, 244] width 10 height 14
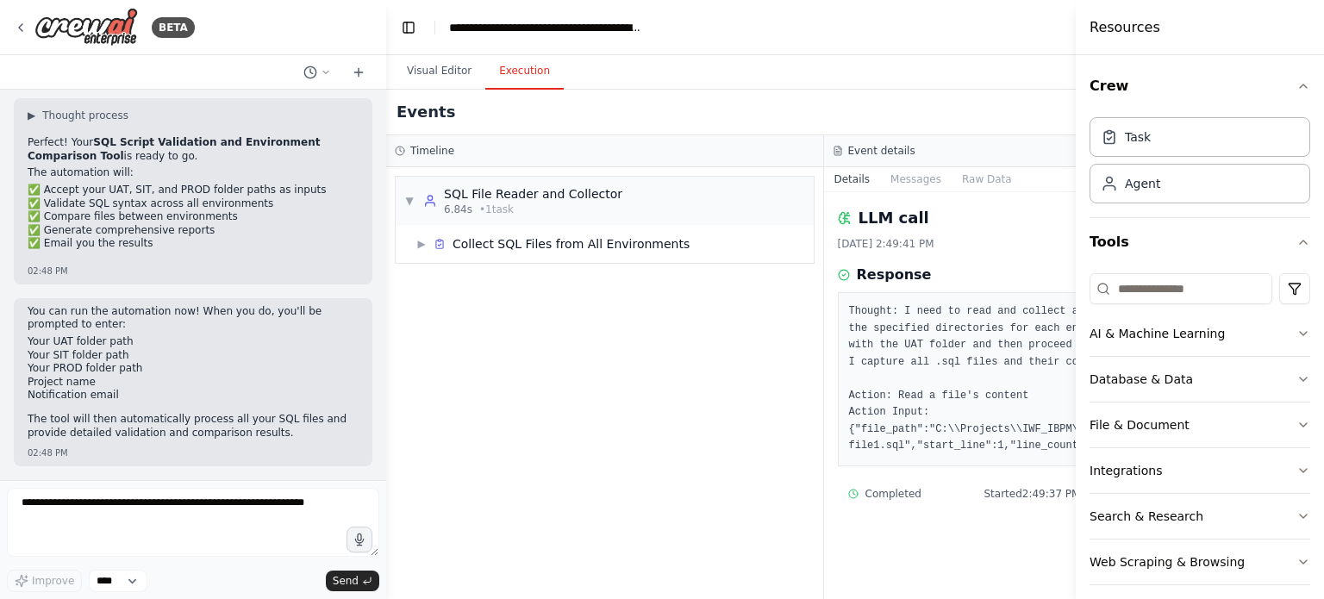
click at [1048, 314] on pre "Thought: I need to read and collect all SQL script files from the specified dir…" at bounding box center [1043, 379] width 388 height 152
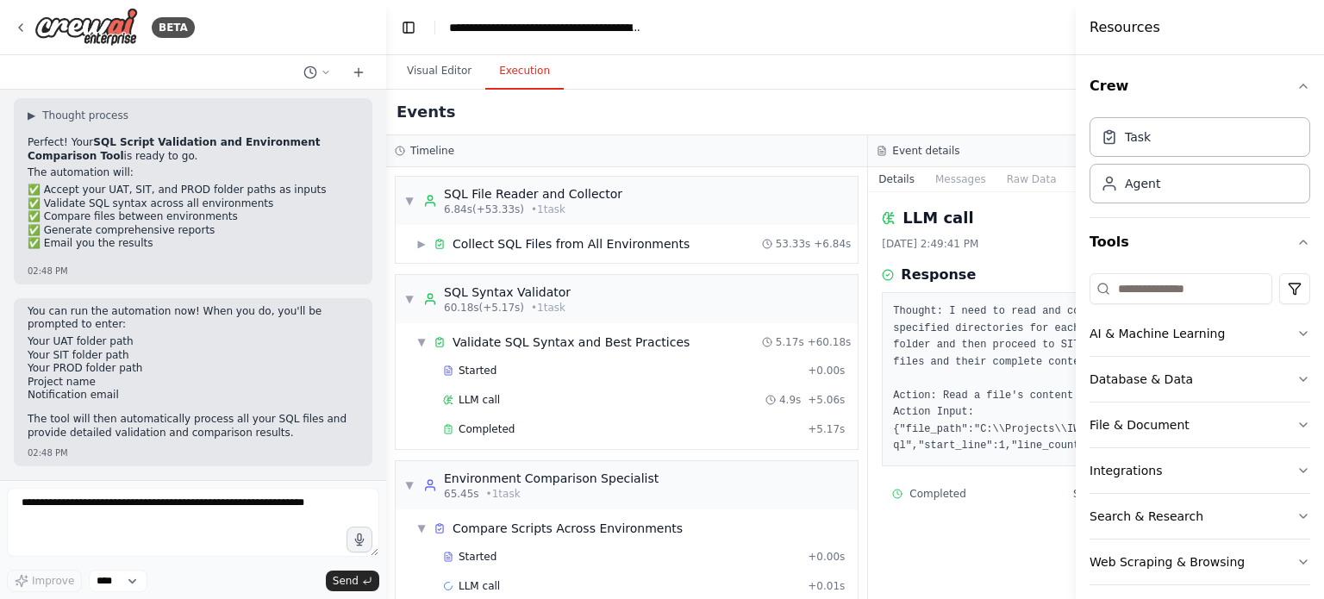
click at [909, 369] on pre "Thought: I need to read and collect all SQL script files from the specified dir…" at bounding box center [1109, 379] width 432 height 152
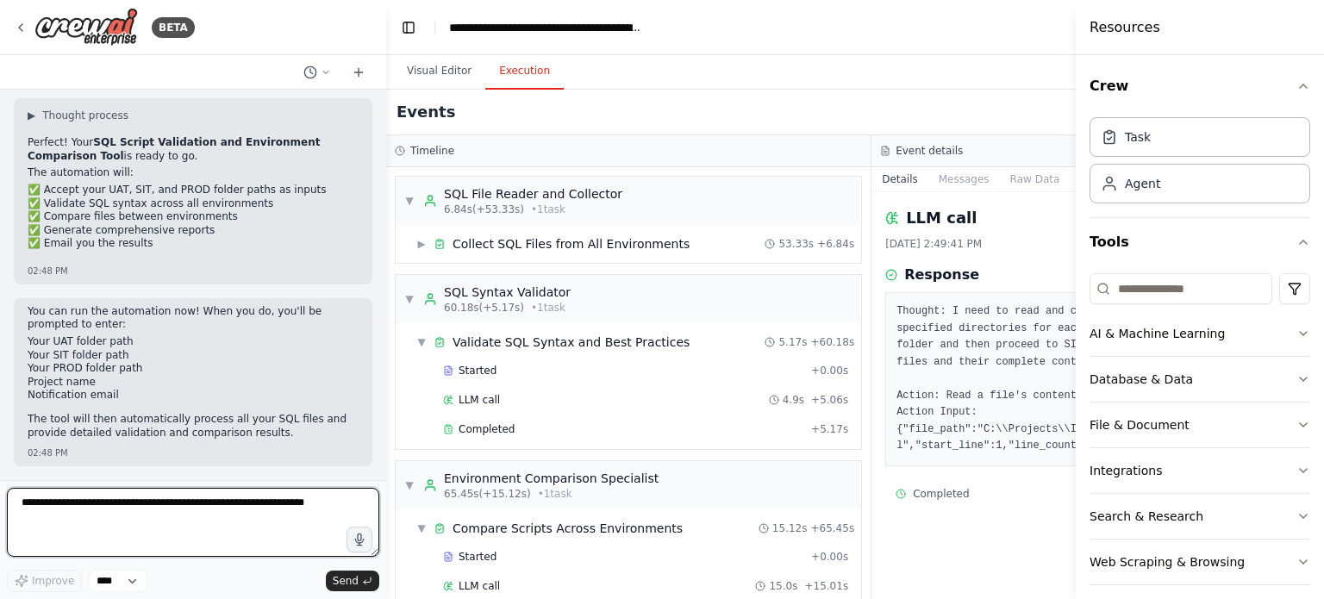
drag, startPoint x: 319, startPoint y: 502, endPoint x: 139, endPoint y: 532, distance: 182.7
click at [139, 532] on textarea at bounding box center [193, 522] width 372 height 69
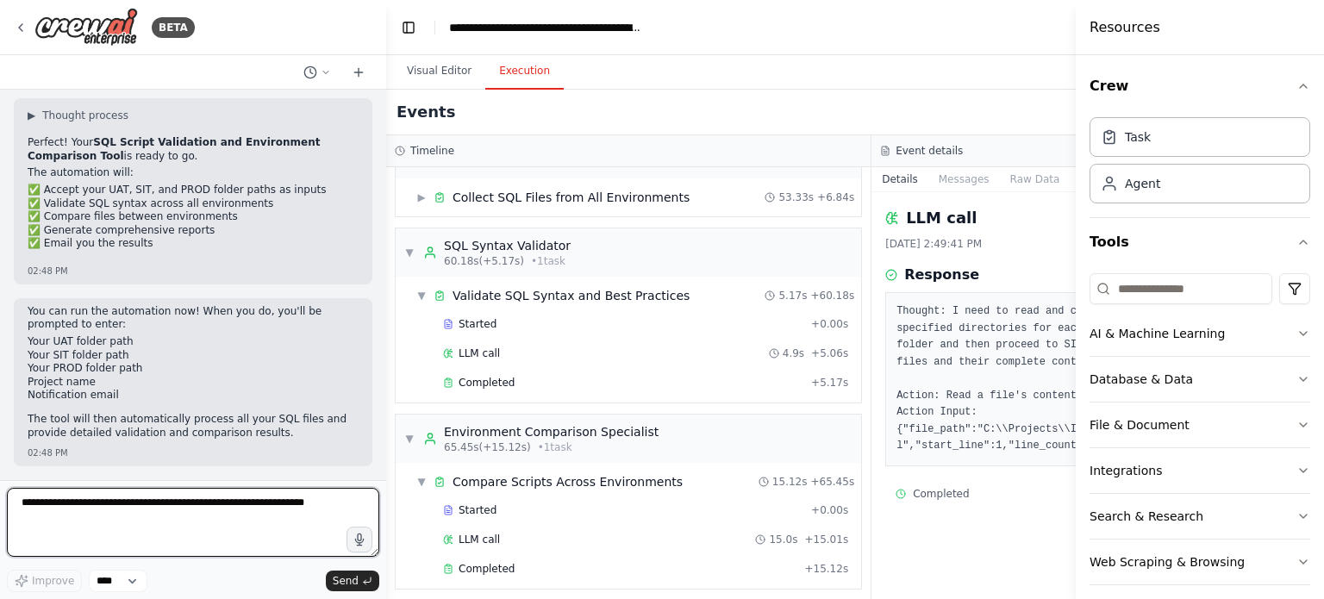
scroll to position [213, 0]
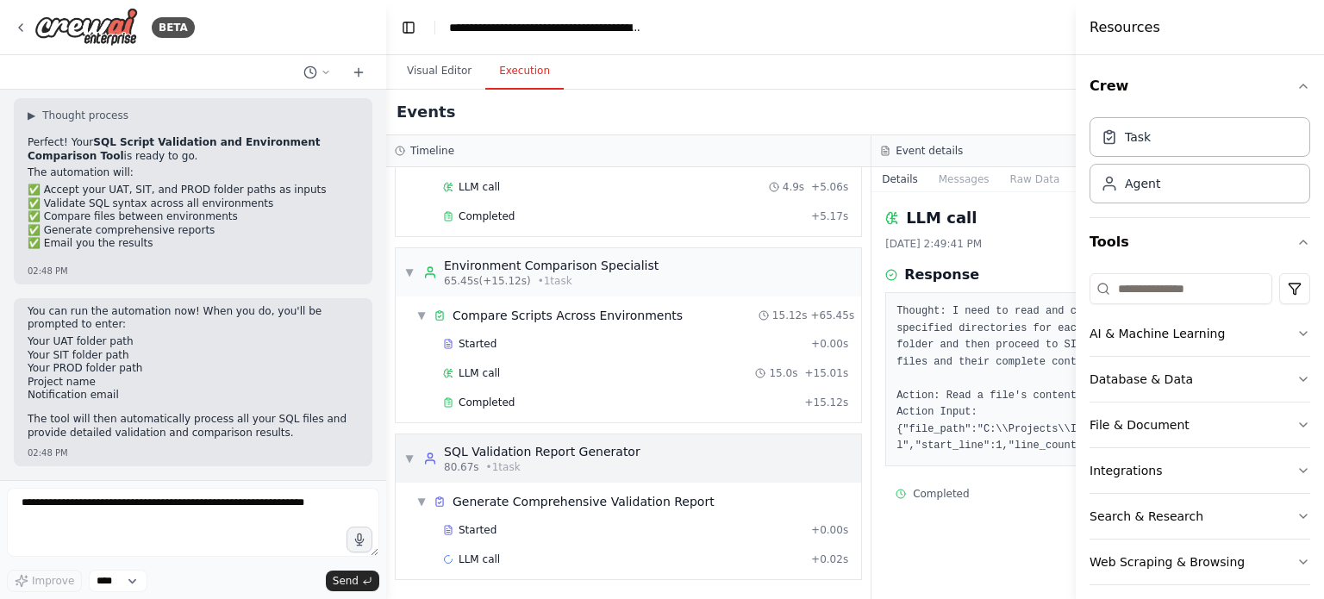
click at [546, 453] on div "SQL Validation Report Generator" at bounding box center [542, 451] width 197 height 17
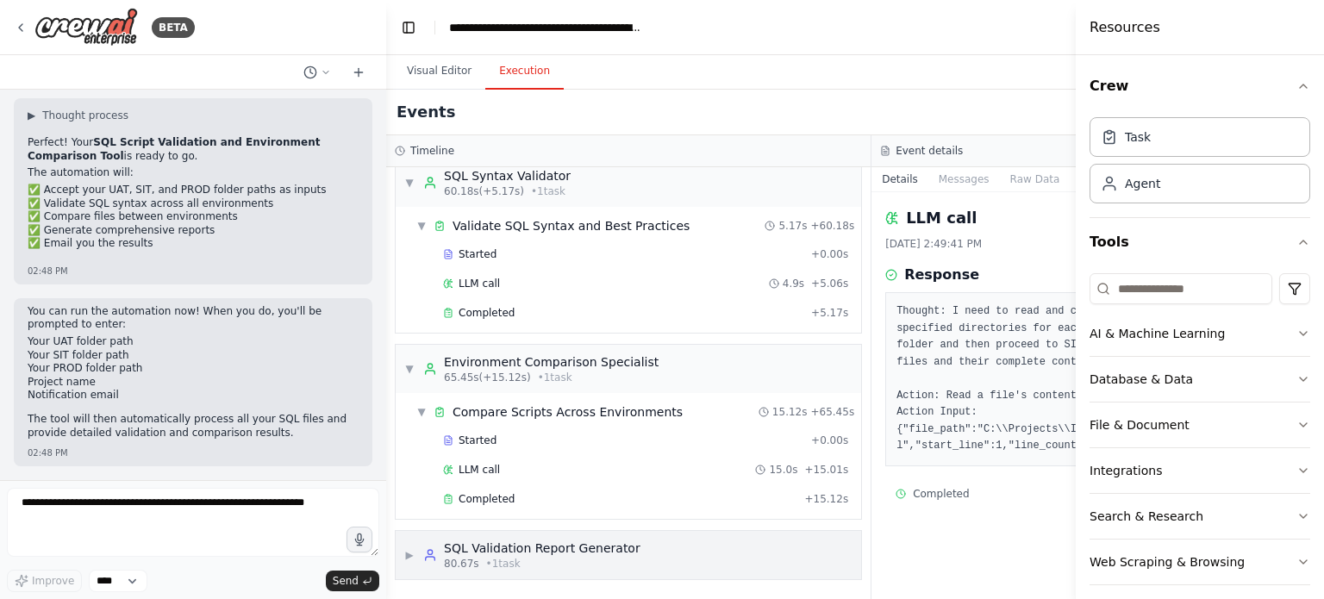
scroll to position [116, 0]
click at [445, 446] on div "Started" at bounding box center [623, 441] width 361 height 14
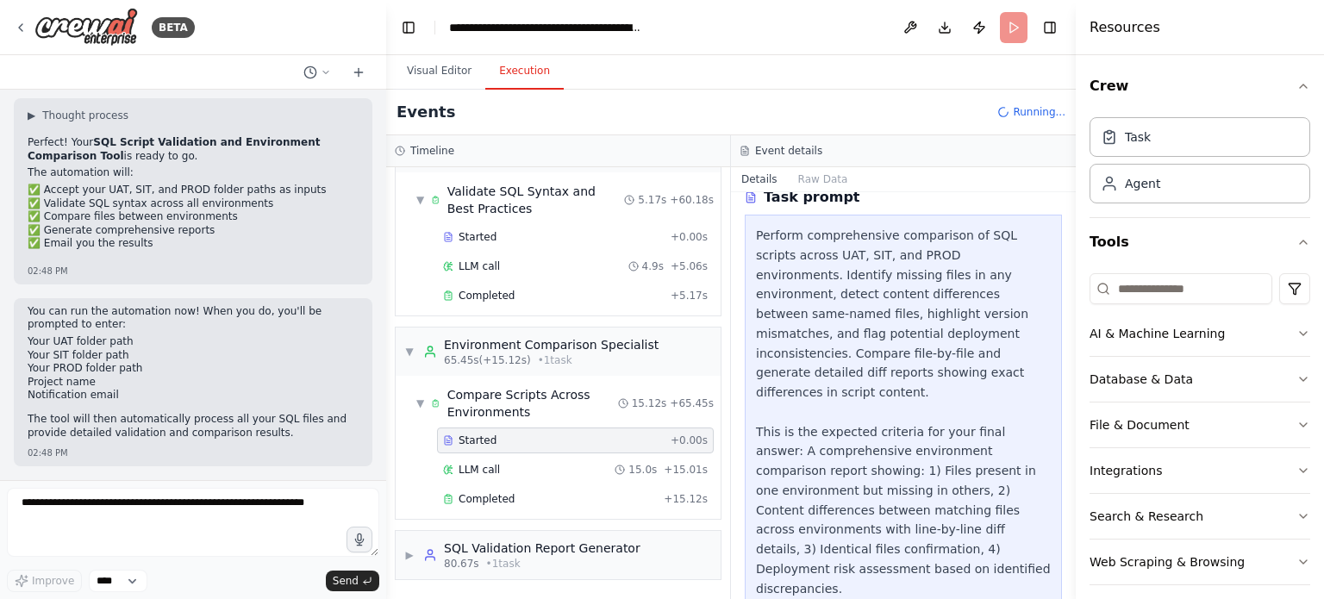
scroll to position [366, 0]
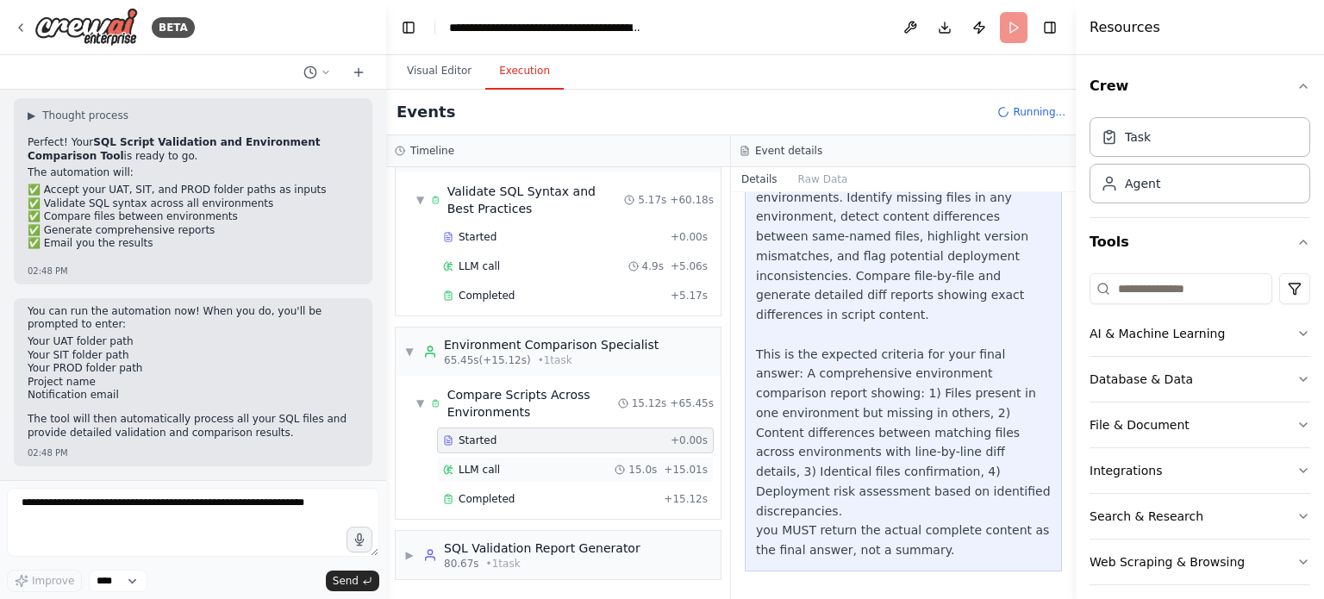
click at [472, 468] on span "LLM call" at bounding box center [479, 470] width 41 height 14
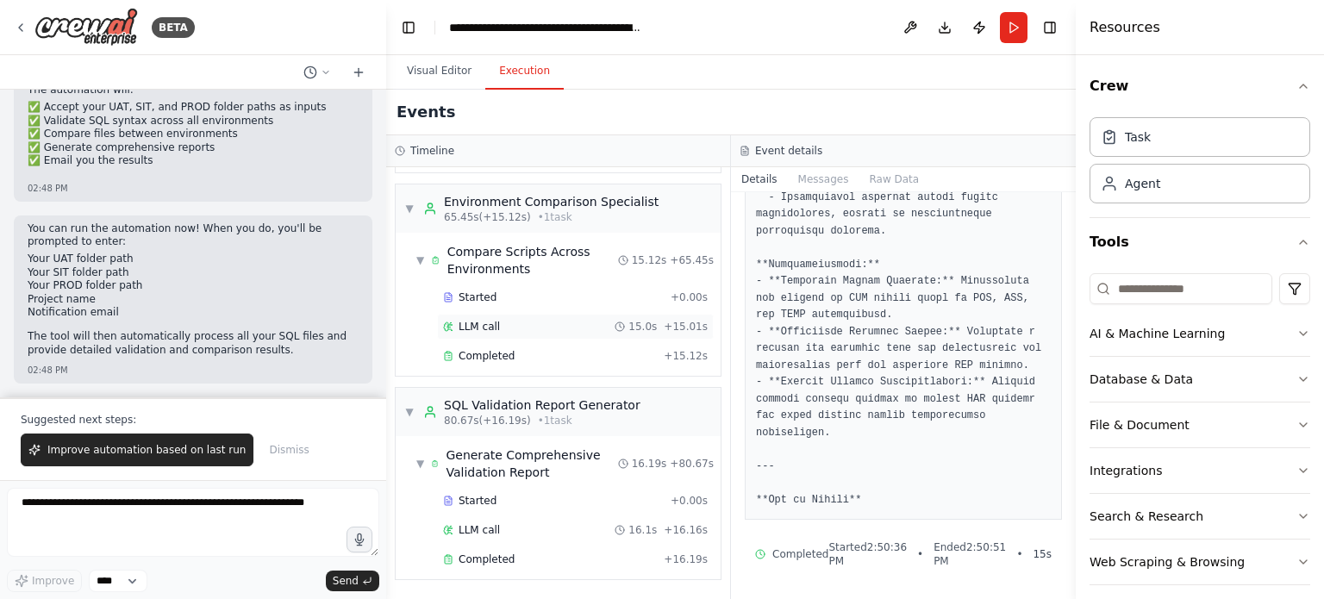
scroll to position [0, 0]
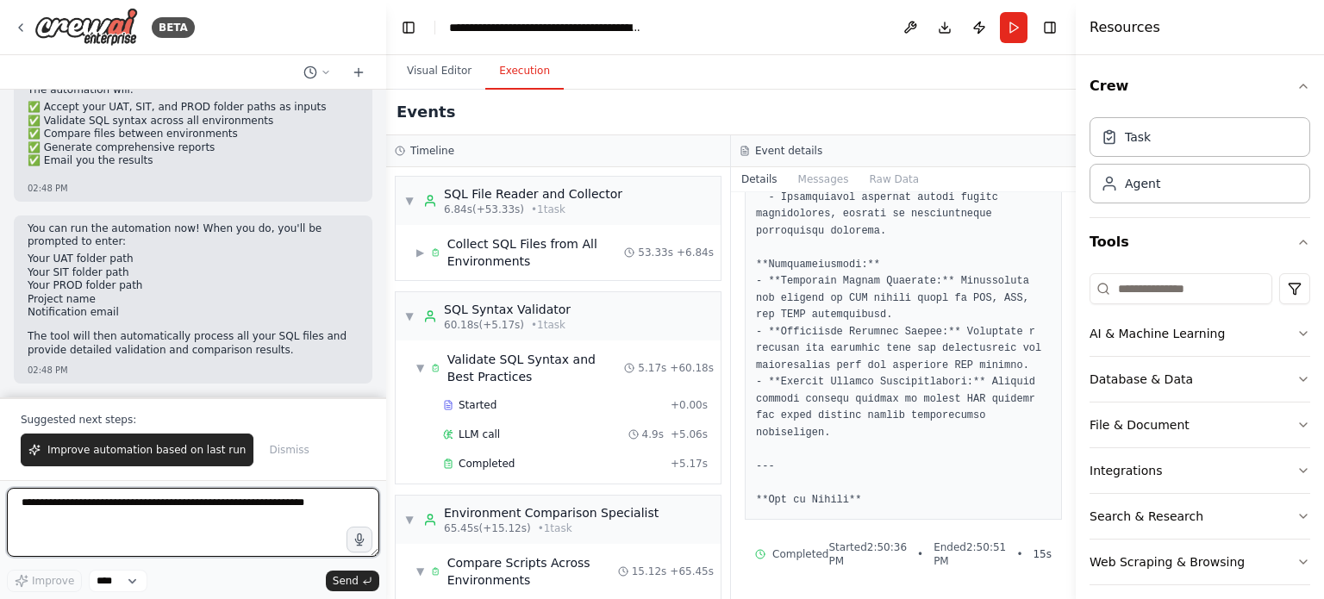
click at [224, 508] on textarea at bounding box center [193, 522] width 372 height 69
type textarea "**********"
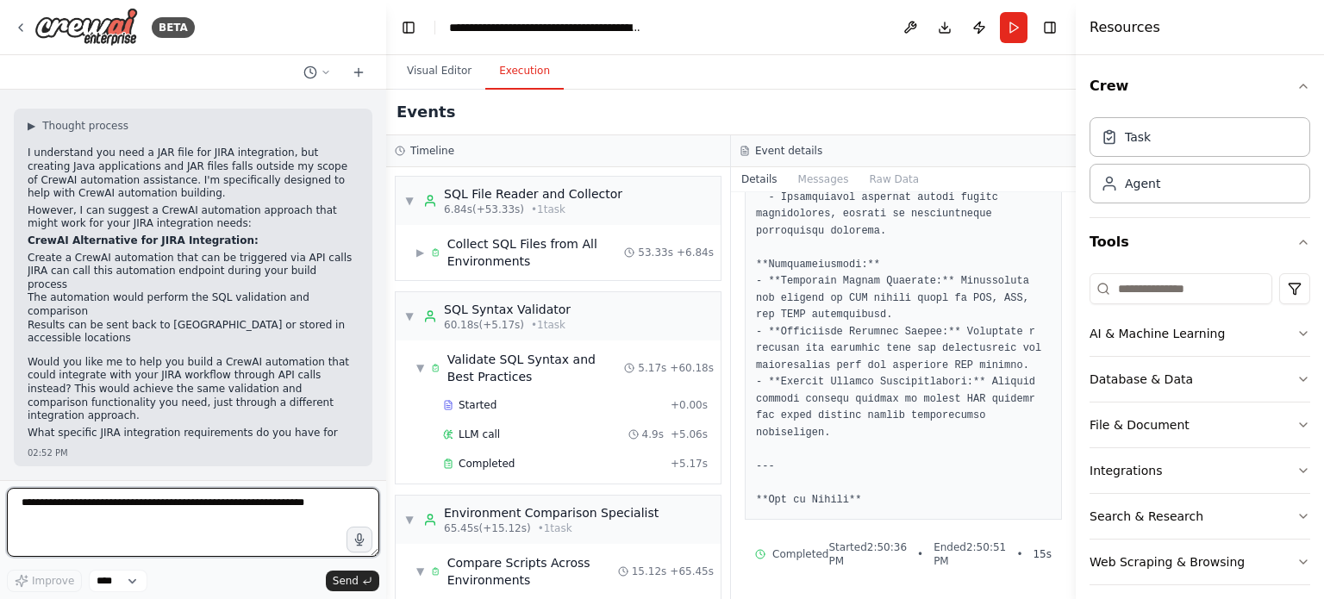
scroll to position [7830, 0]
